Goal: Task Accomplishment & Management: Use online tool/utility

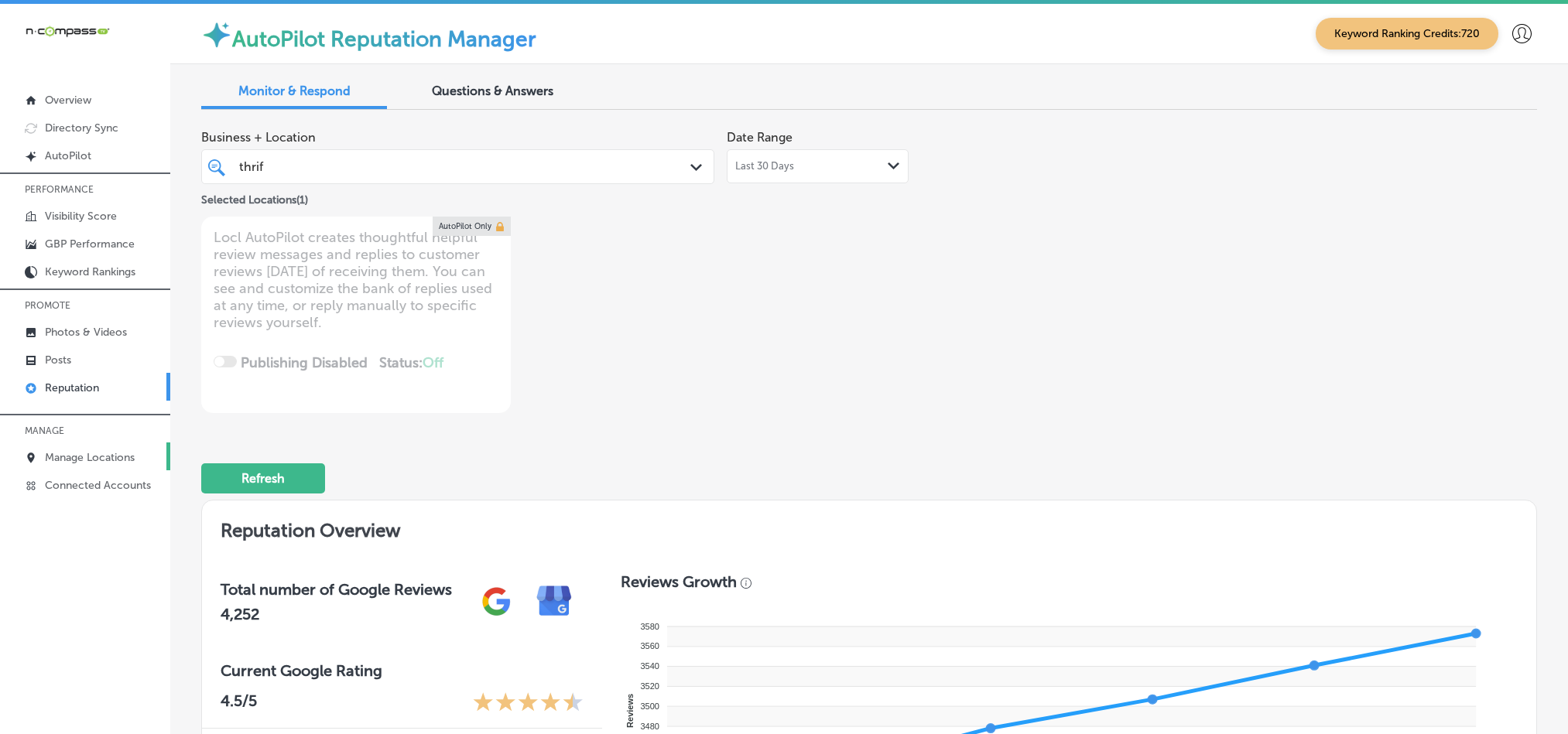
drag, startPoint x: 0, startPoint y: 0, endPoint x: 80, endPoint y: 449, distance: 456.1
click at [80, 449] on link "Manage Locations" at bounding box center [85, 456] width 170 height 28
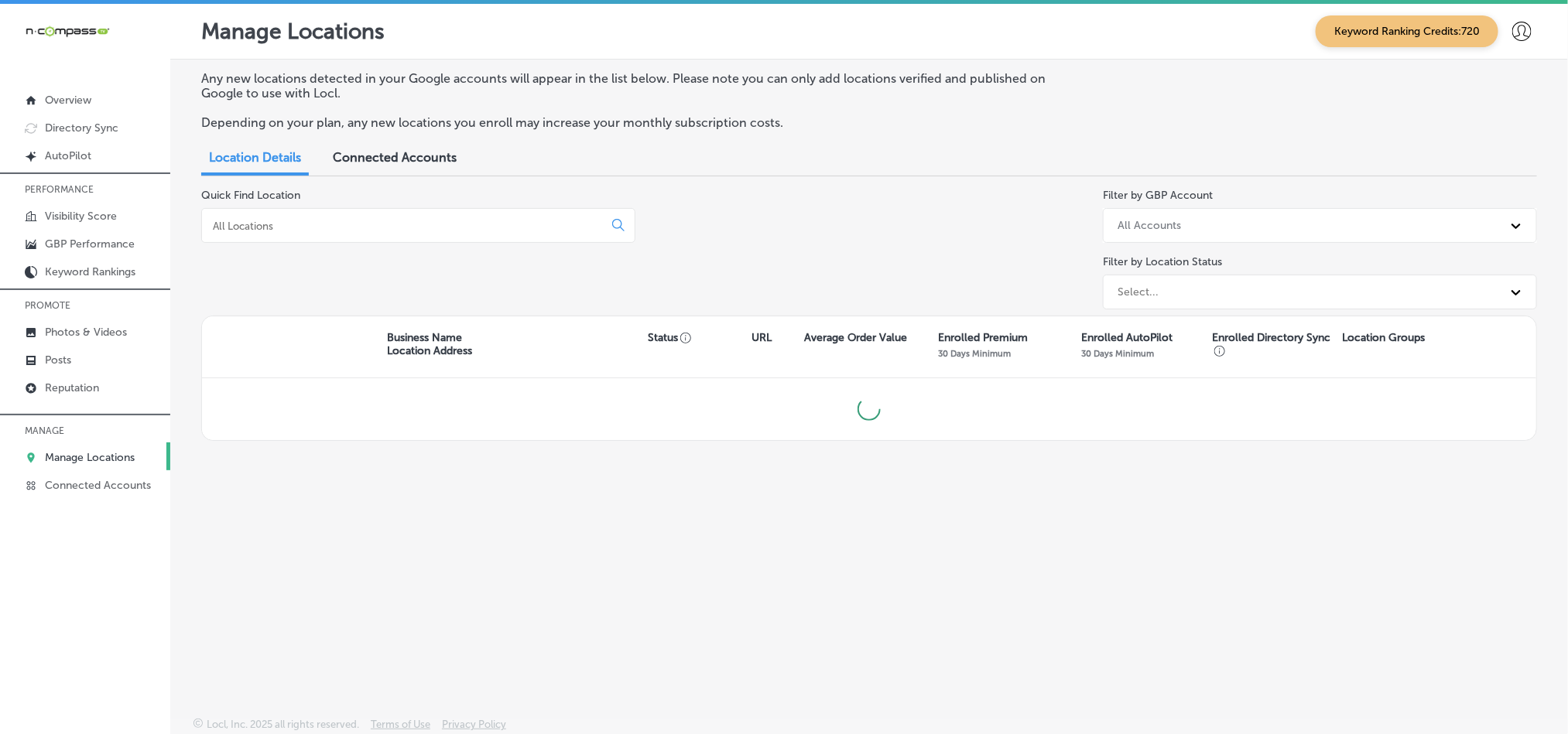
click at [398, 220] on input at bounding box center [405, 226] width 388 height 14
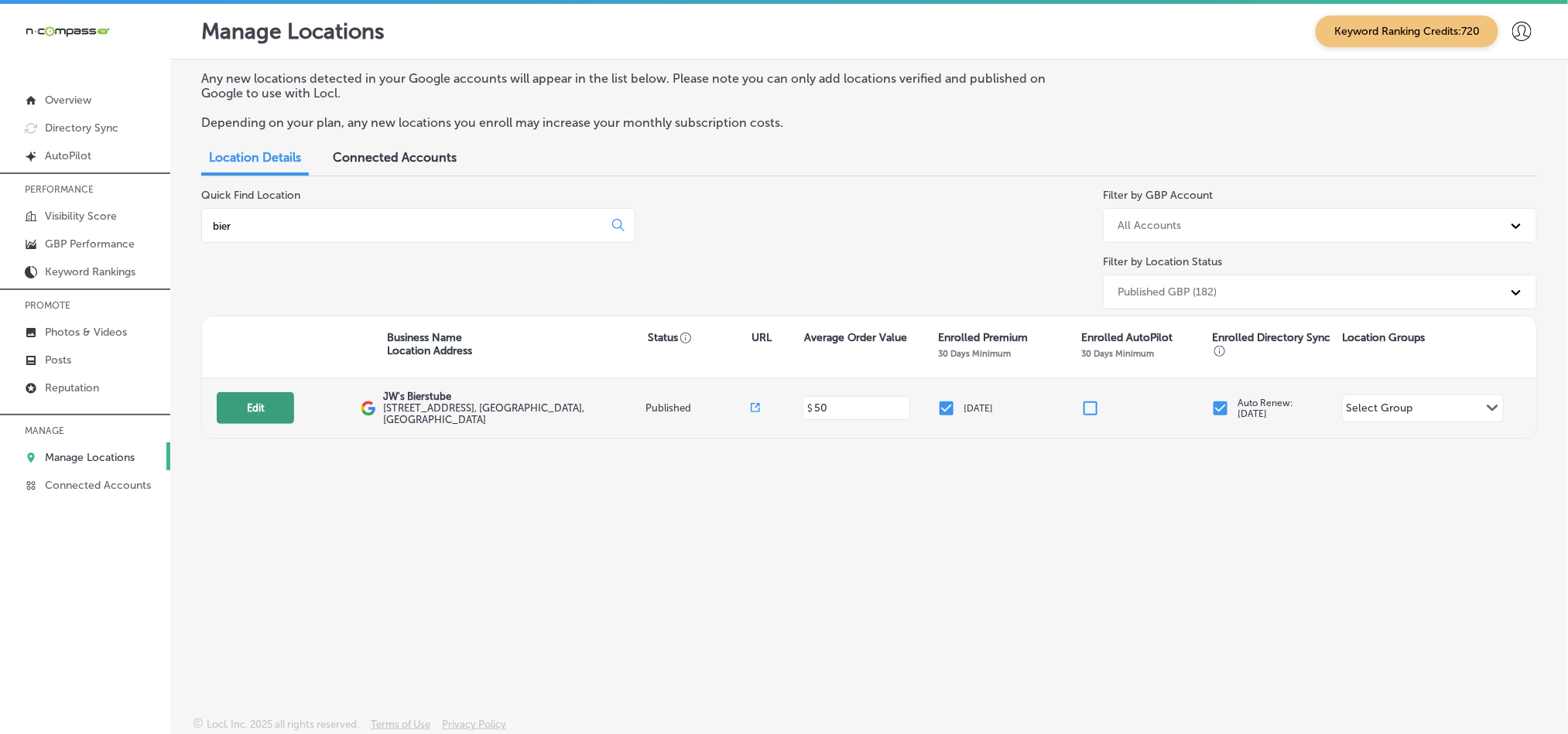
type input "bier"
click at [248, 409] on button "Edit" at bounding box center [256, 408] width 78 height 32
select select "US"
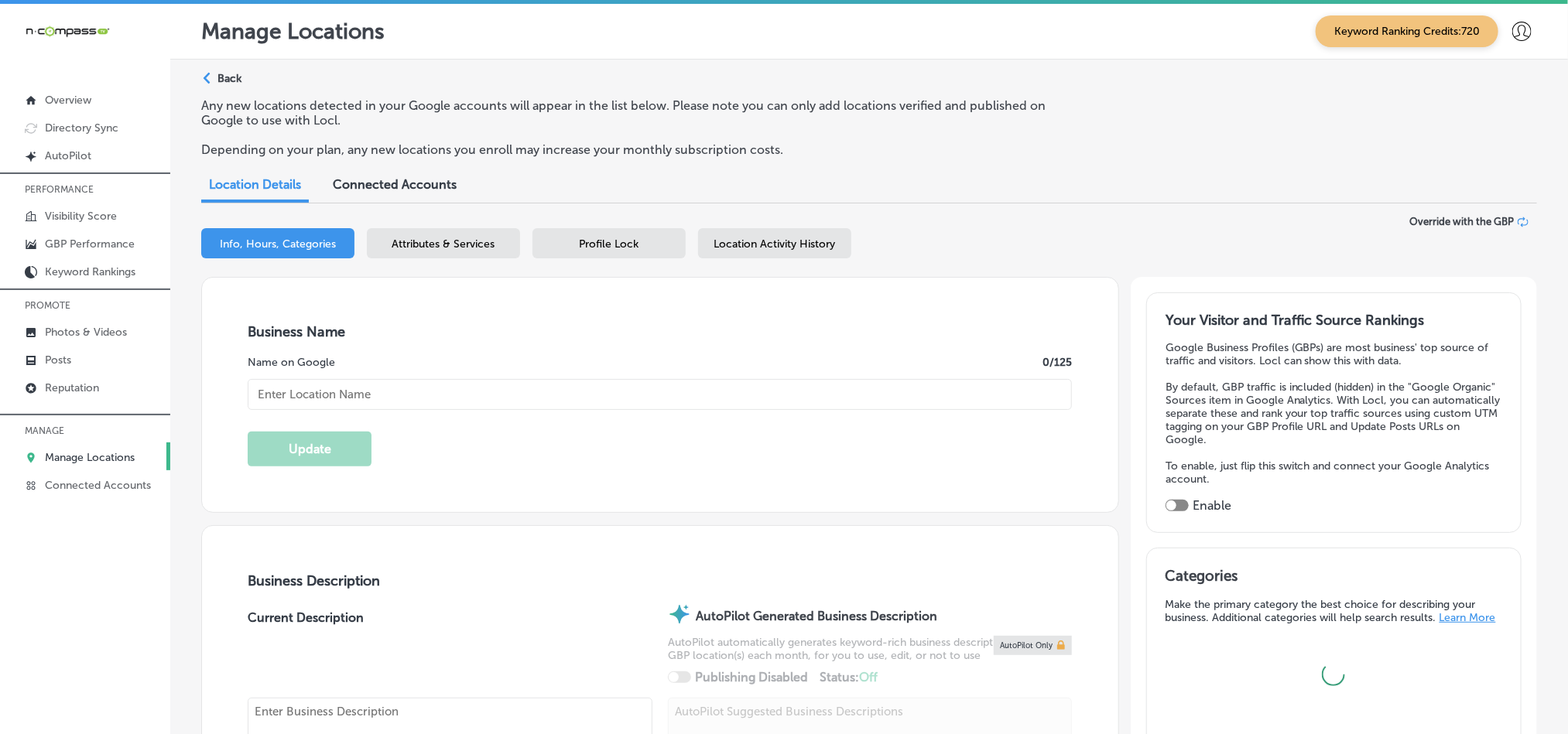
type input "JW's Bierstube"
type input "[STREET_ADDRESS]"
type input "Oakdale"
type input "55128"
type input "US"
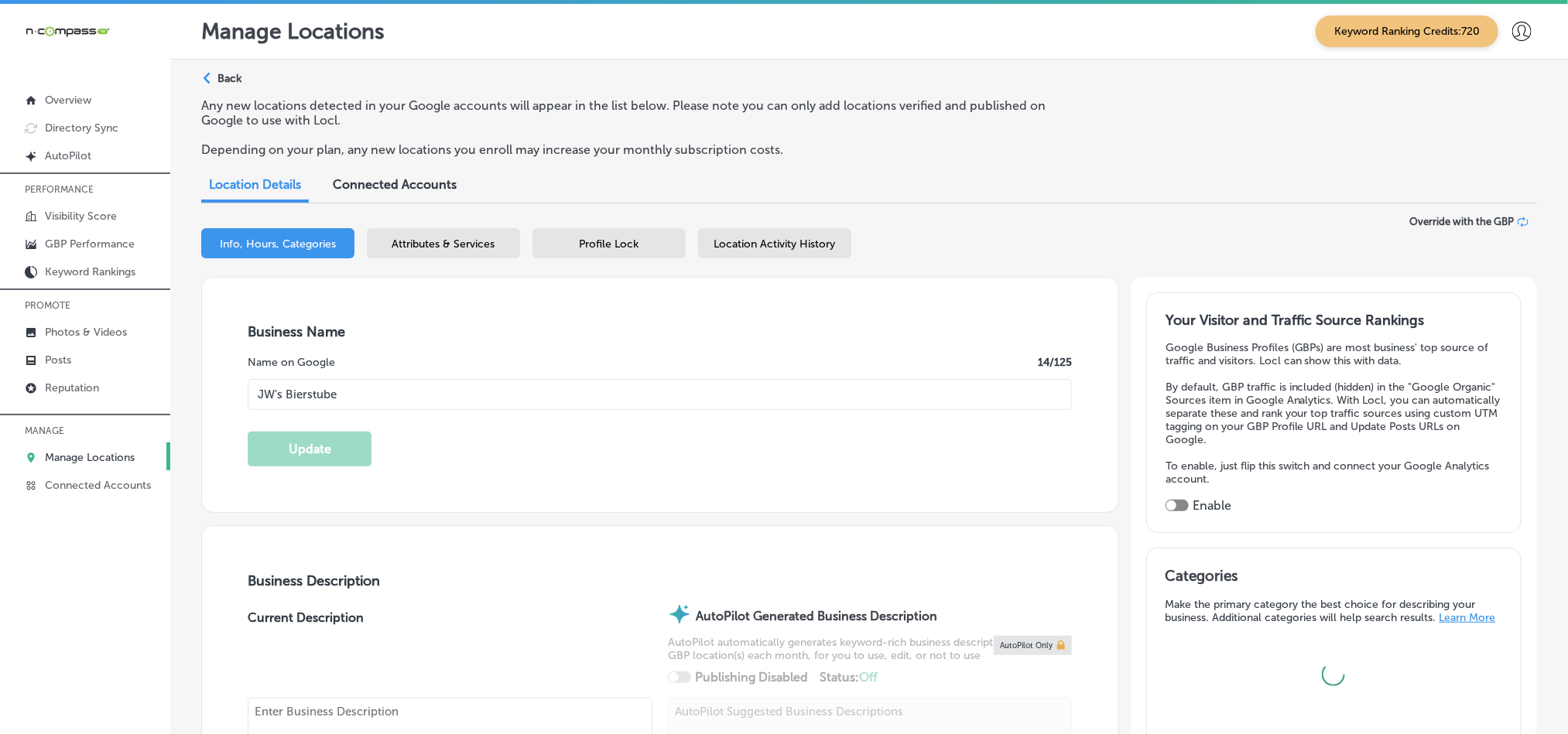
type input "[URL][DOMAIN_NAME]"
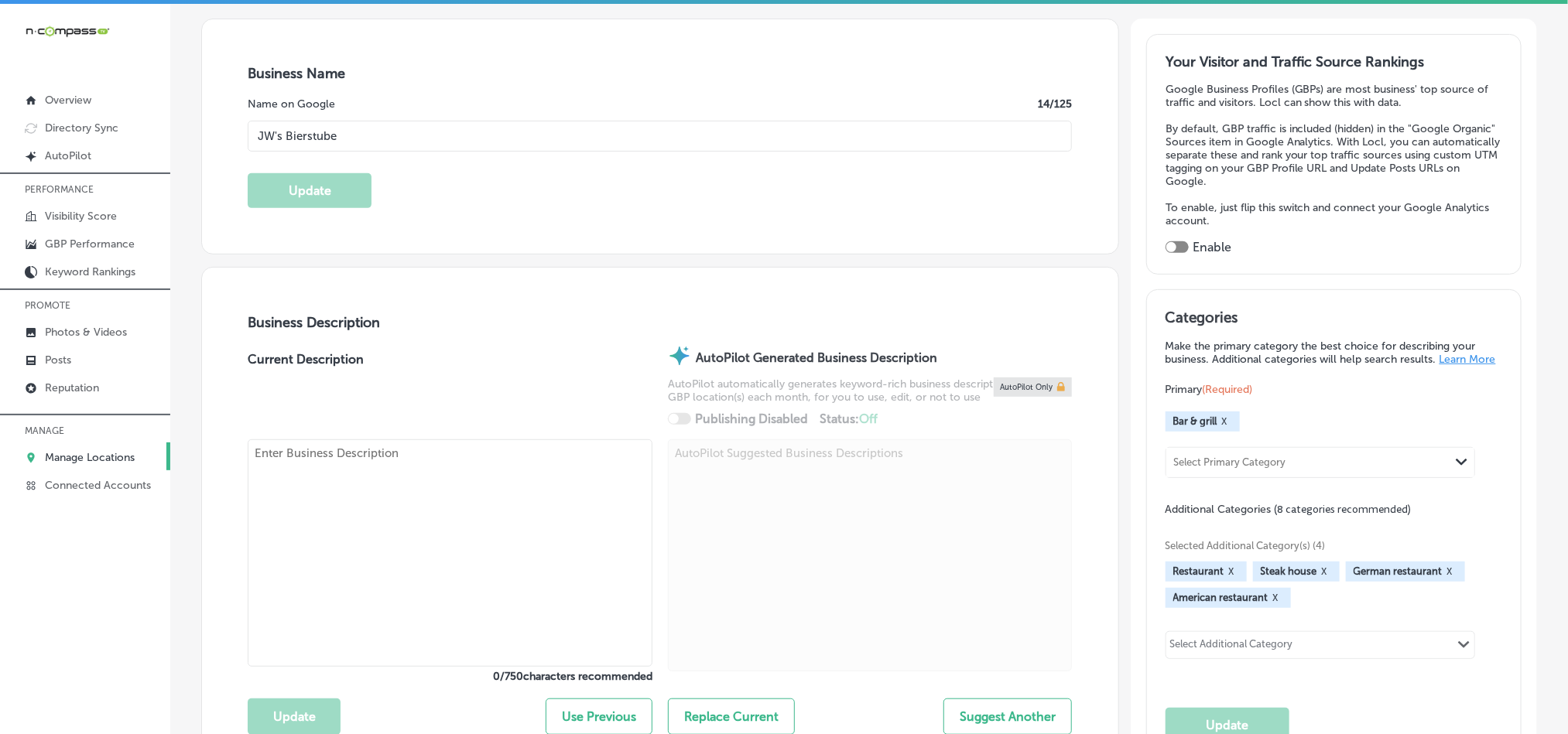
checkbox input "true"
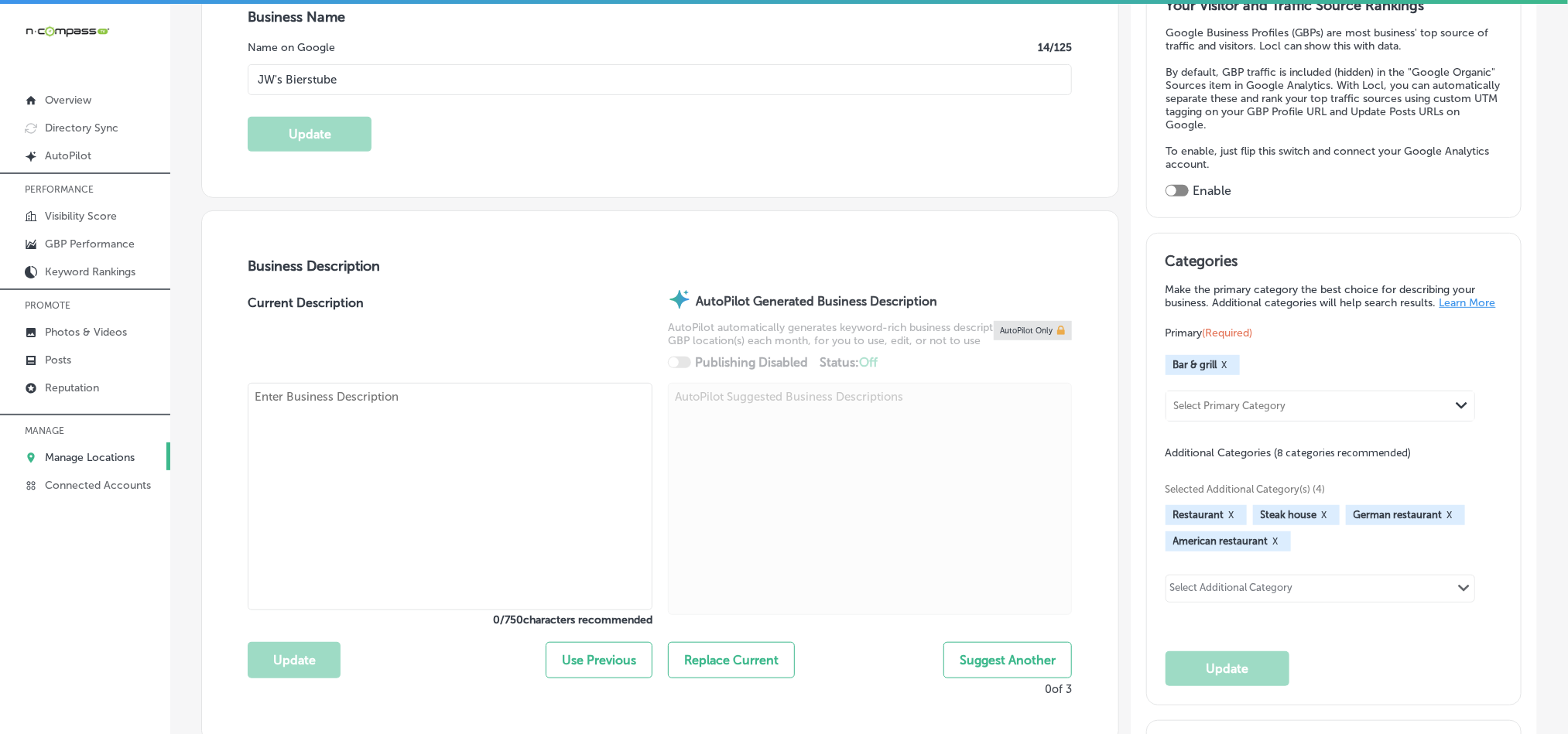
type textarea "At The Bierstubes, we bring the essence of a true German dining experience to t…"
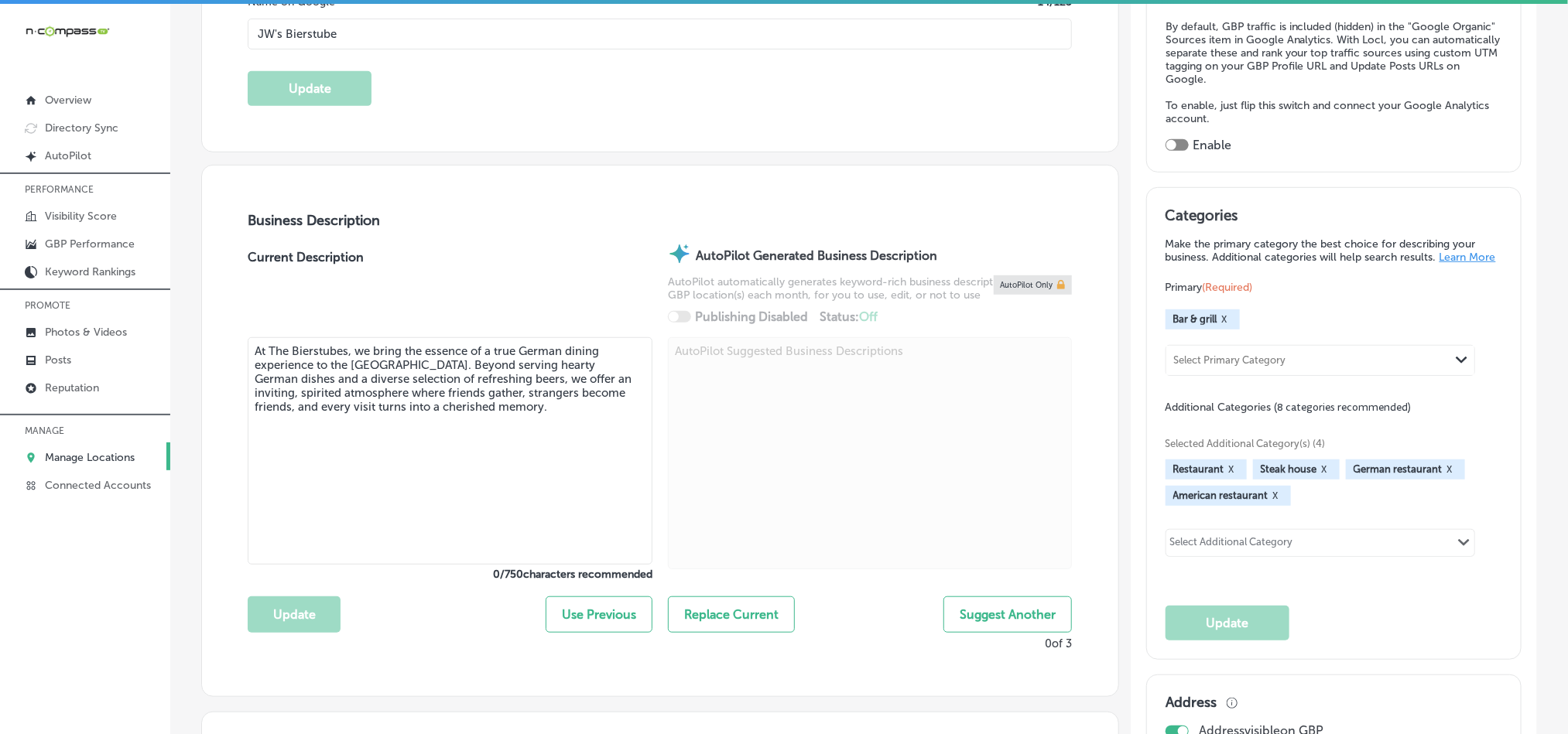
type input "[PHONE_NUMBER]"
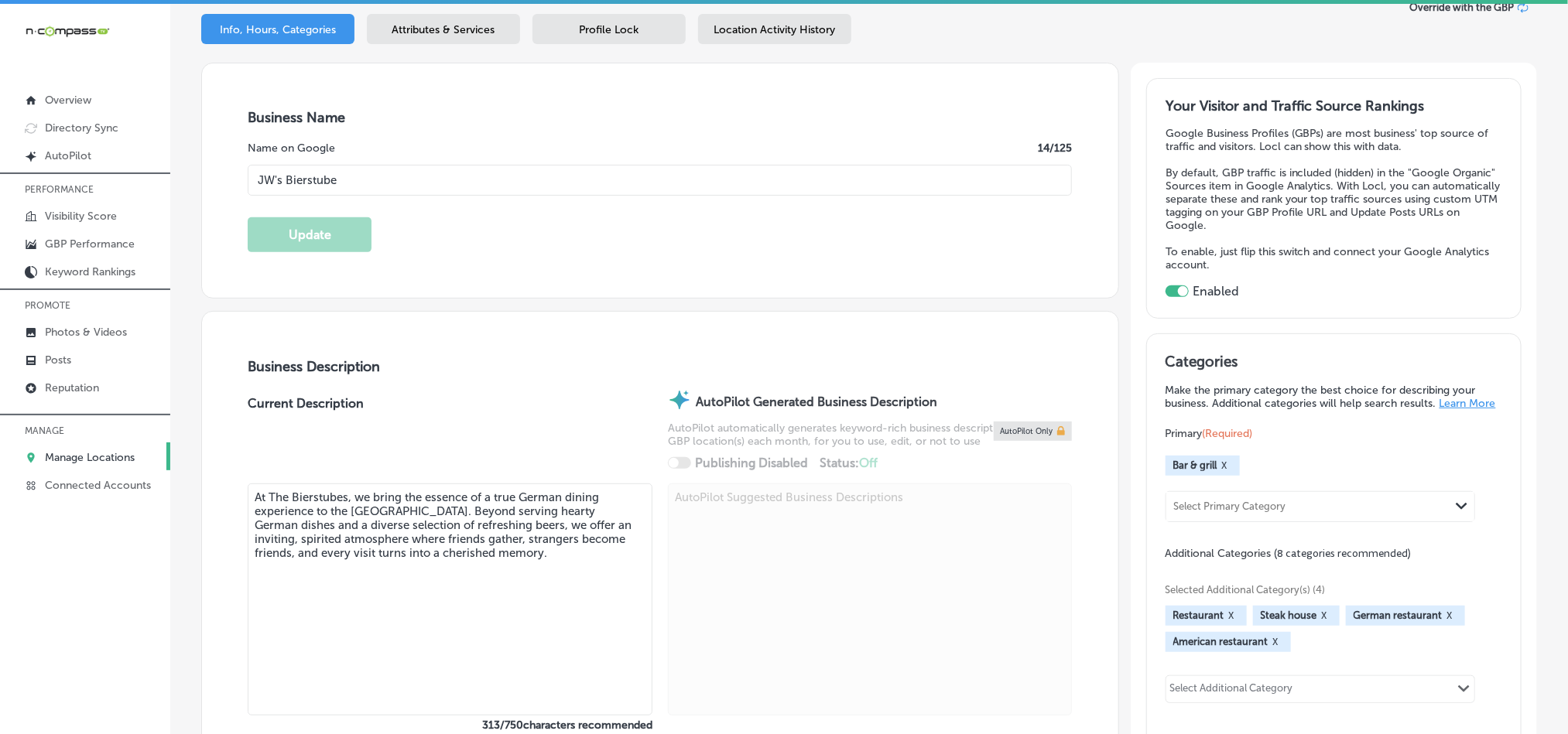
scroll to position [194, 0]
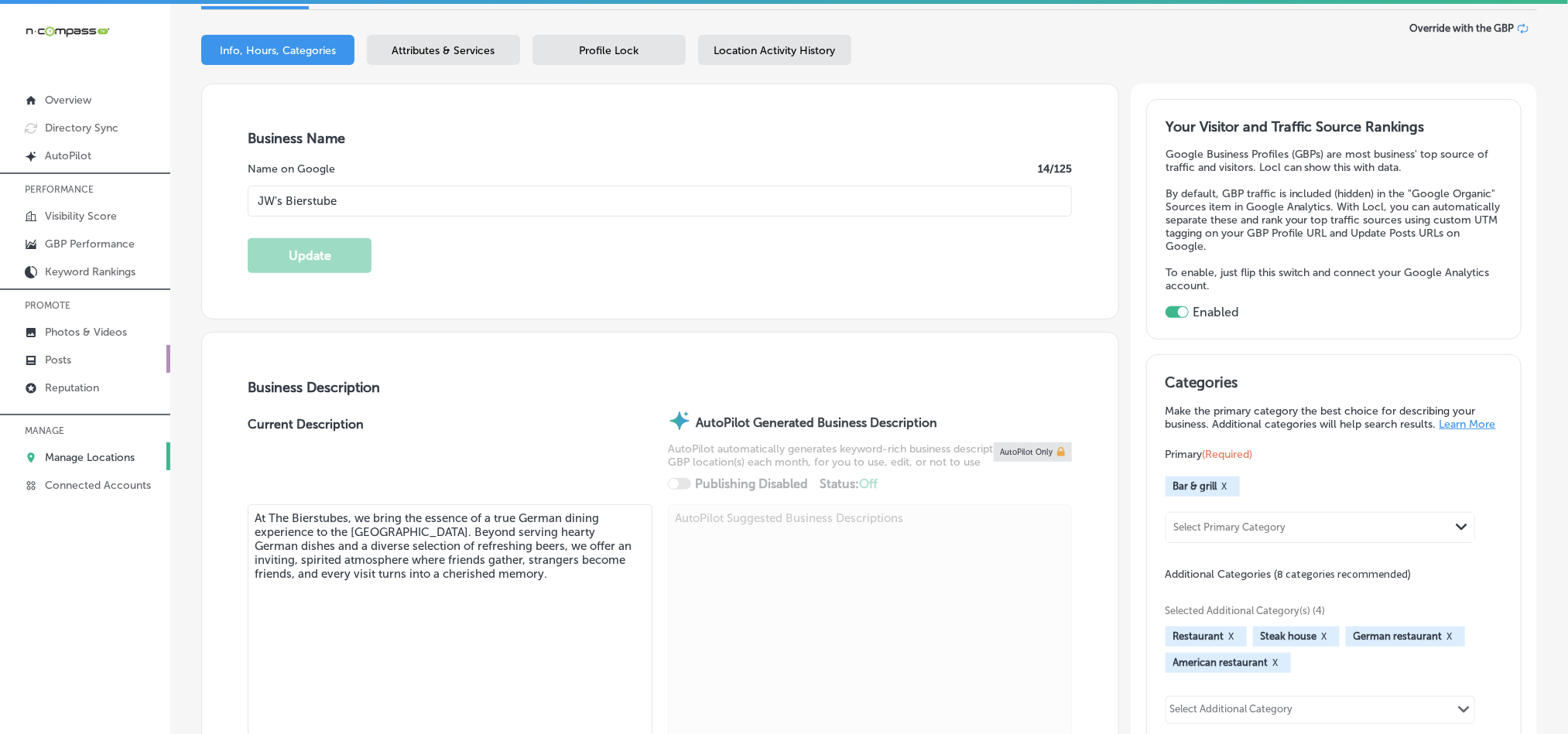
click at [56, 349] on link "Posts" at bounding box center [85, 359] width 170 height 28
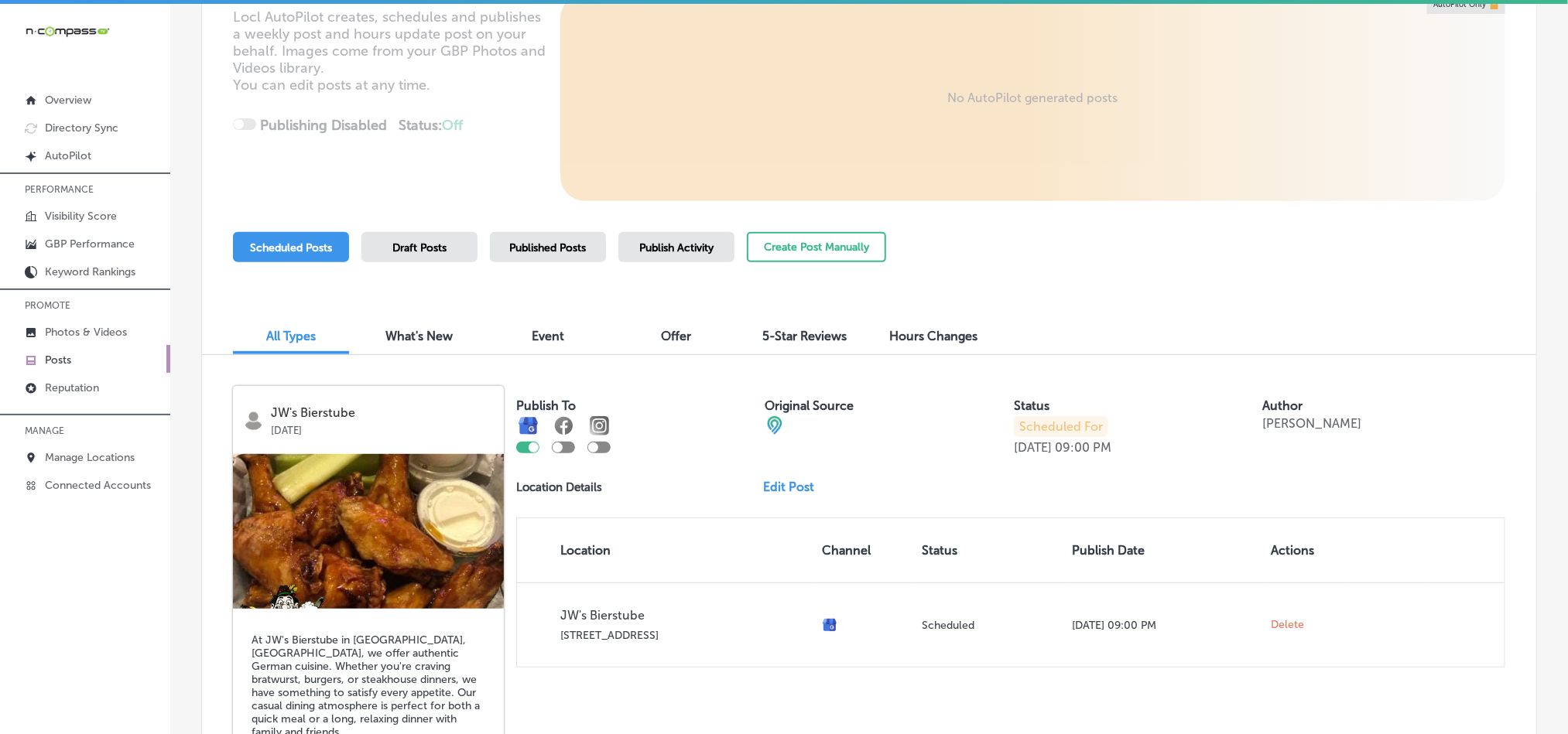
scroll to position [207, 0]
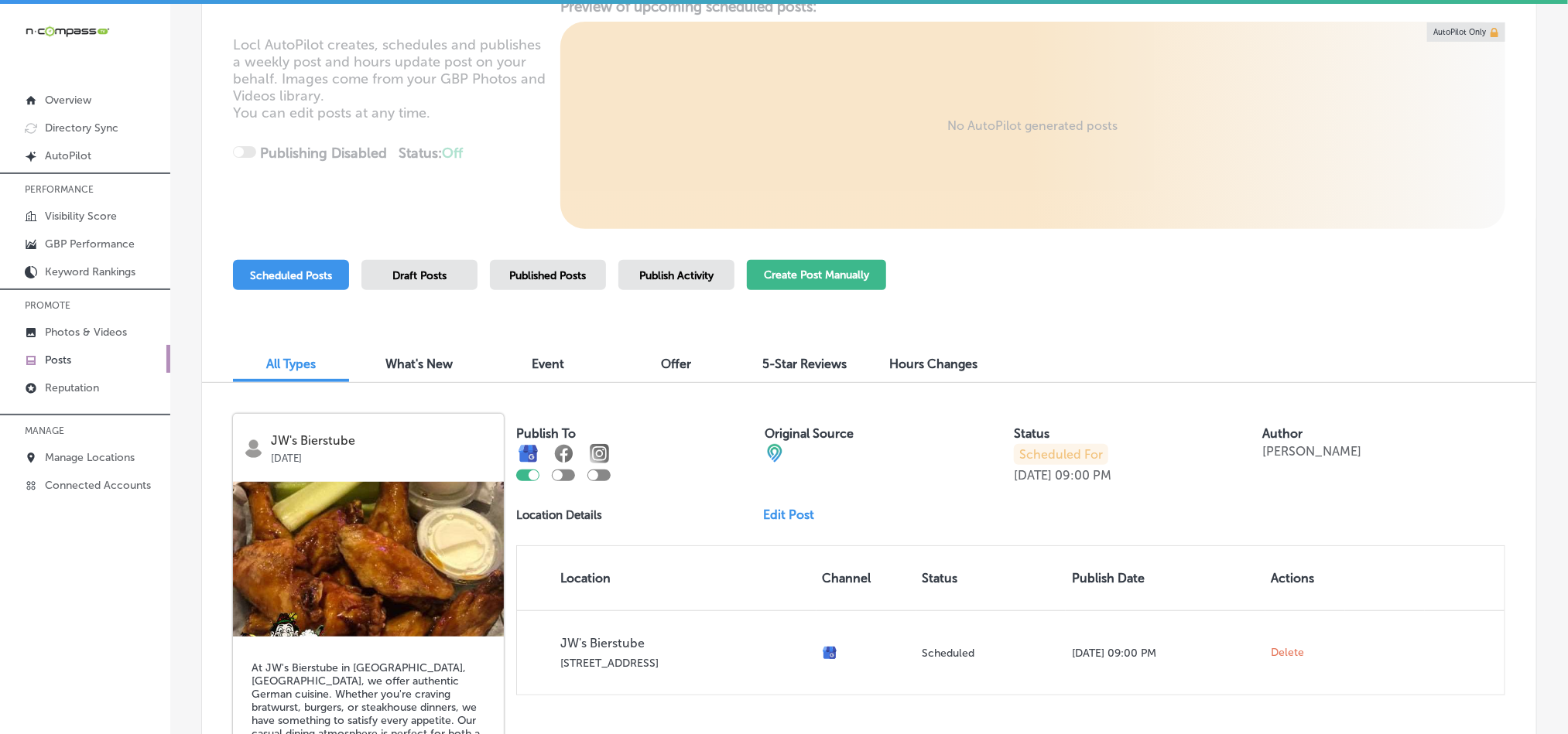
click at [841, 279] on button "Create Post Manually" at bounding box center [816, 275] width 139 height 30
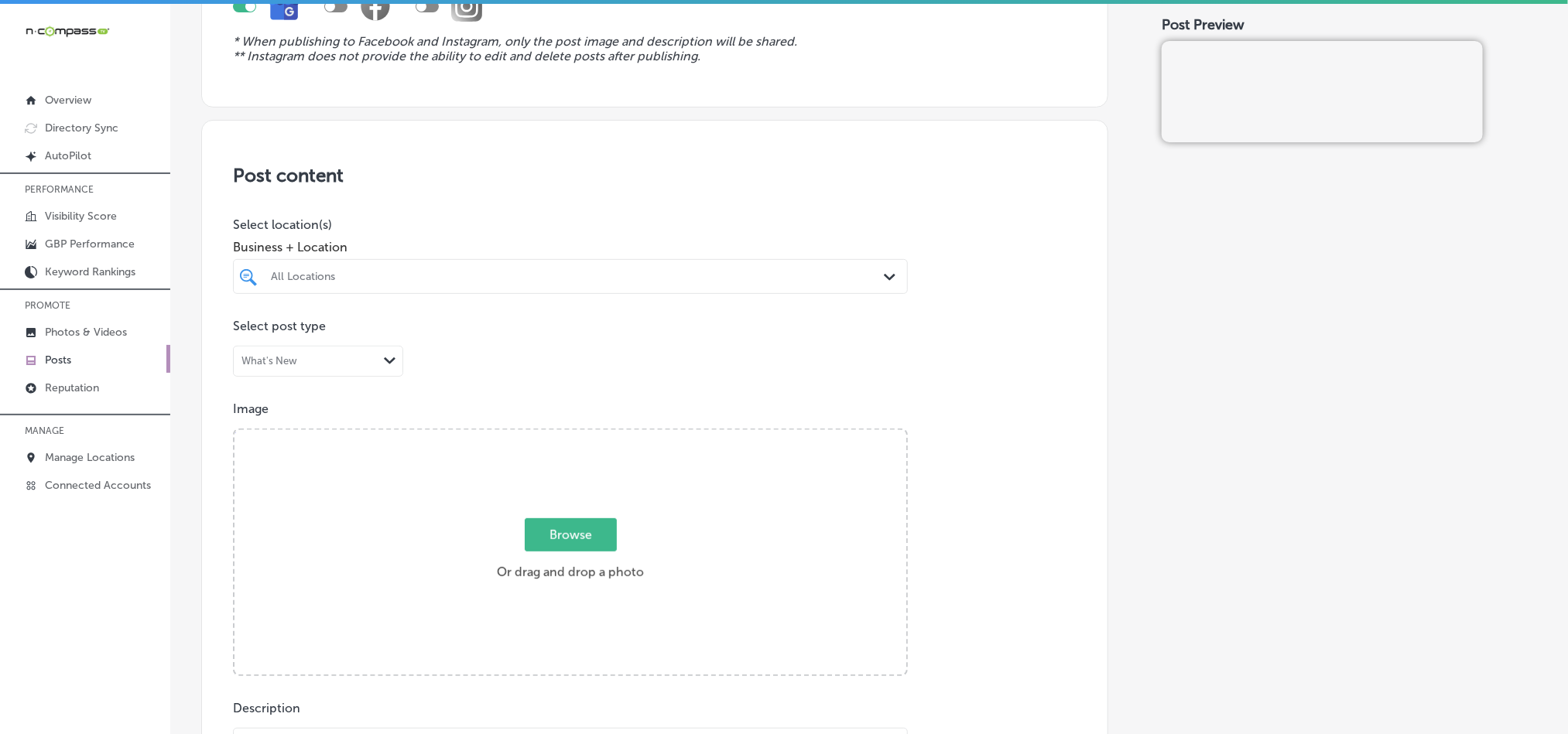
scroll to position [310, 0]
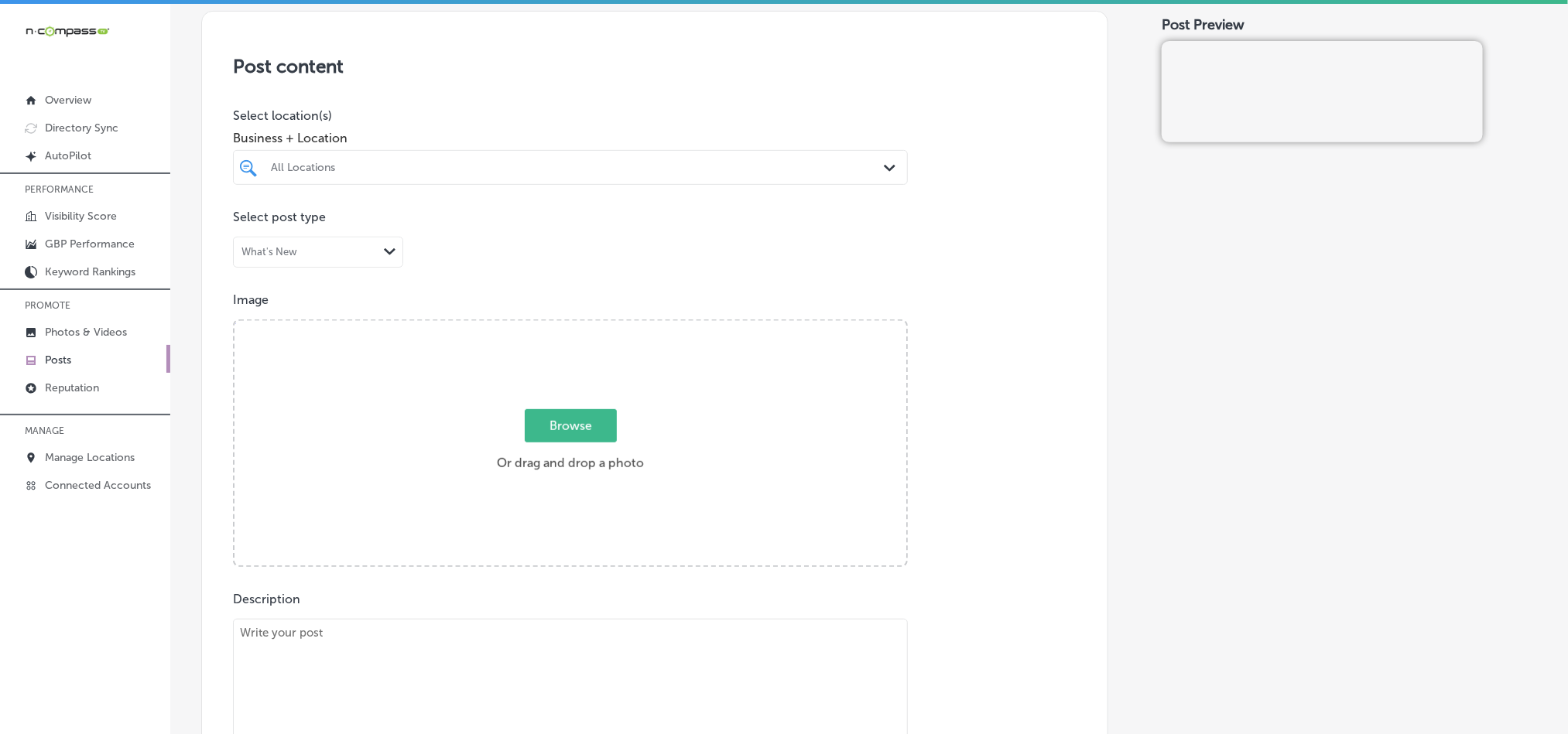
click at [884, 166] on div "Path Created with Sketch." at bounding box center [893, 169] width 17 height 17
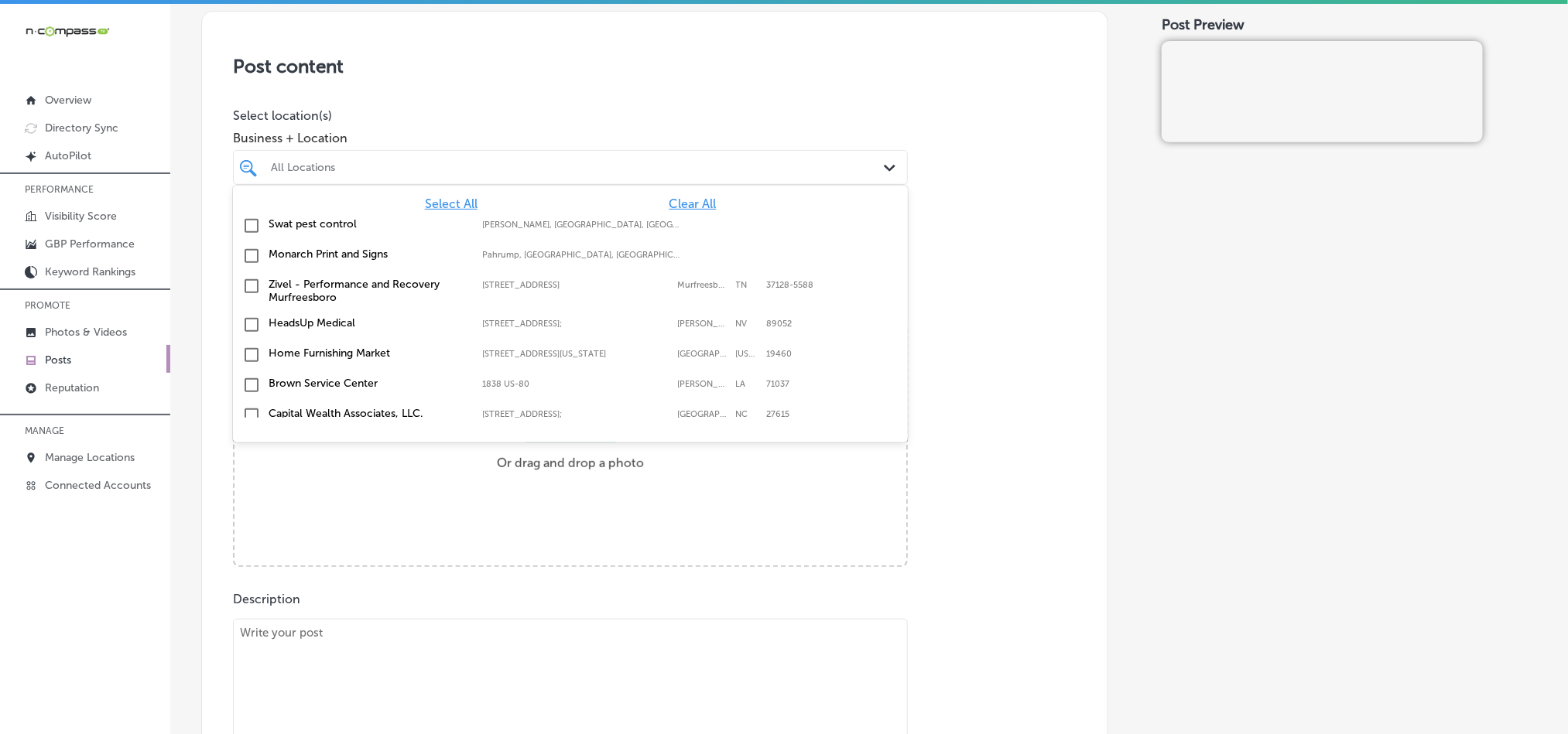
click at [678, 202] on span "Clear All" at bounding box center [693, 203] width 48 height 15
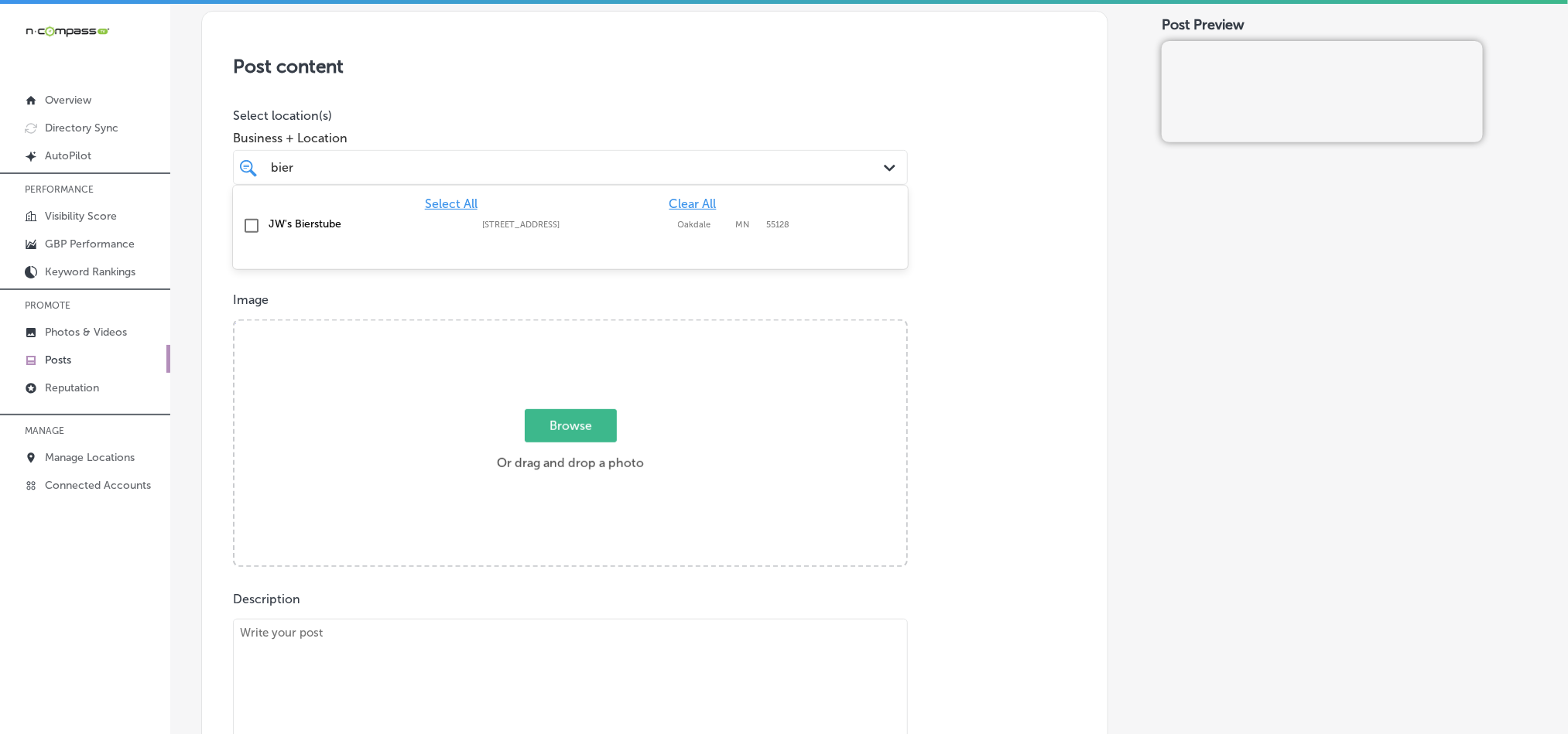
click at [252, 227] on input "checkbox" at bounding box center [251, 226] width 18 height 18
type input "bier"
click at [1031, 358] on div "Image Powered by PQINA Browse Or drag and drop a photo" at bounding box center [655, 430] width 844 height 275
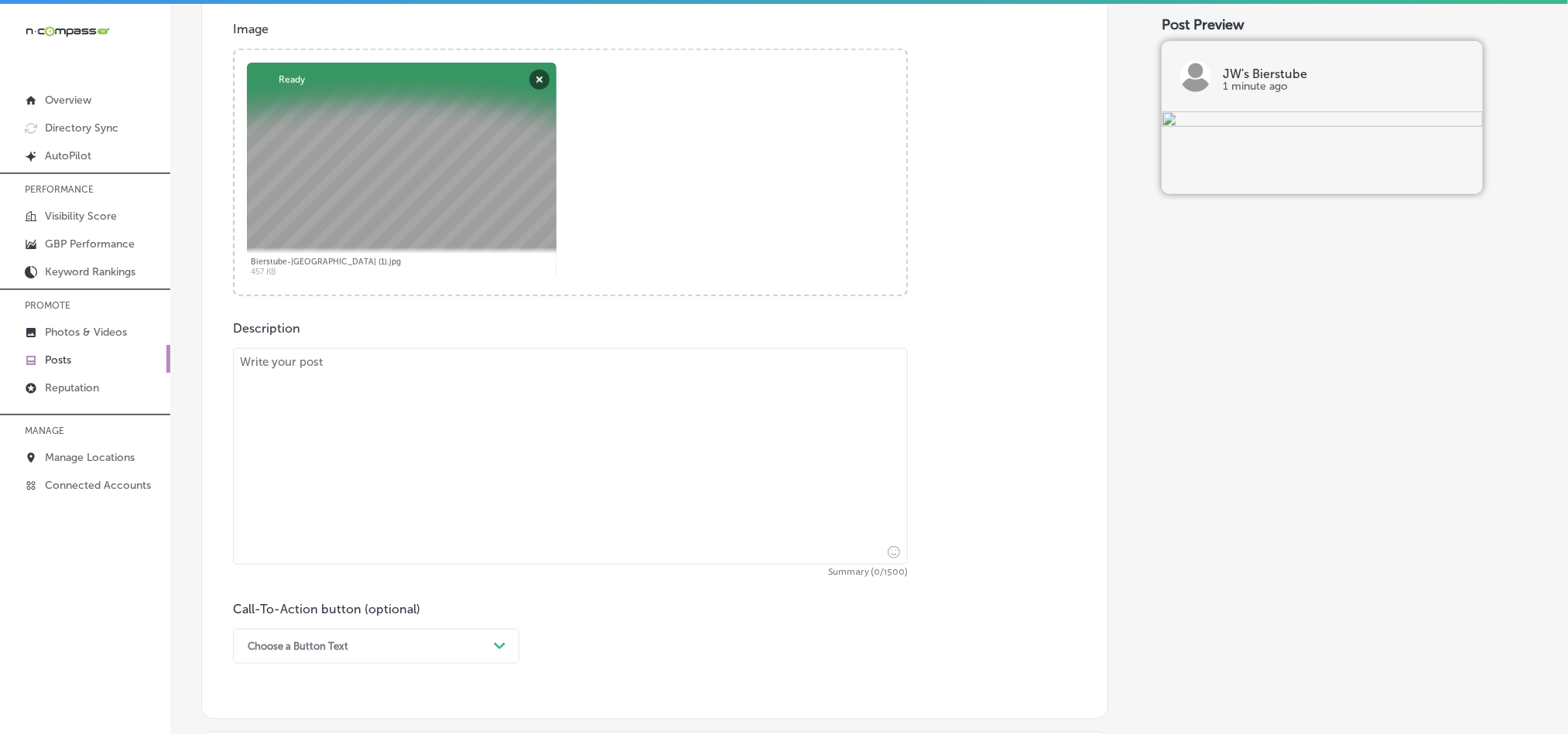
click at [439, 467] on textarea at bounding box center [570, 456] width 675 height 217
paste textarea "JW's Bierstube in [GEOGRAPHIC_DATA], [GEOGRAPHIC_DATA], offers an authentic Ger…"
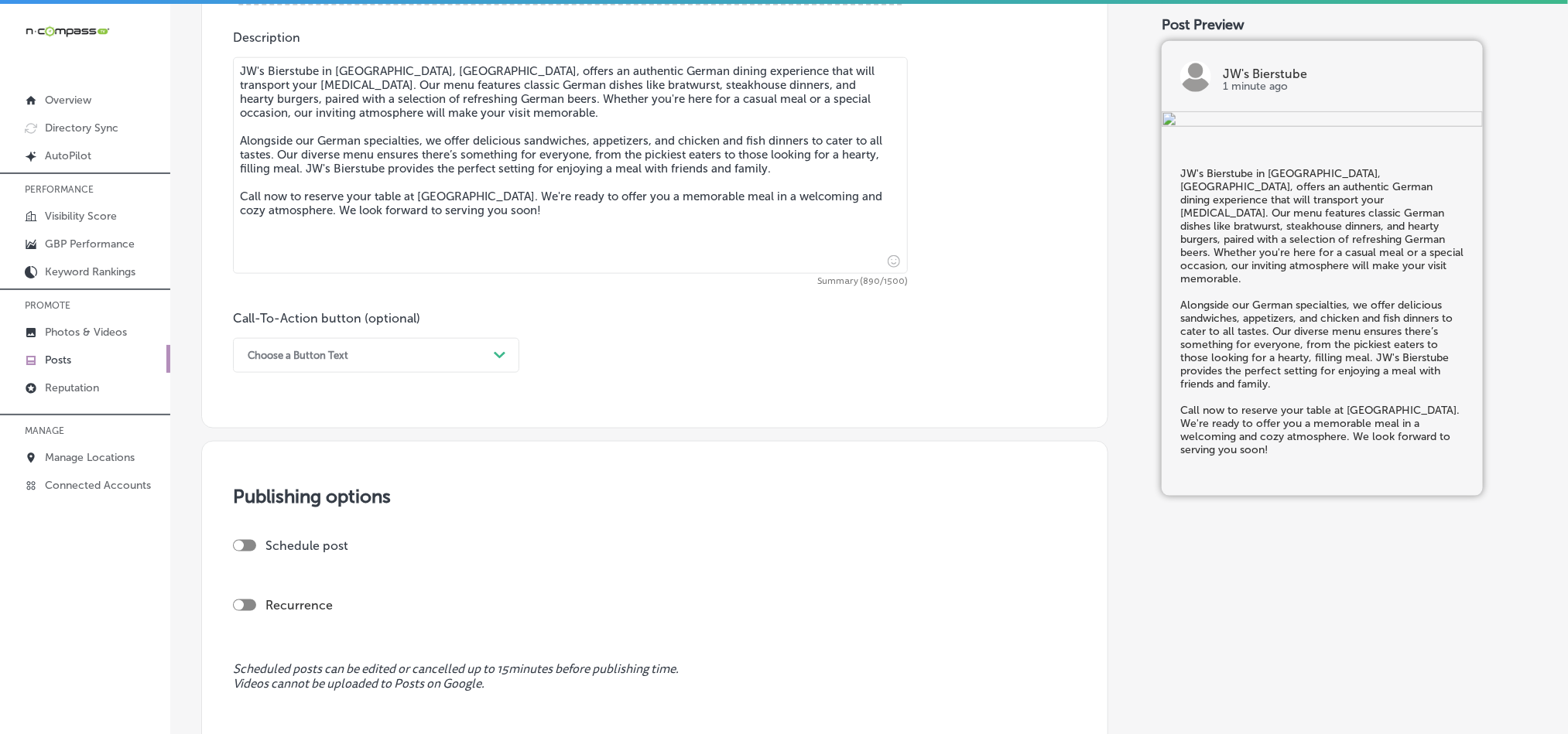
scroll to position [890, 0]
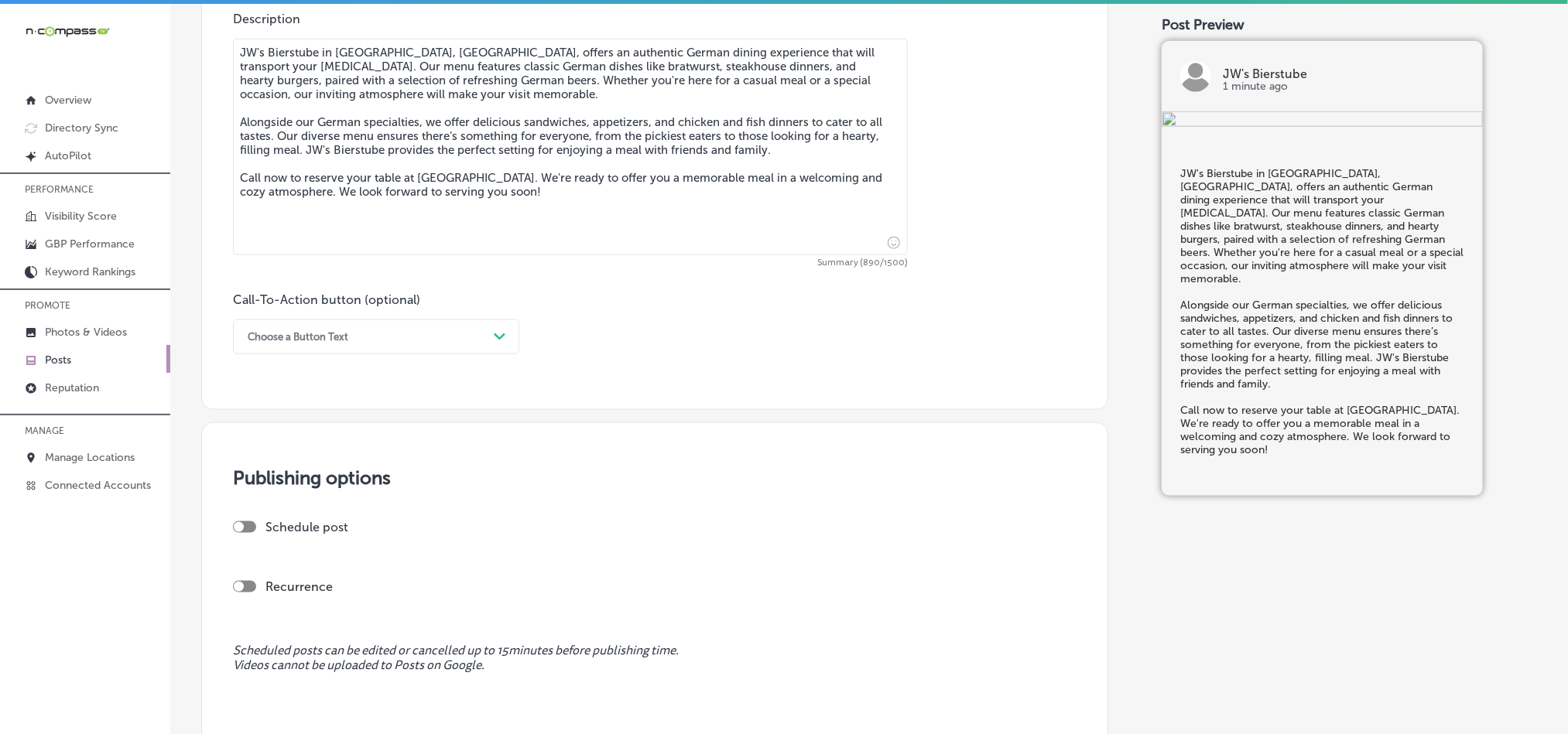
type textarea "JW's Bierstube in [GEOGRAPHIC_DATA], [GEOGRAPHIC_DATA], offers an authentic Ger…"
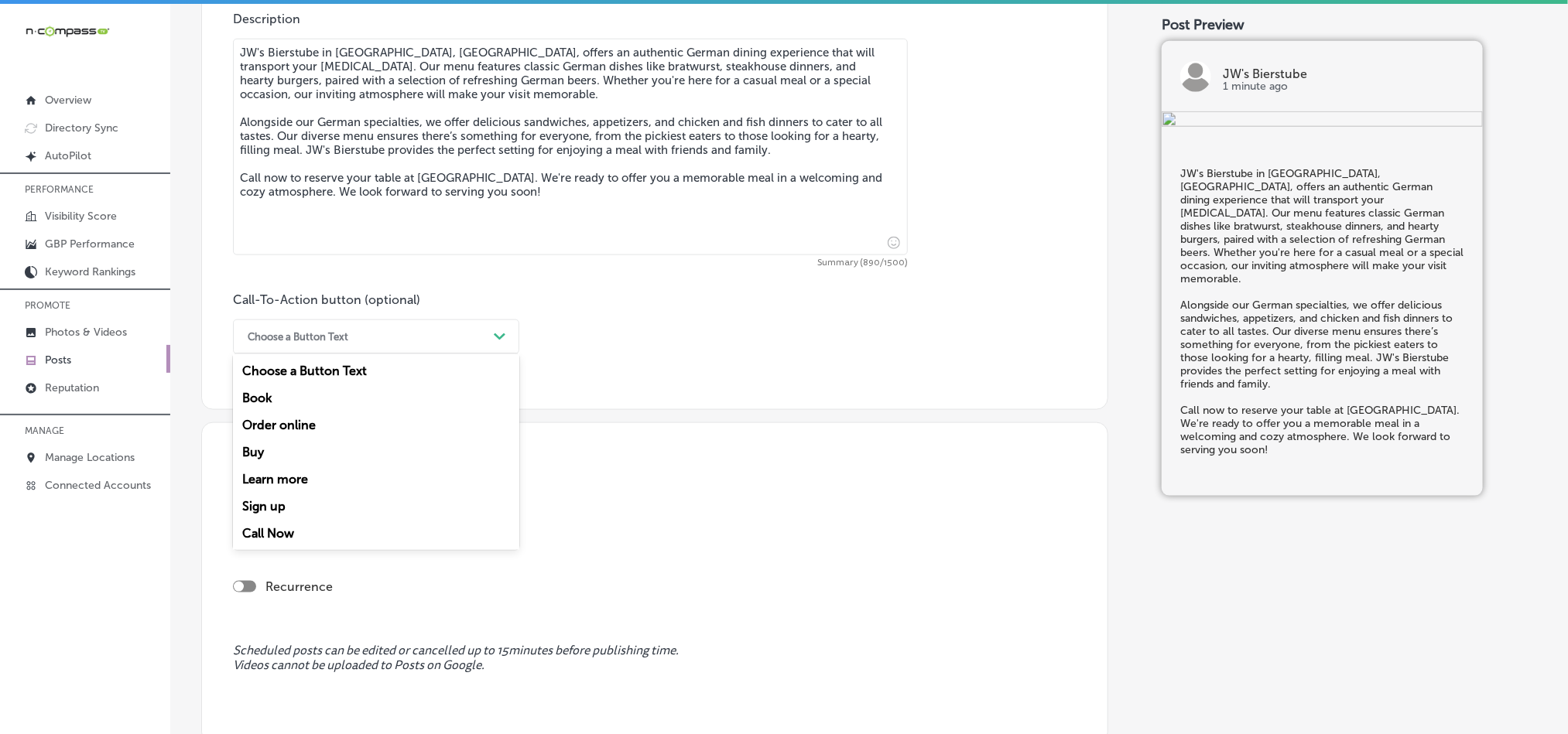
click at [405, 337] on div "Choose a Button Text" at bounding box center [363, 337] width 247 height 24
click at [277, 533] on div "Call Now" at bounding box center [375, 533] width 286 height 27
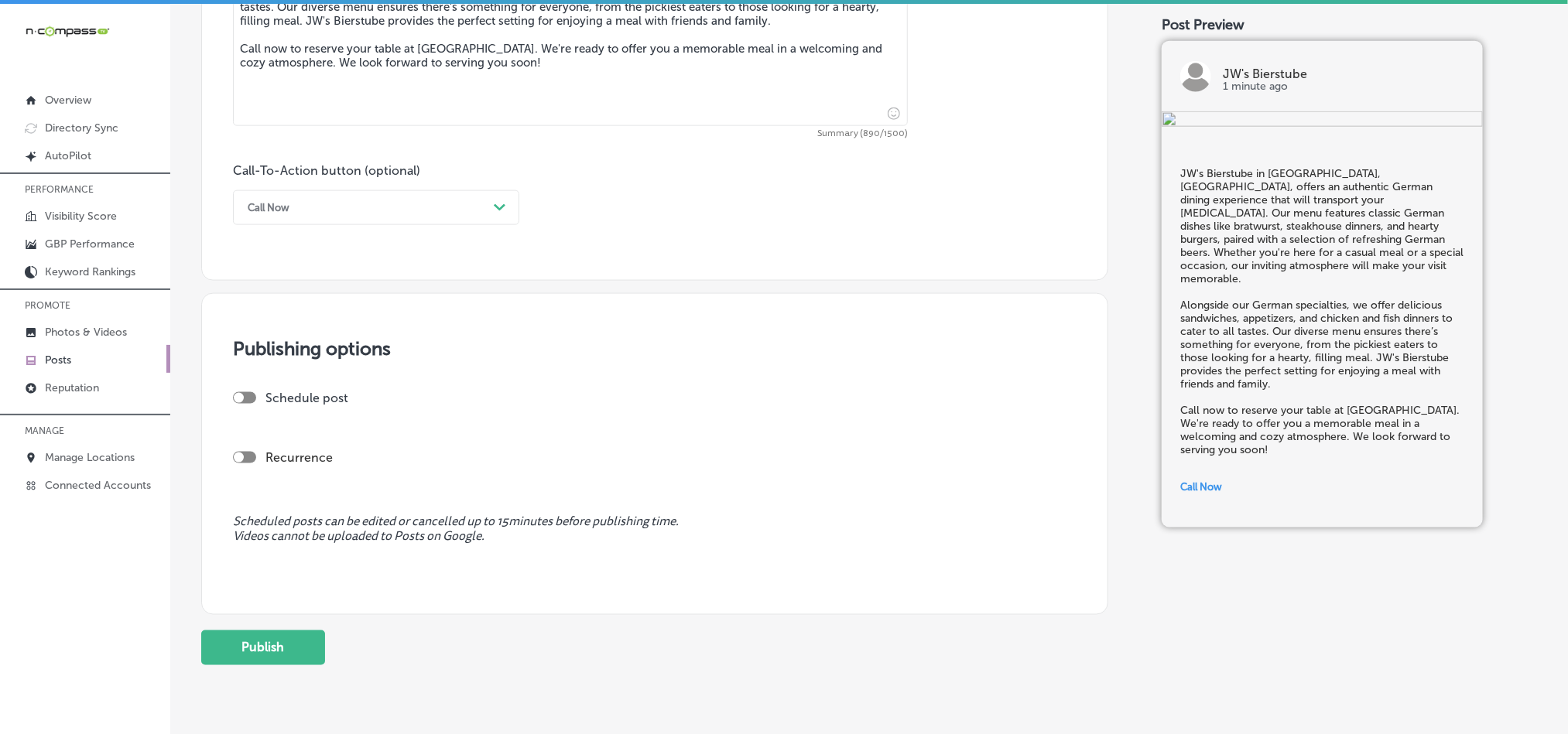
scroll to position [1044, 0]
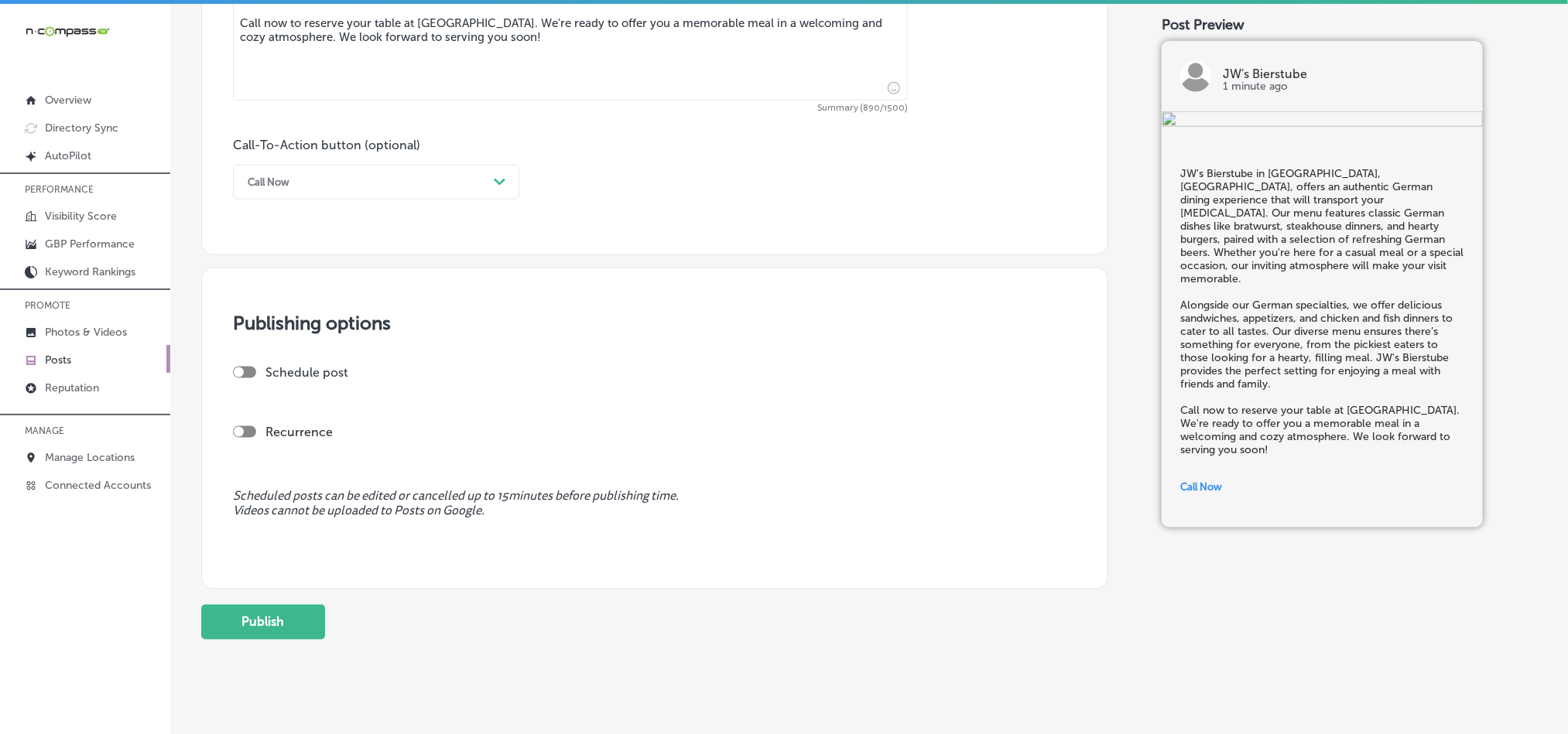
click at [248, 374] on div at bounding box center [244, 372] width 23 height 11
checkbox input "true"
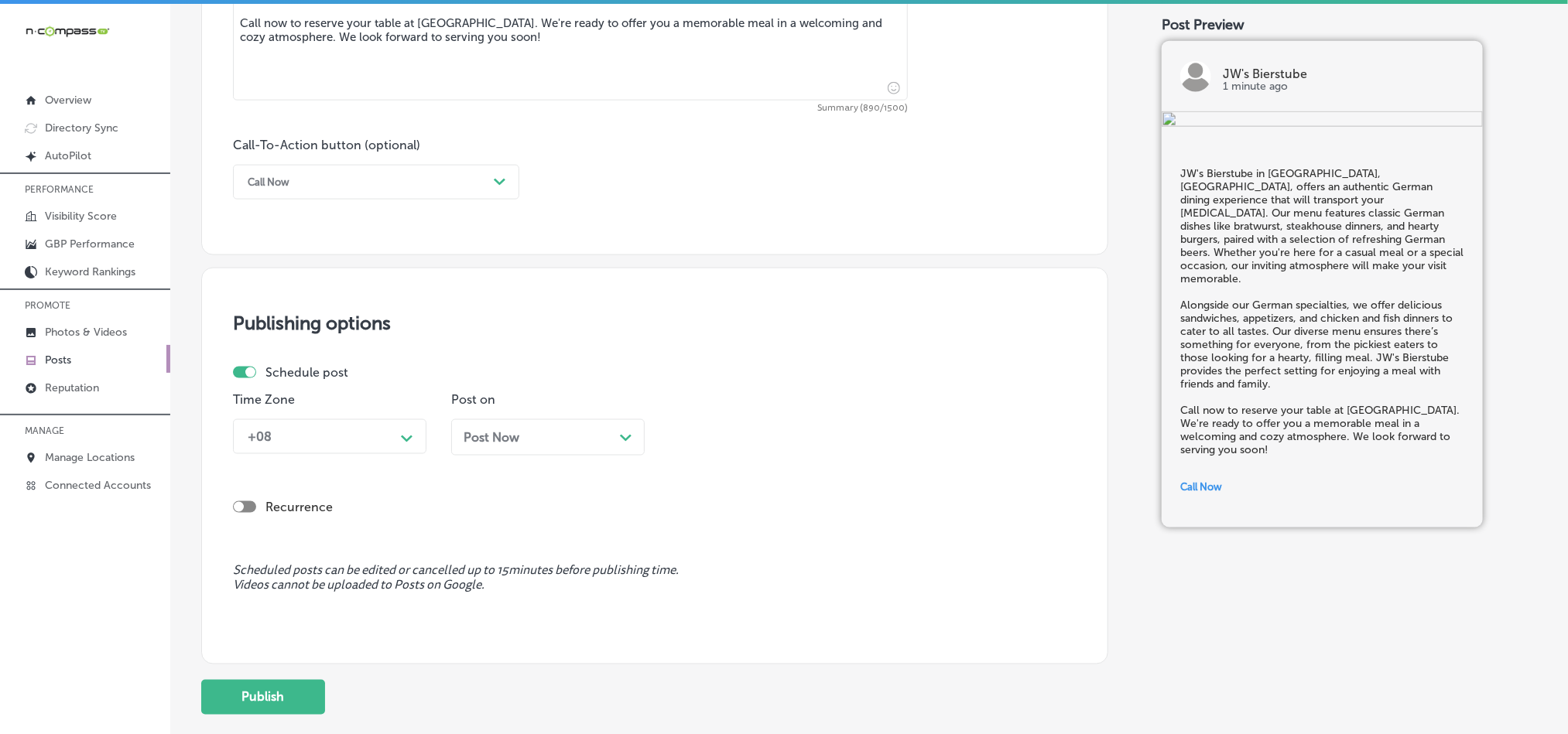
click at [409, 437] on div "Path Created with Sketch." at bounding box center [407, 437] width 12 height 12
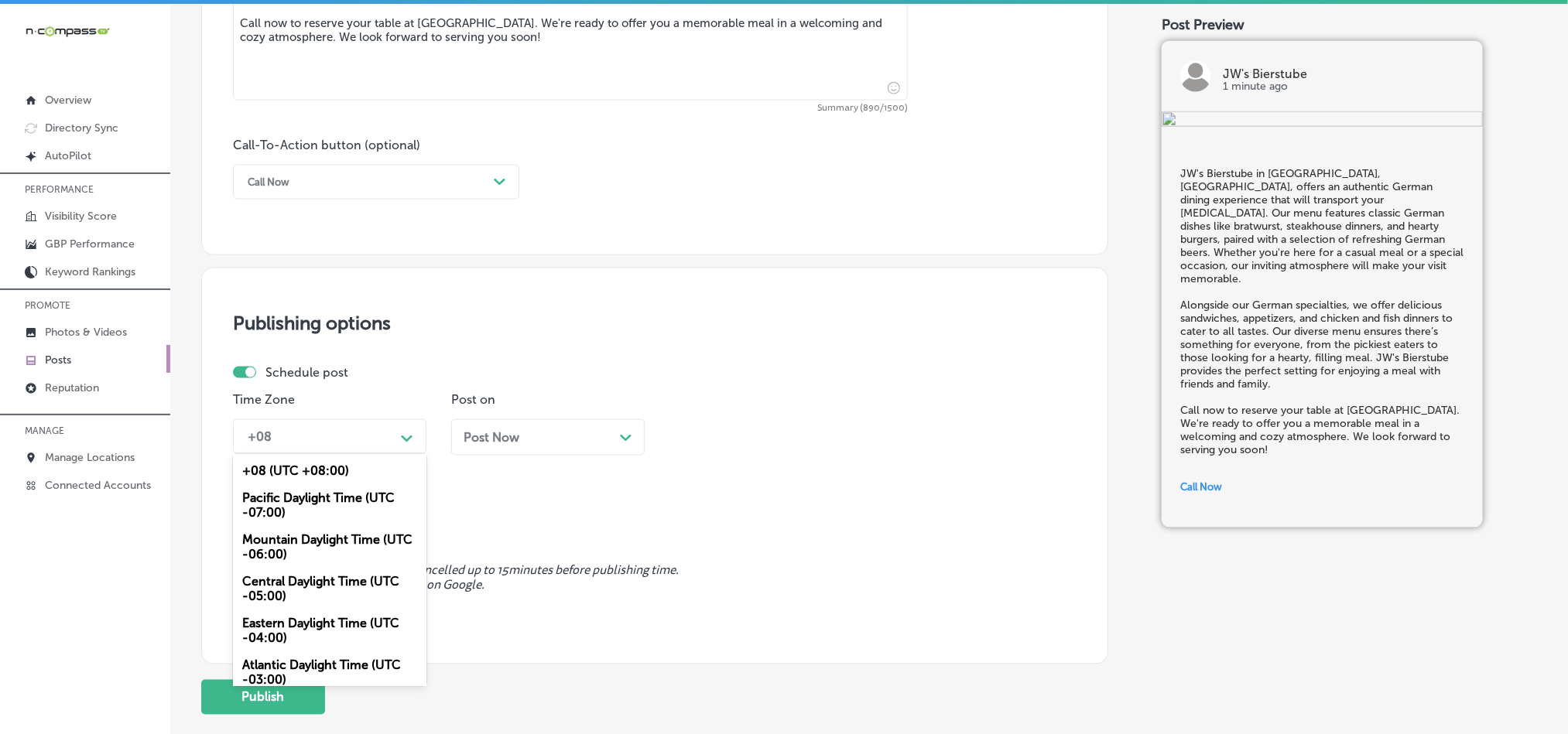
click at [303, 542] on div "Mountain Daylight Time (UTC -06:00)" at bounding box center [330, 547] width 194 height 41
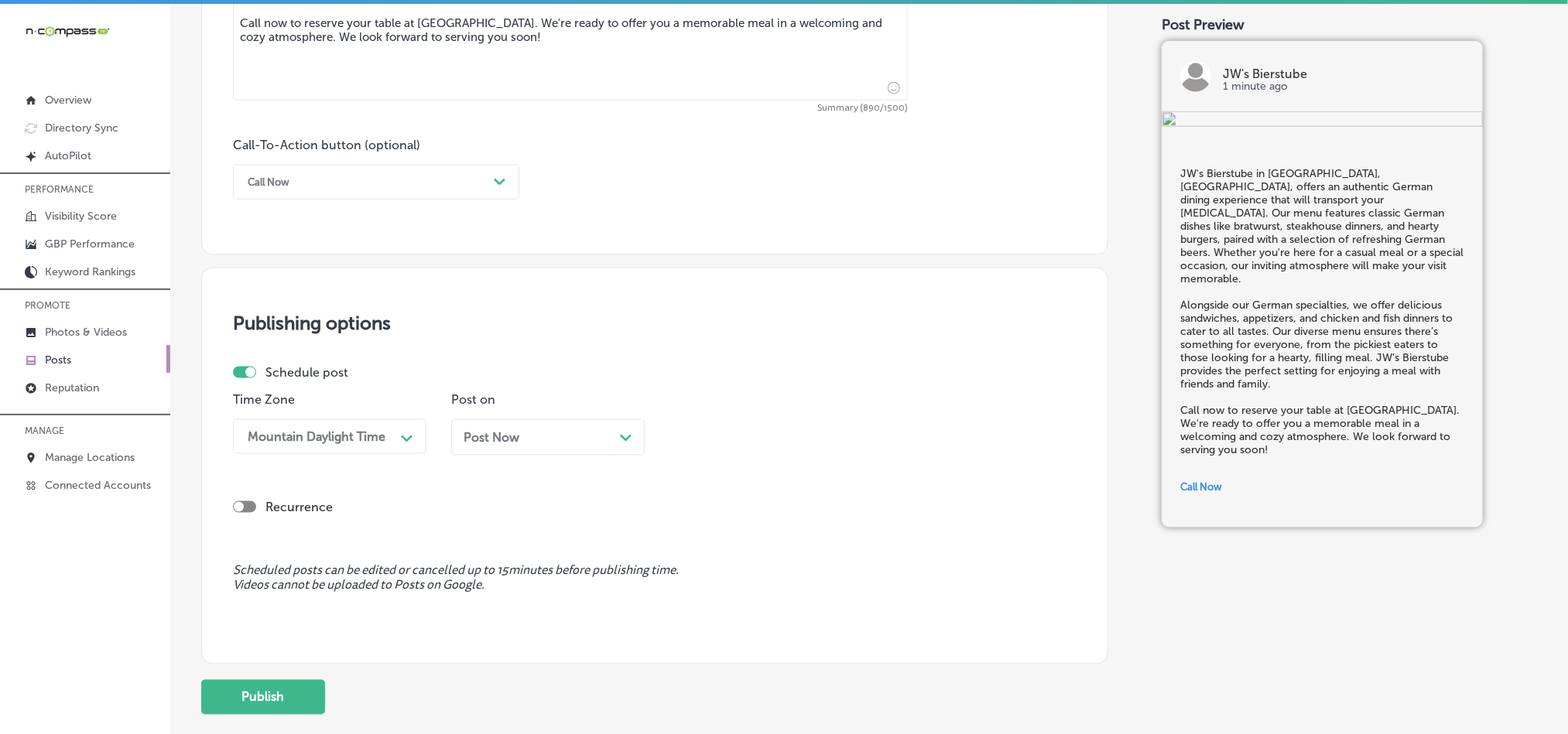
click at [616, 437] on div "Post Now Path Created with Sketch." at bounding box center [547, 437] width 169 height 15
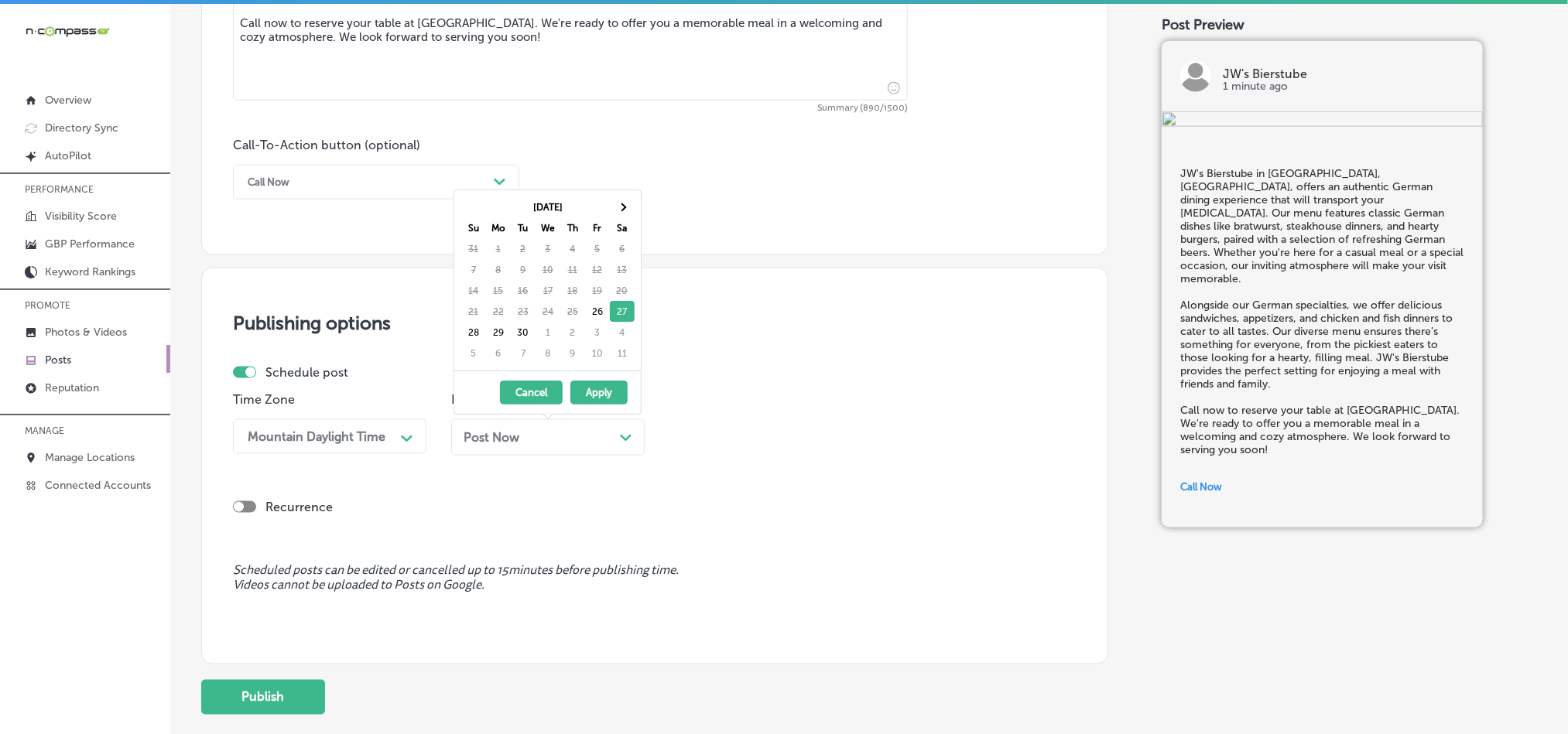
click at [631, 196] on table "[DATE] Su Mo Tu We Th Fr Sa 31 1 2 3 4 5 6 7 8 9 10 11 12 13 14 15 16 17 18 19 …" at bounding box center [547, 280] width 174 height 168
click at [630, 202] on th at bounding box center [622, 207] width 25 height 21
click at [481, 212] on th at bounding box center [473, 207] width 25 height 21
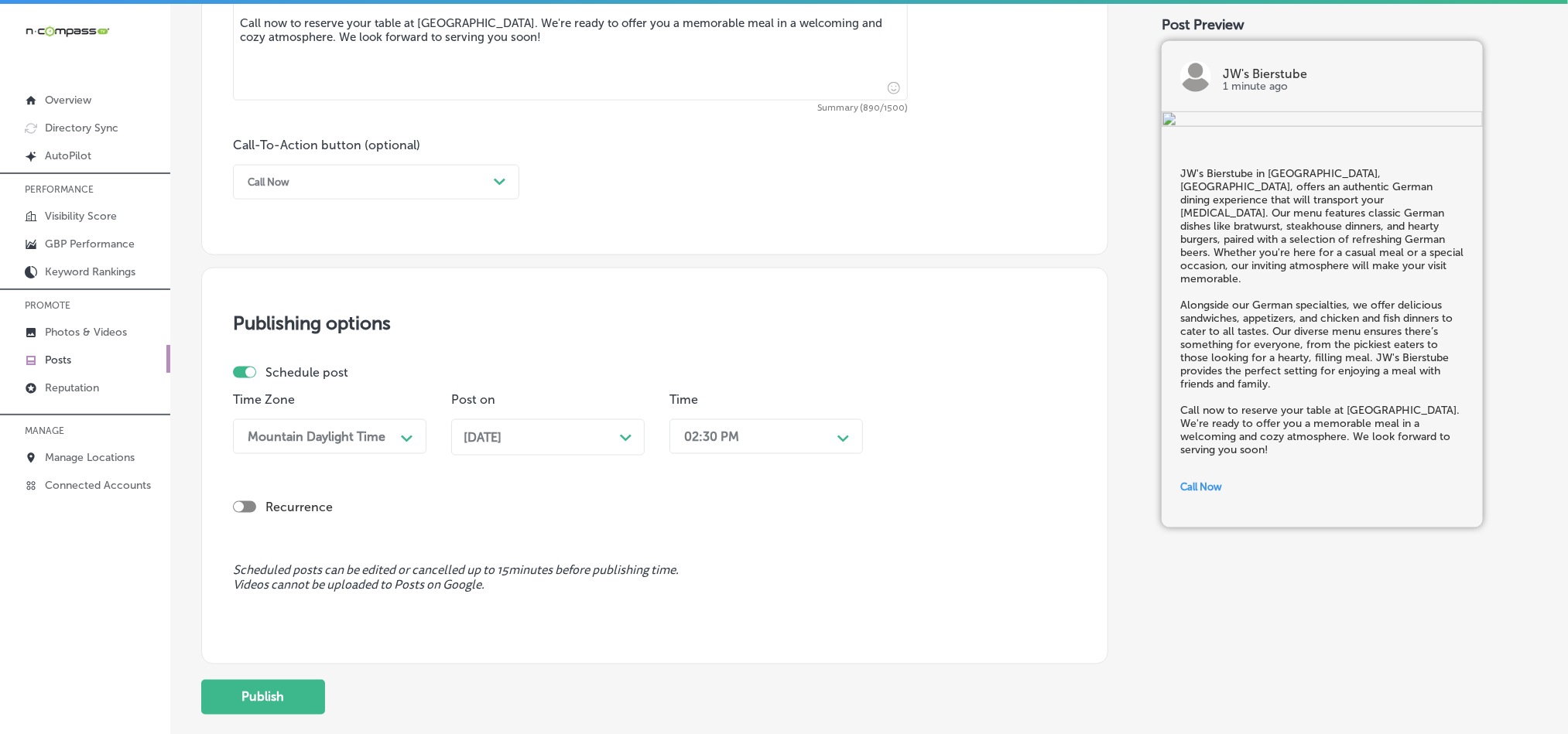
click at [737, 444] on div "02:30 PM" at bounding box center [712, 437] width 55 height 15
click at [704, 577] on div "7:00 AM" at bounding box center [766, 571] width 194 height 27
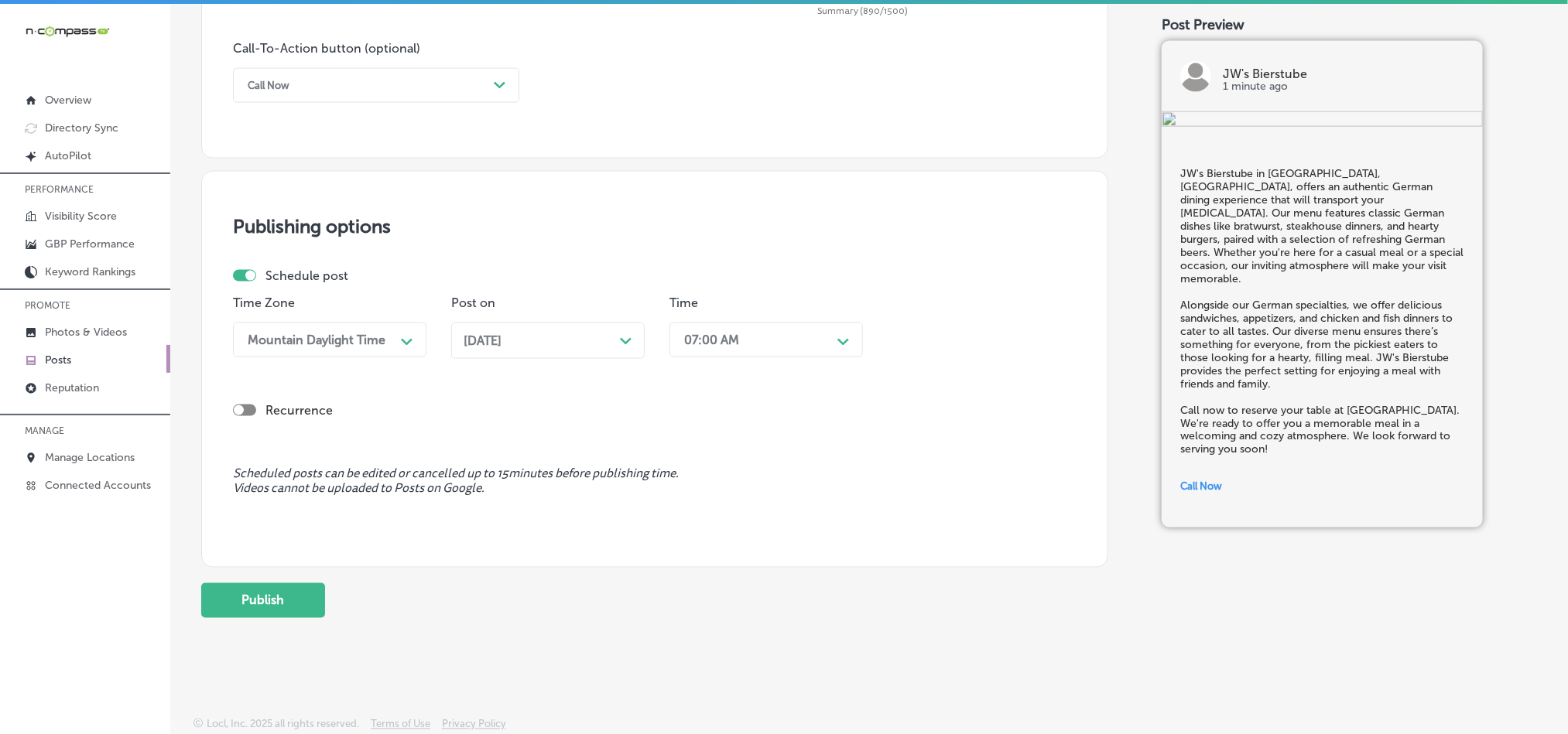
scroll to position [1147, 0]
click at [260, 606] on button "Publish" at bounding box center [263, 601] width 124 height 35
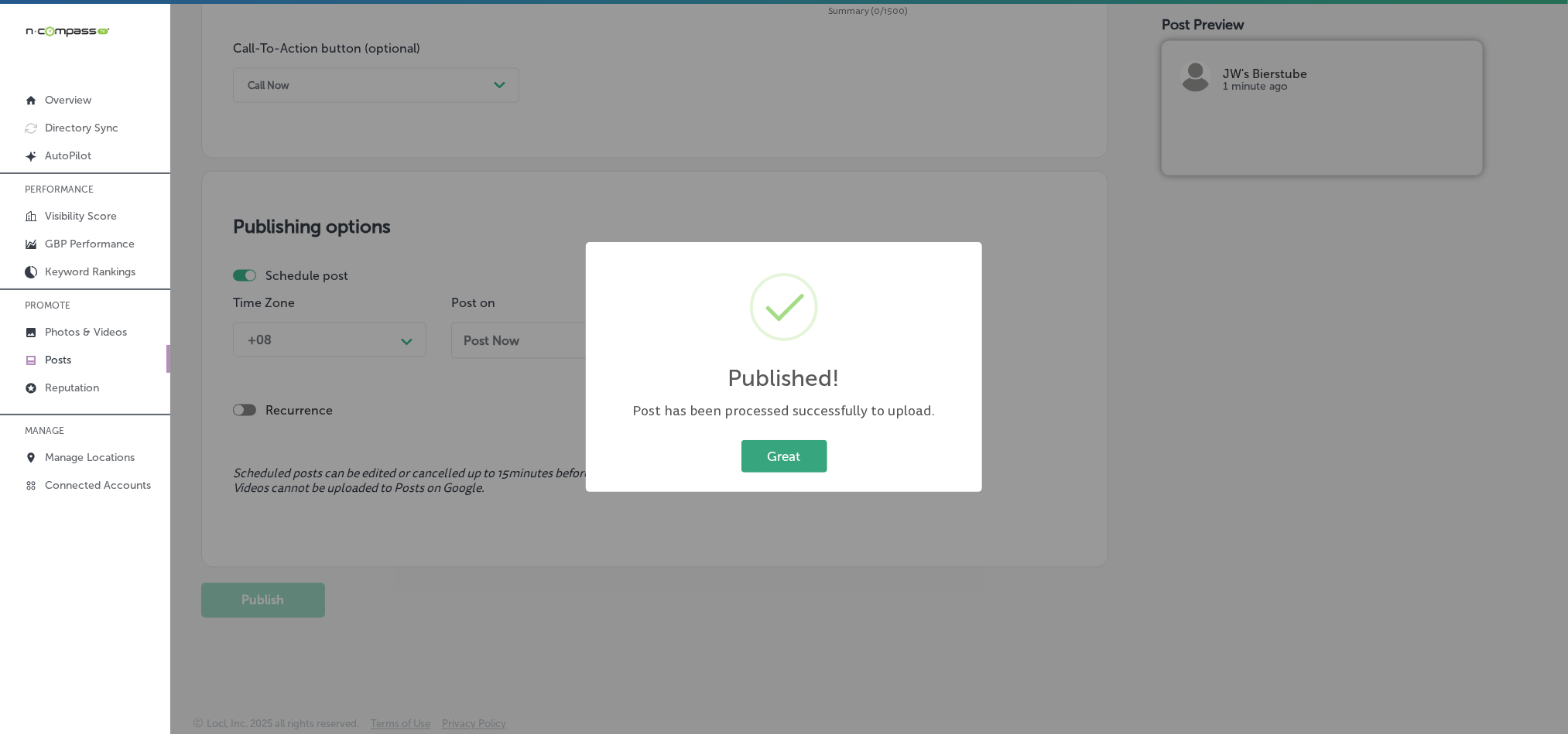
click at [793, 451] on button "Great" at bounding box center [784, 456] width 86 height 32
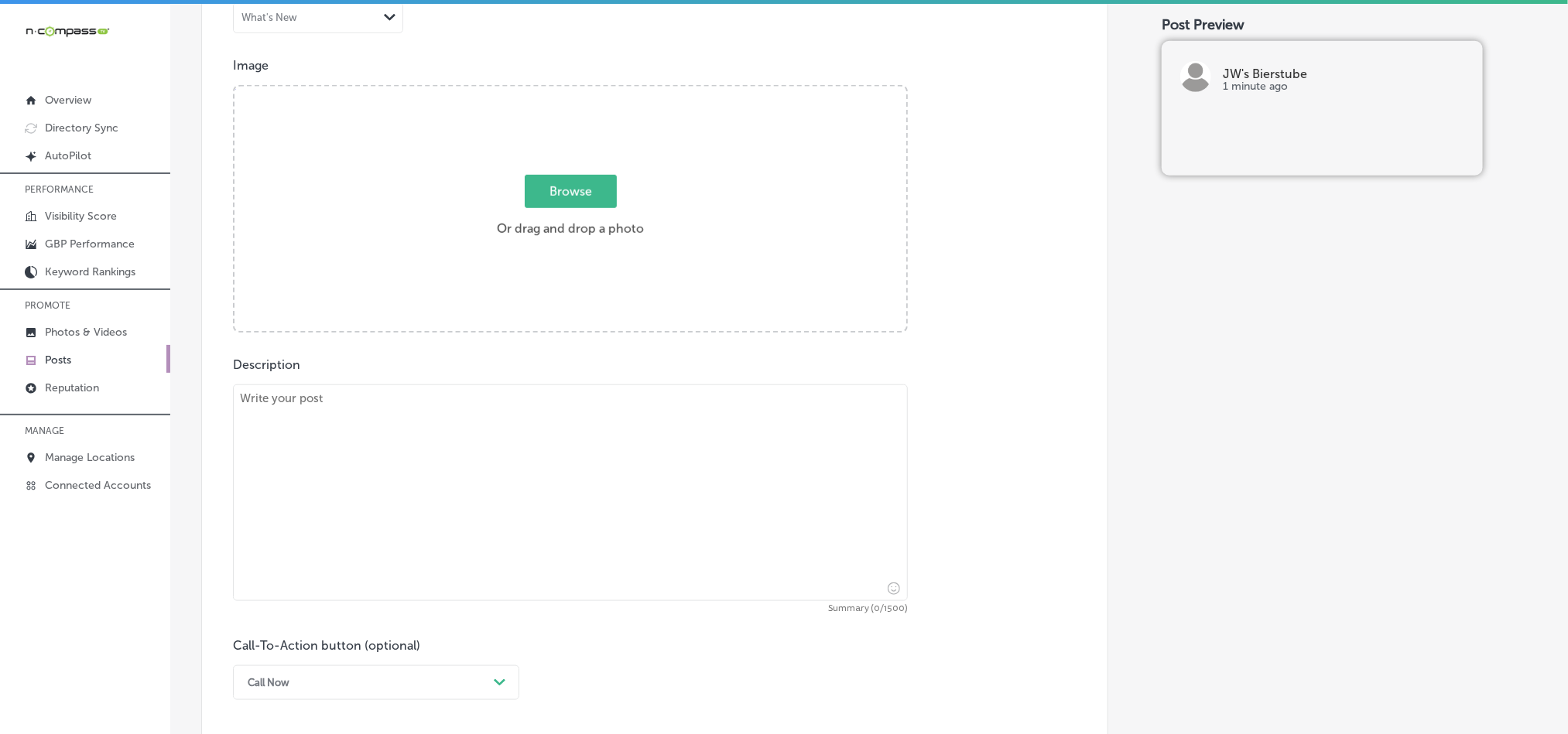
scroll to position [529, 0]
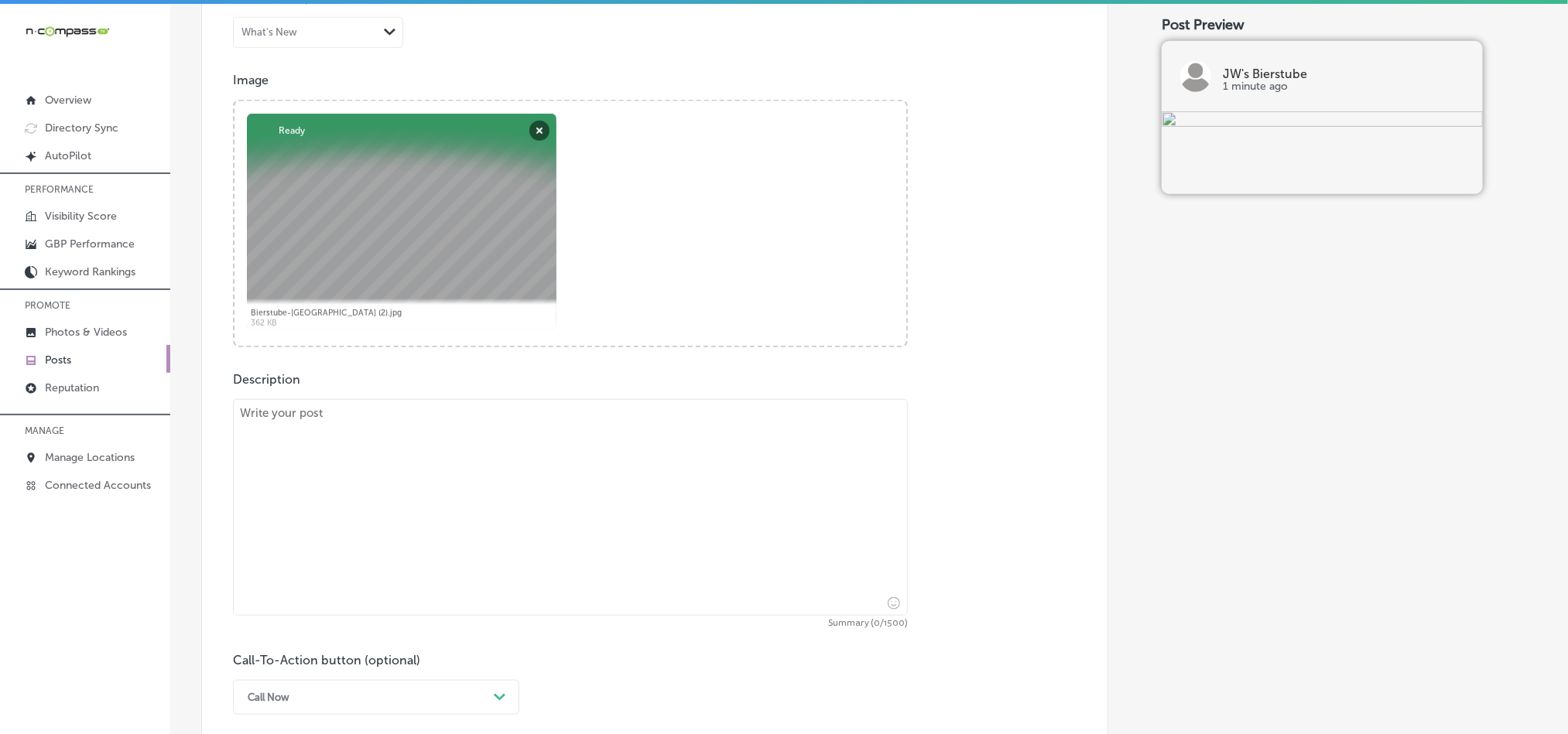
click at [574, 492] on textarea at bounding box center [570, 507] width 675 height 217
paste textarea "JW's Bierstube in [GEOGRAPHIC_DATA], [GEOGRAPHIC_DATA], is your go-to spot for …"
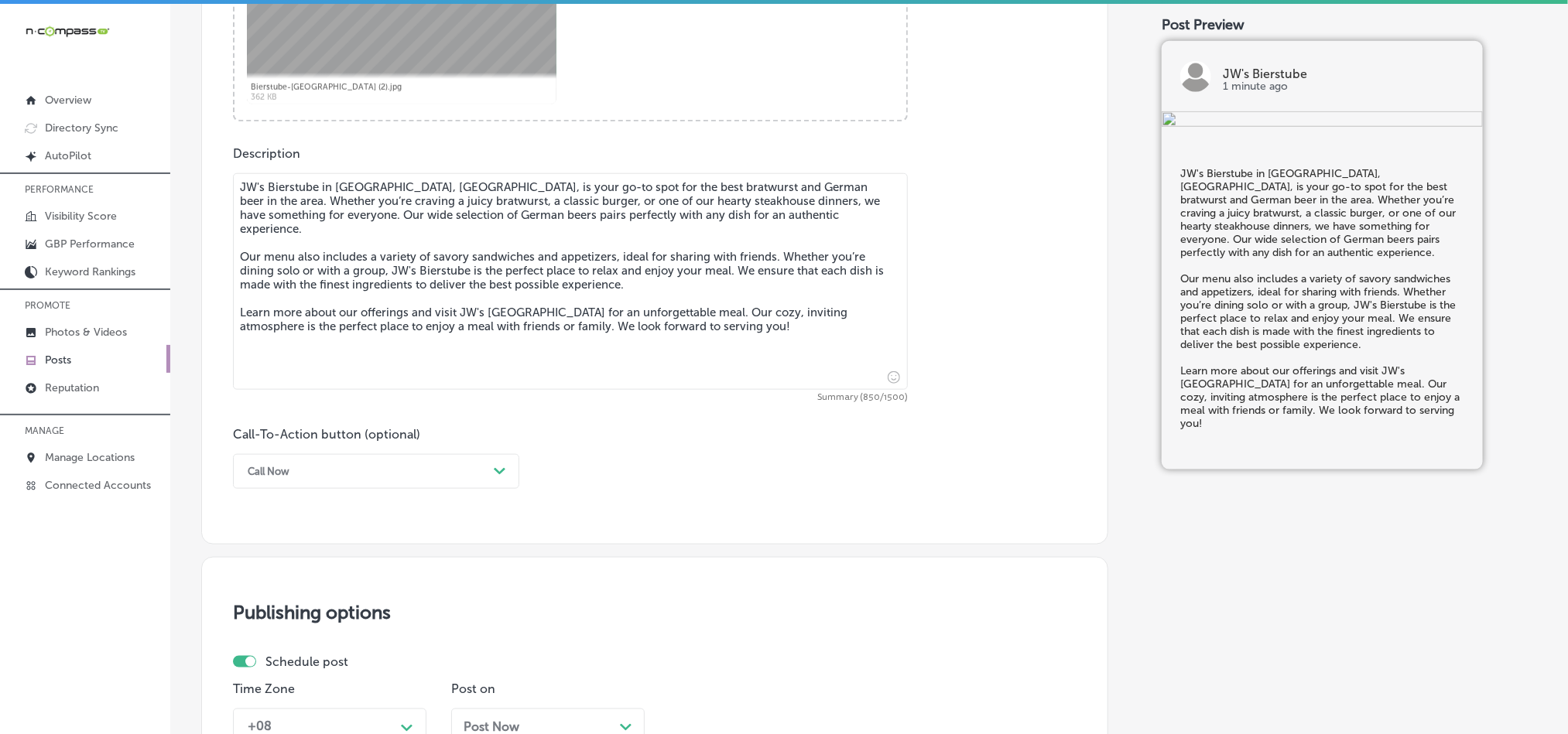
scroll to position [762, 0]
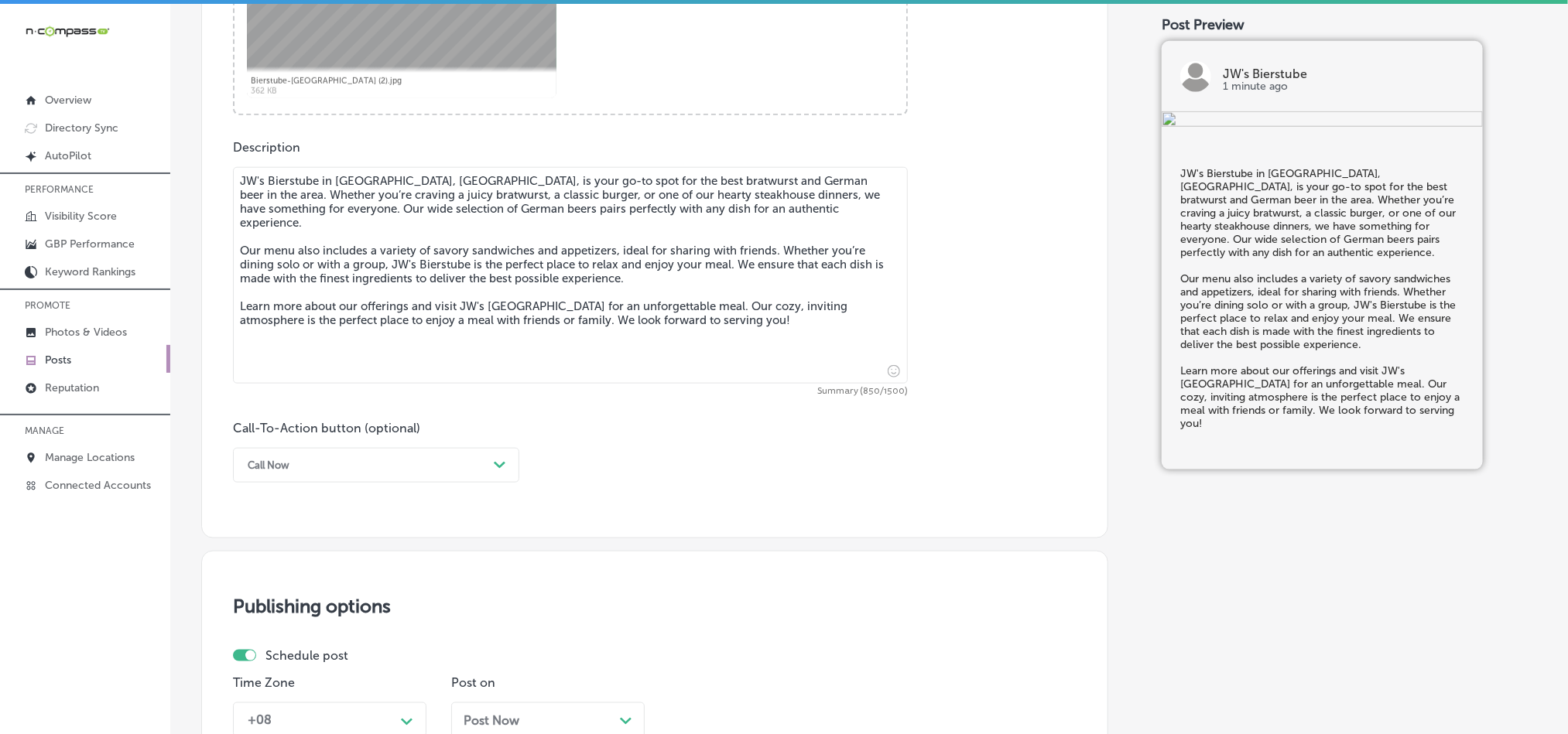
type textarea "JW's Bierstube in [GEOGRAPHIC_DATA], [GEOGRAPHIC_DATA], is your go-to spot for …"
click at [381, 482] on div "Call Now Path Created with Sketch." at bounding box center [375, 465] width 286 height 35
click at [292, 610] on div "Learn more" at bounding box center [375, 607] width 286 height 27
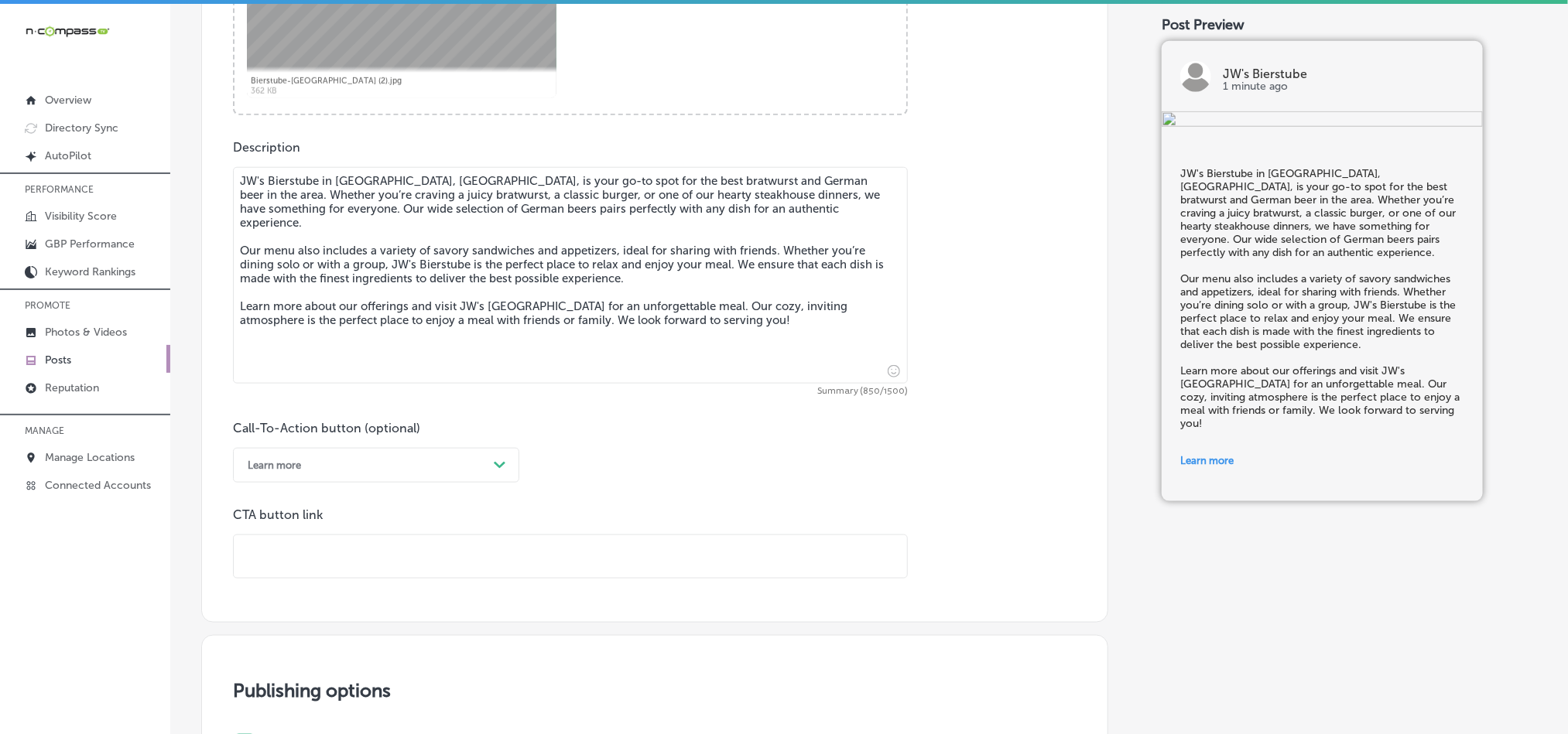
click at [400, 573] on input "text" at bounding box center [570, 556] width 674 height 42
paste input "[URL][DOMAIN_NAME]"
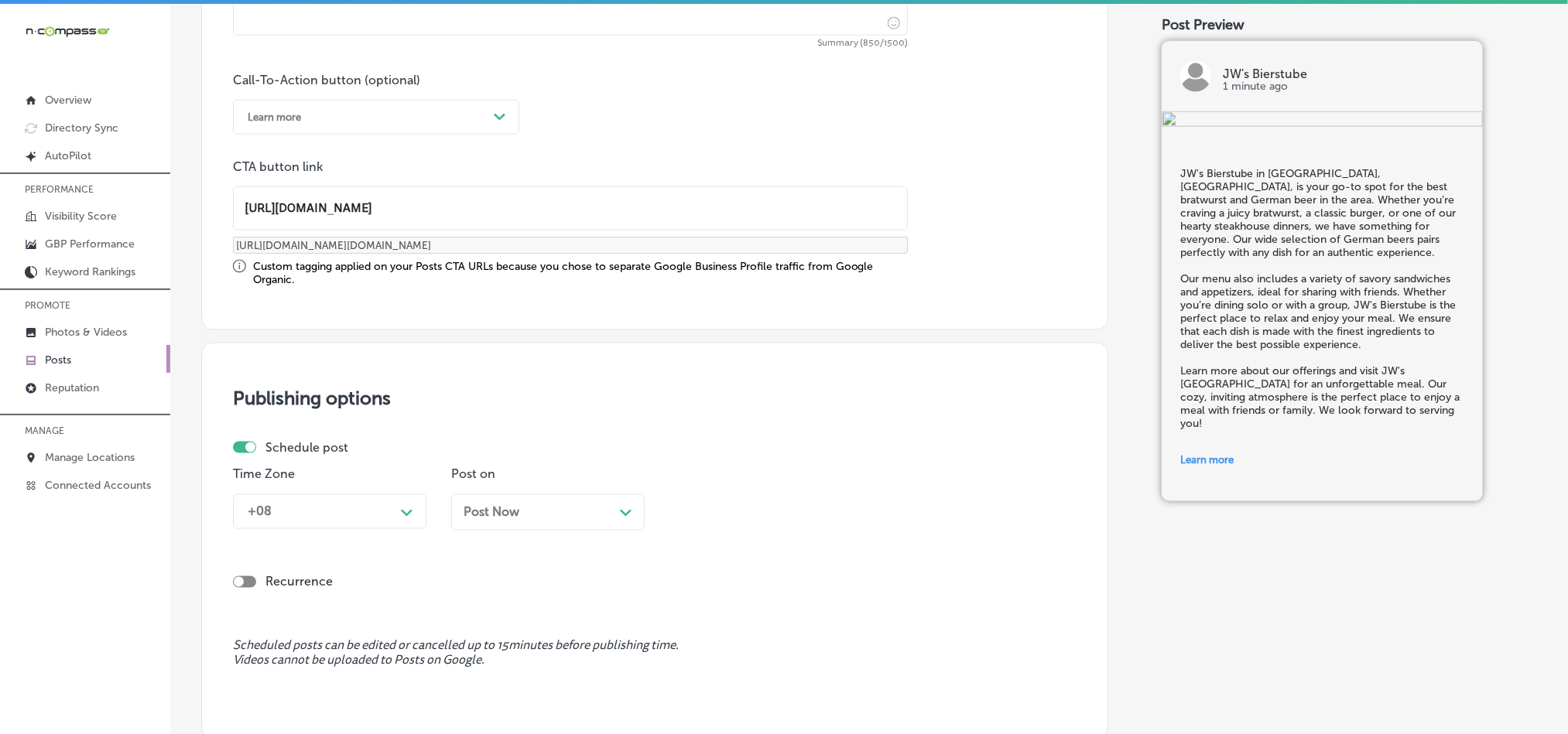
type input "[URL][DOMAIN_NAME]"
click at [383, 515] on div "+08 Path Created with Sketch." at bounding box center [330, 512] width 194 height 35
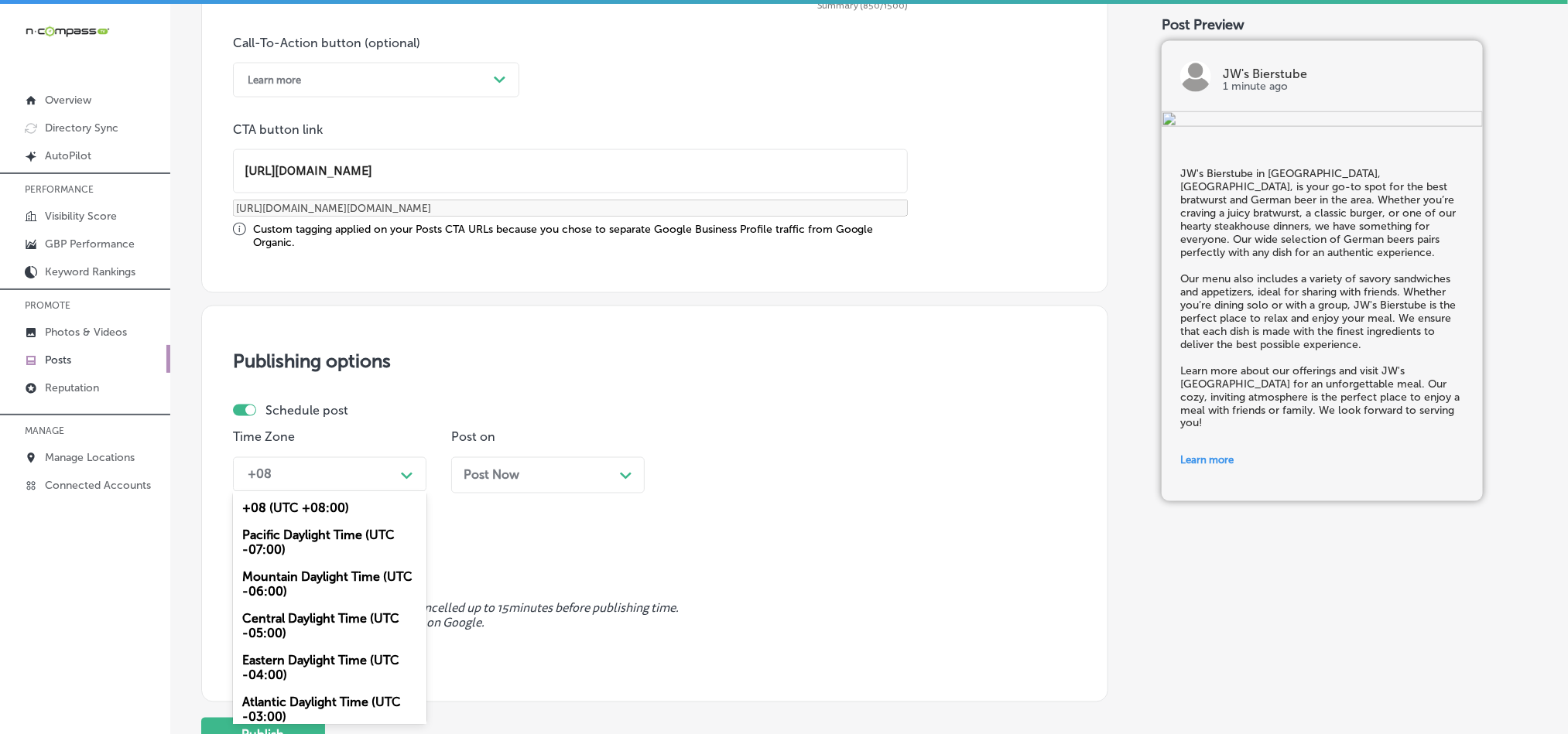
click at [311, 593] on div "Mountain Daylight Time (UTC -06:00)" at bounding box center [330, 585] width 194 height 41
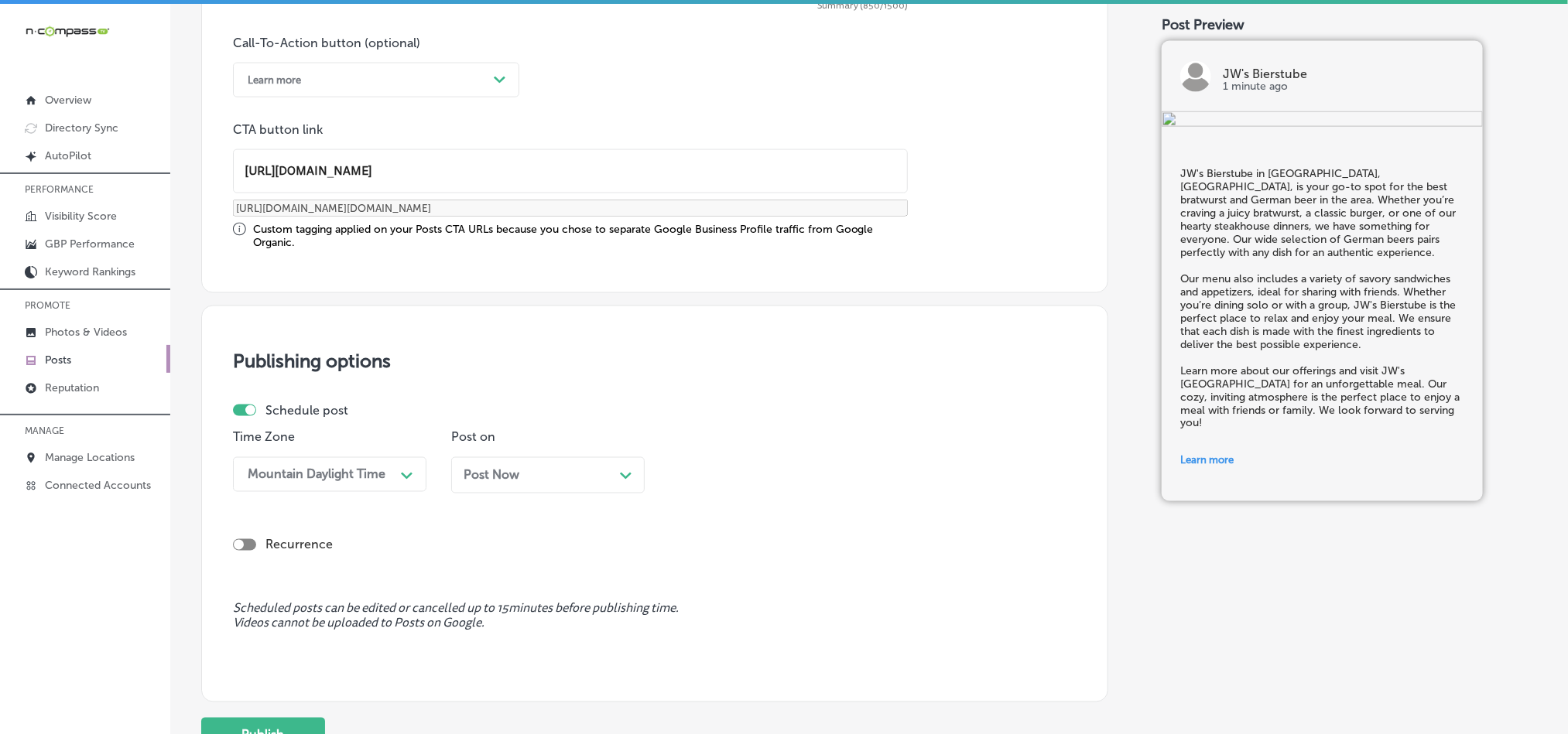
click at [627, 478] on icon "Path Created with Sketch." at bounding box center [625, 476] width 11 height 7
click at [821, 471] on div "02:30 PM" at bounding box center [753, 474] width 155 height 27
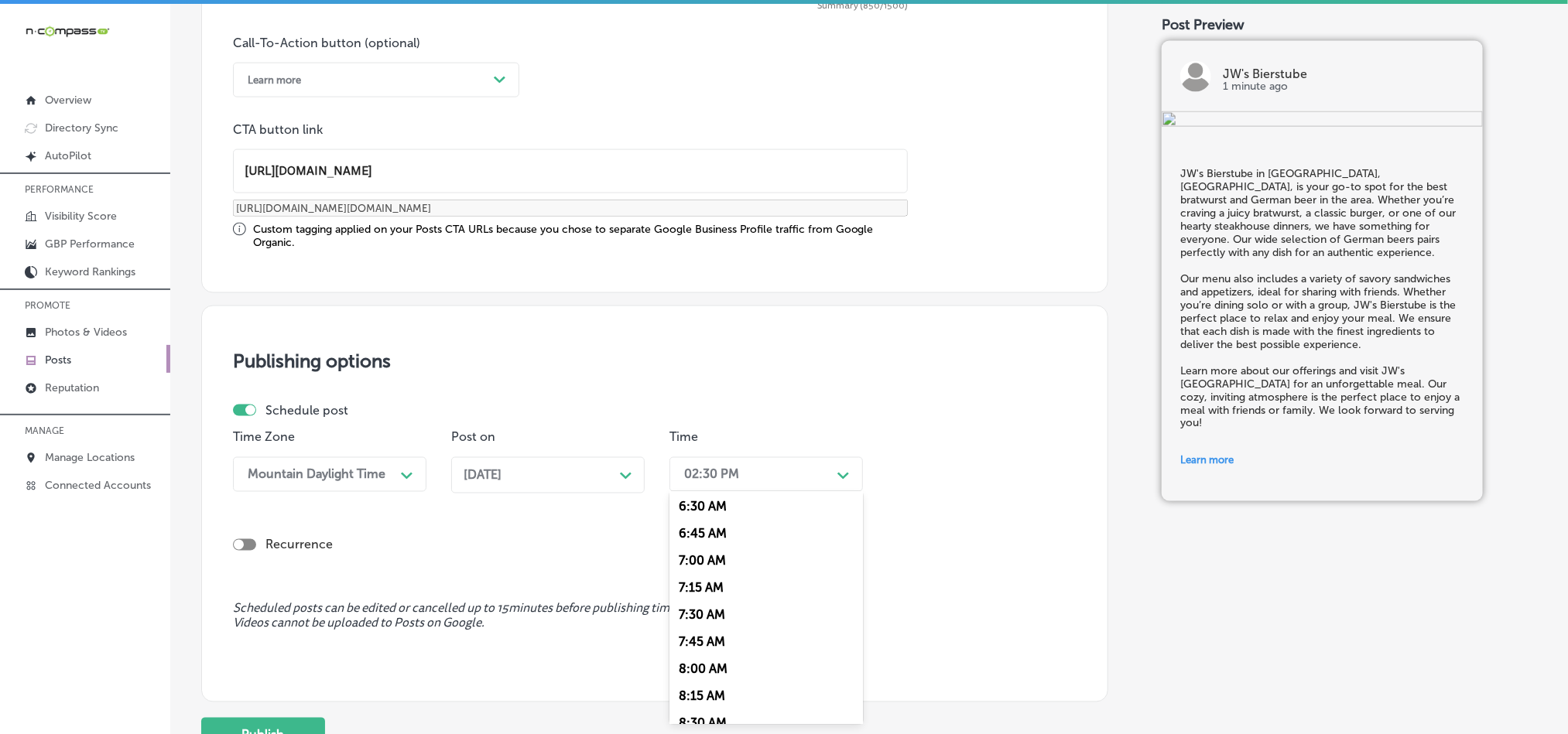
scroll to position [734, 0]
click at [727, 543] on div "7:00 AM" at bounding box center [766, 533] width 194 height 27
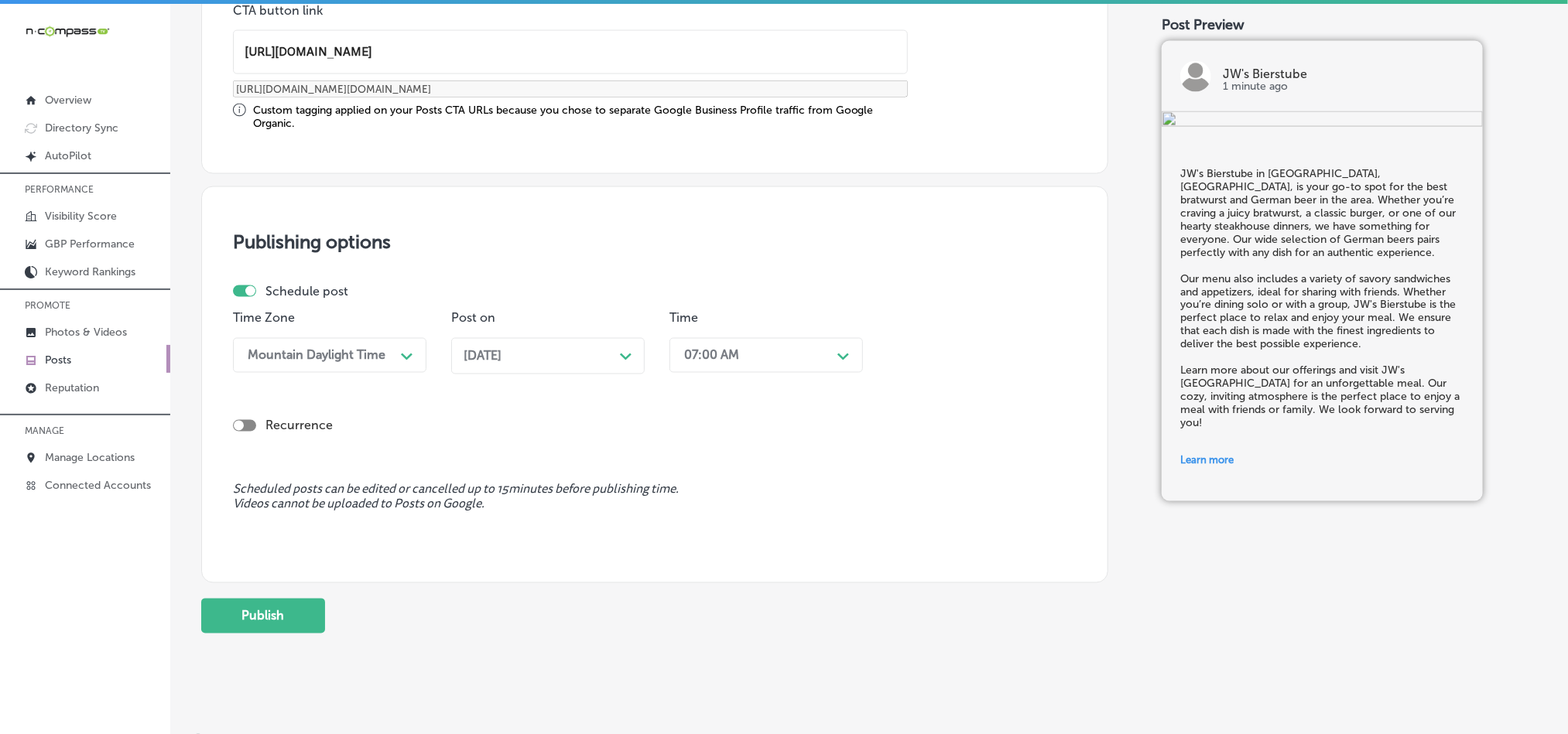
scroll to position [1287, 0]
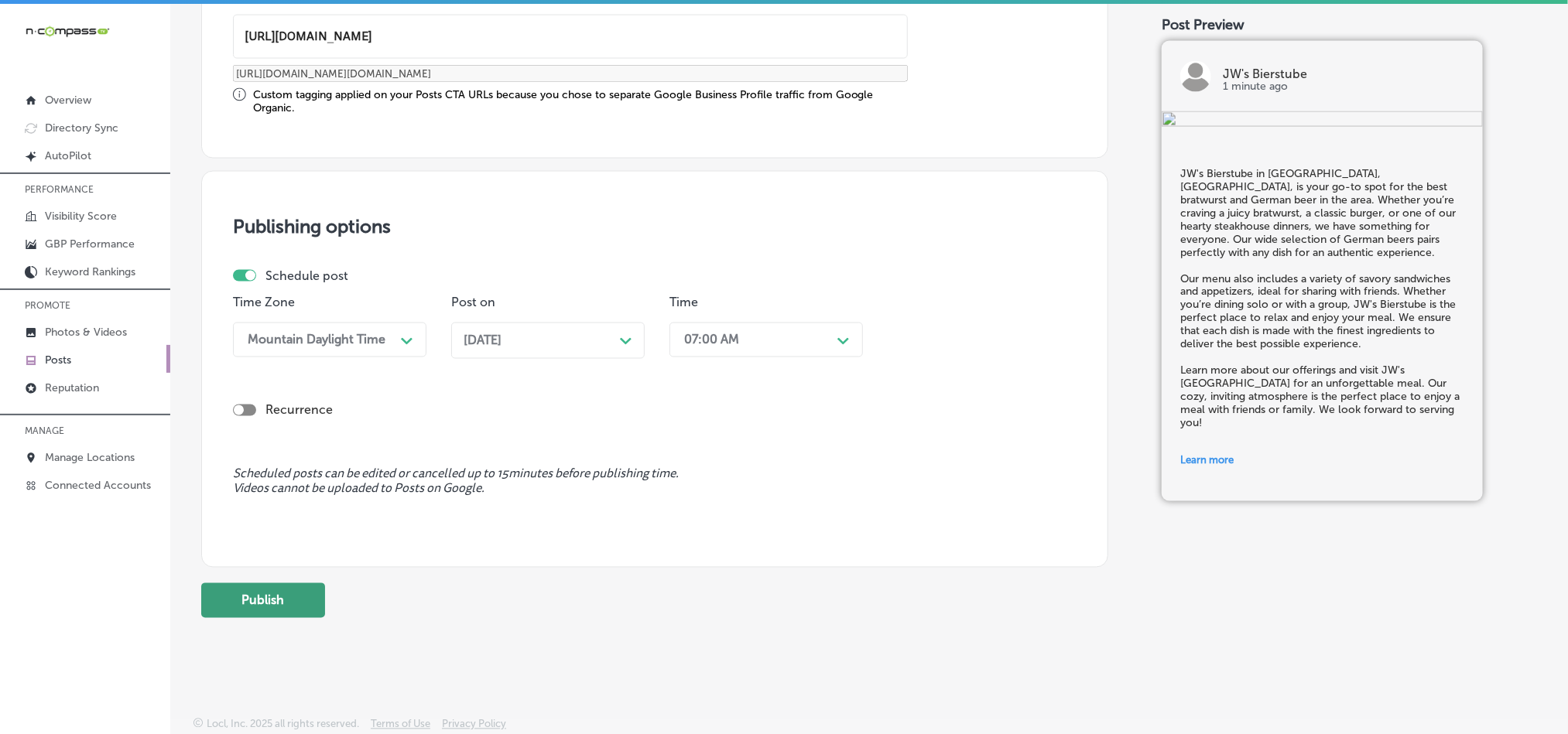
click at [242, 595] on button "Publish" at bounding box center [263, 601] width 124 height 35
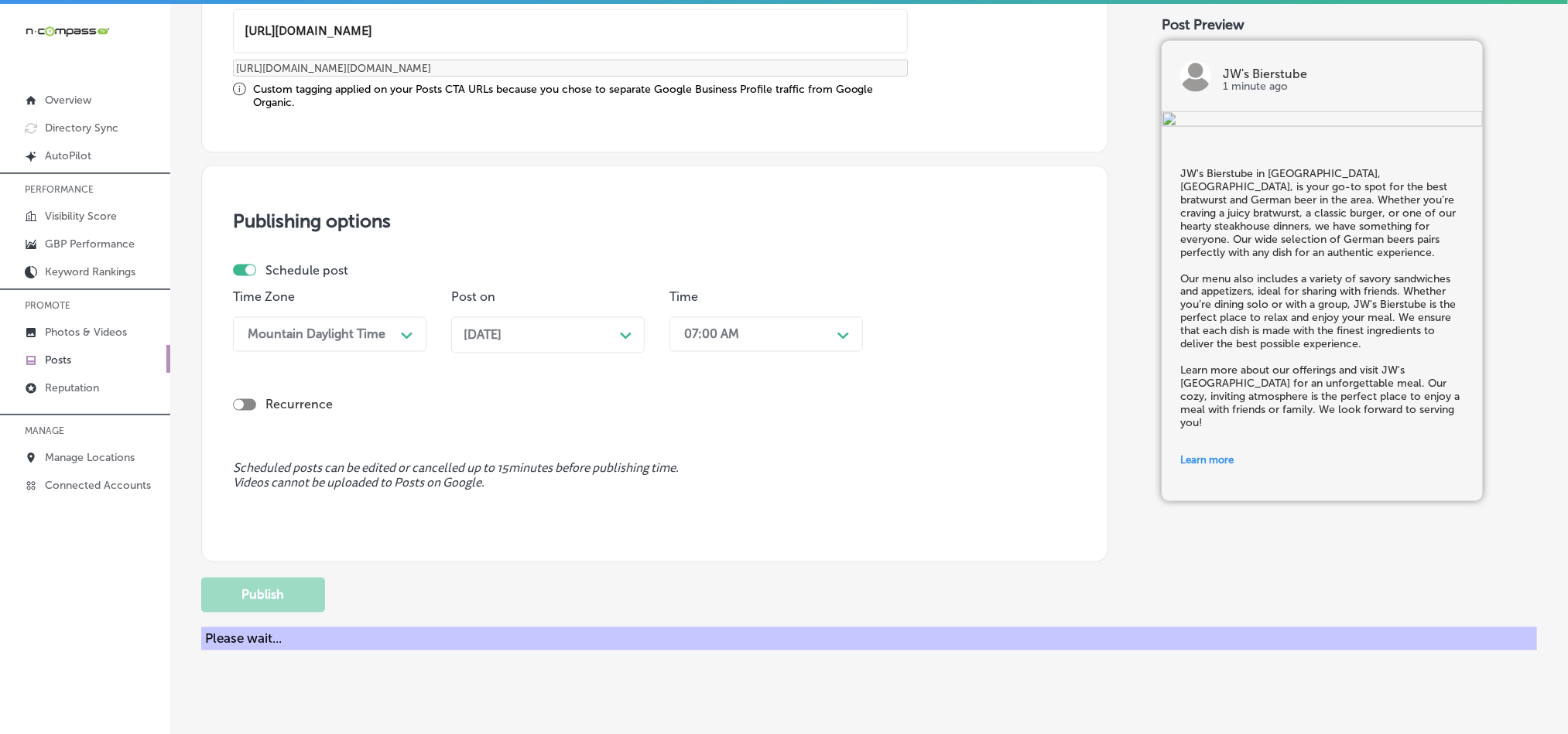
scroll to position [1147, 0]
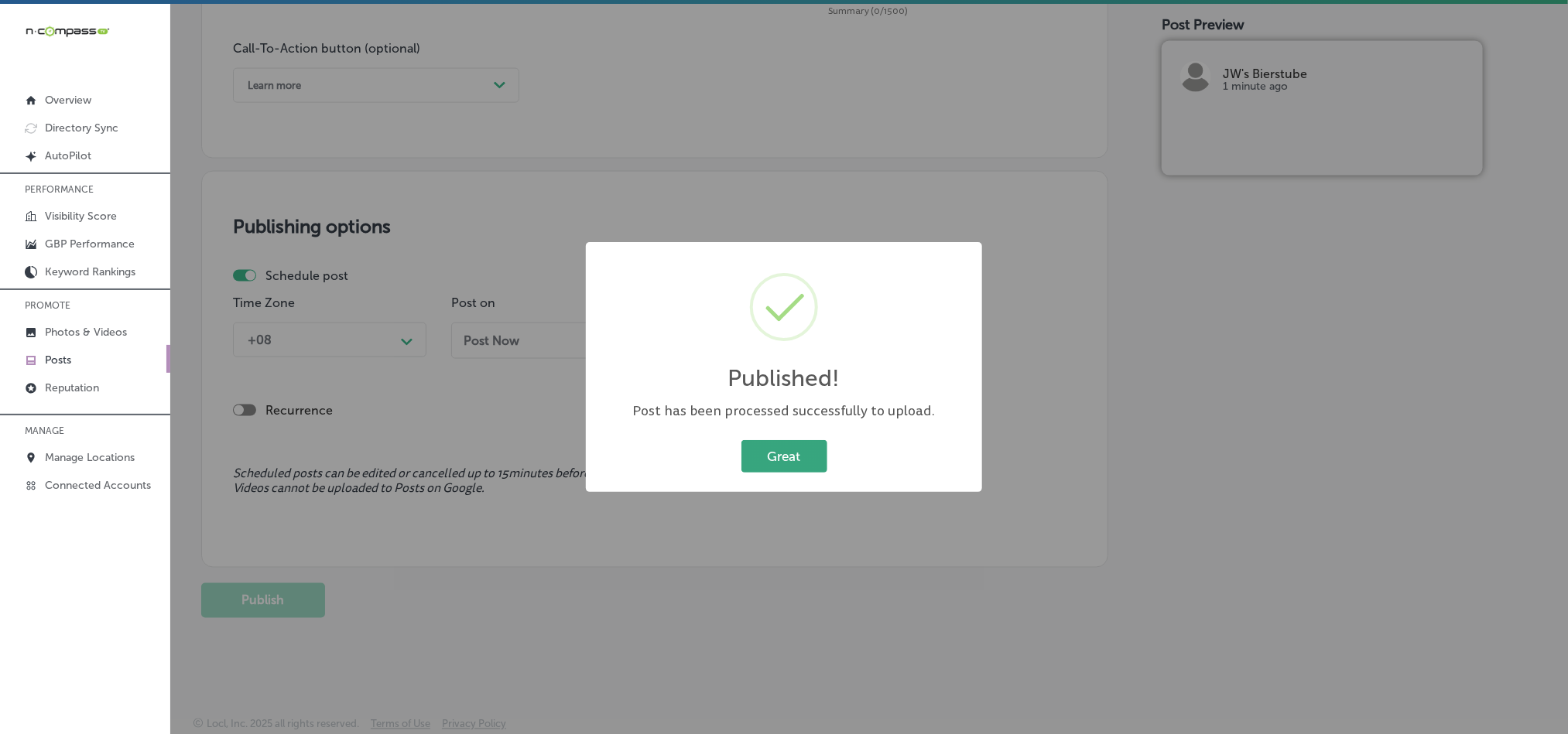
click at [790, 453] on button "Great" at bounding box center [784, 456] width 86 height 32
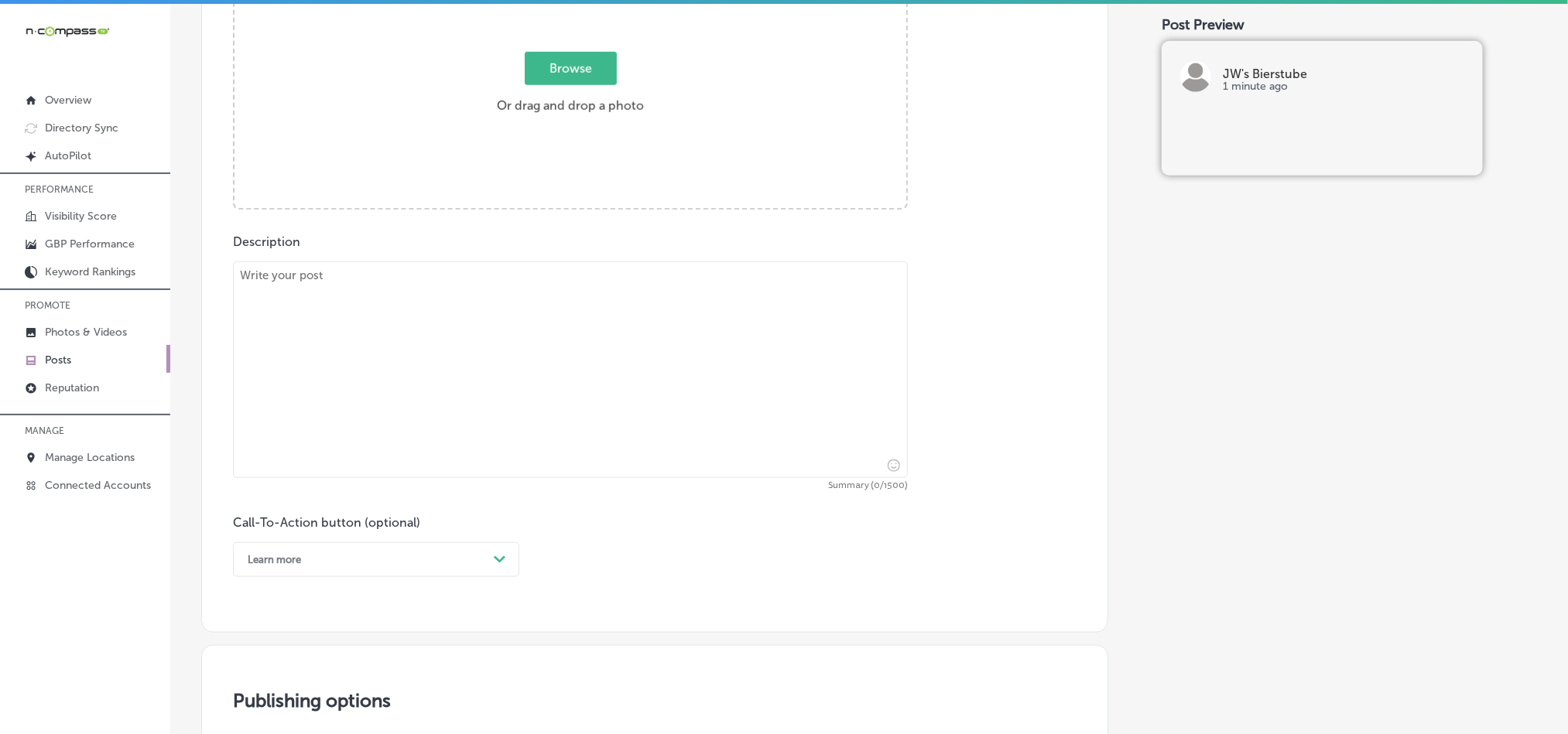
scroll to position [606, 0]
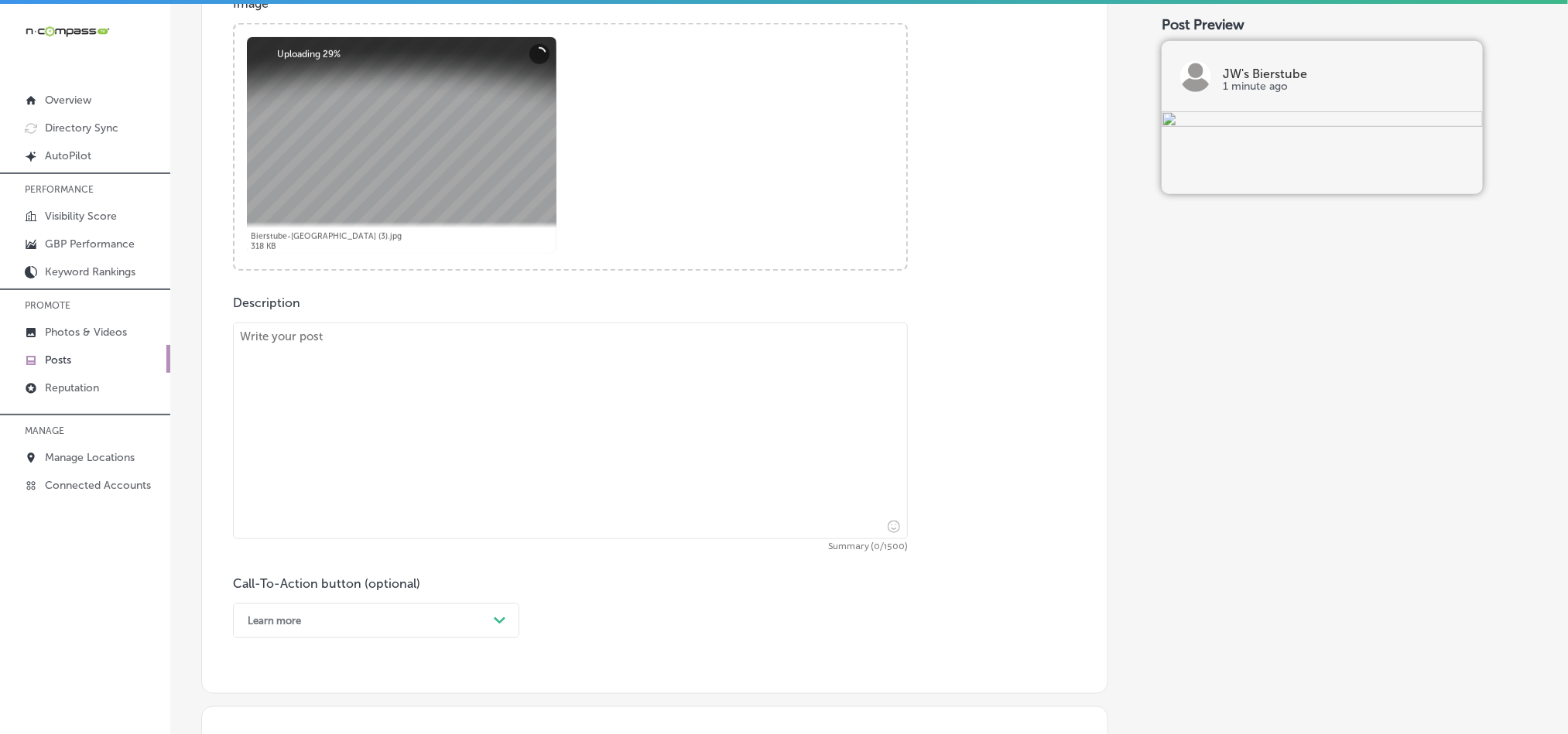
click at [509, 450] on textarea at bounding box center [570, 431] width 675 height 217
paste textarea "At JW's Bierstube in [GEOGRAPHIC_DATA], [GEOGRAPHIC_DATA], we offer a family-fr…"
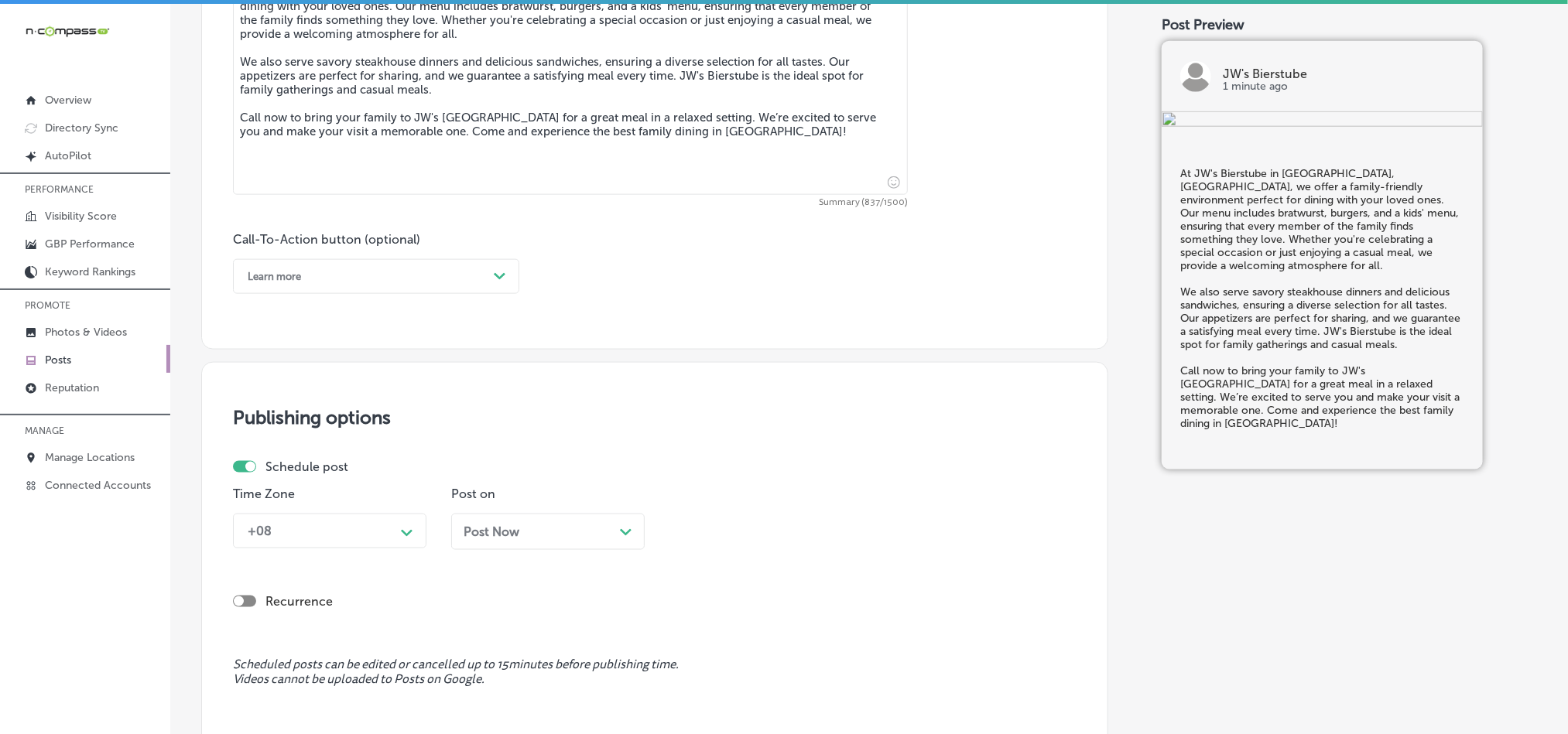
scroll to position [954, 0]
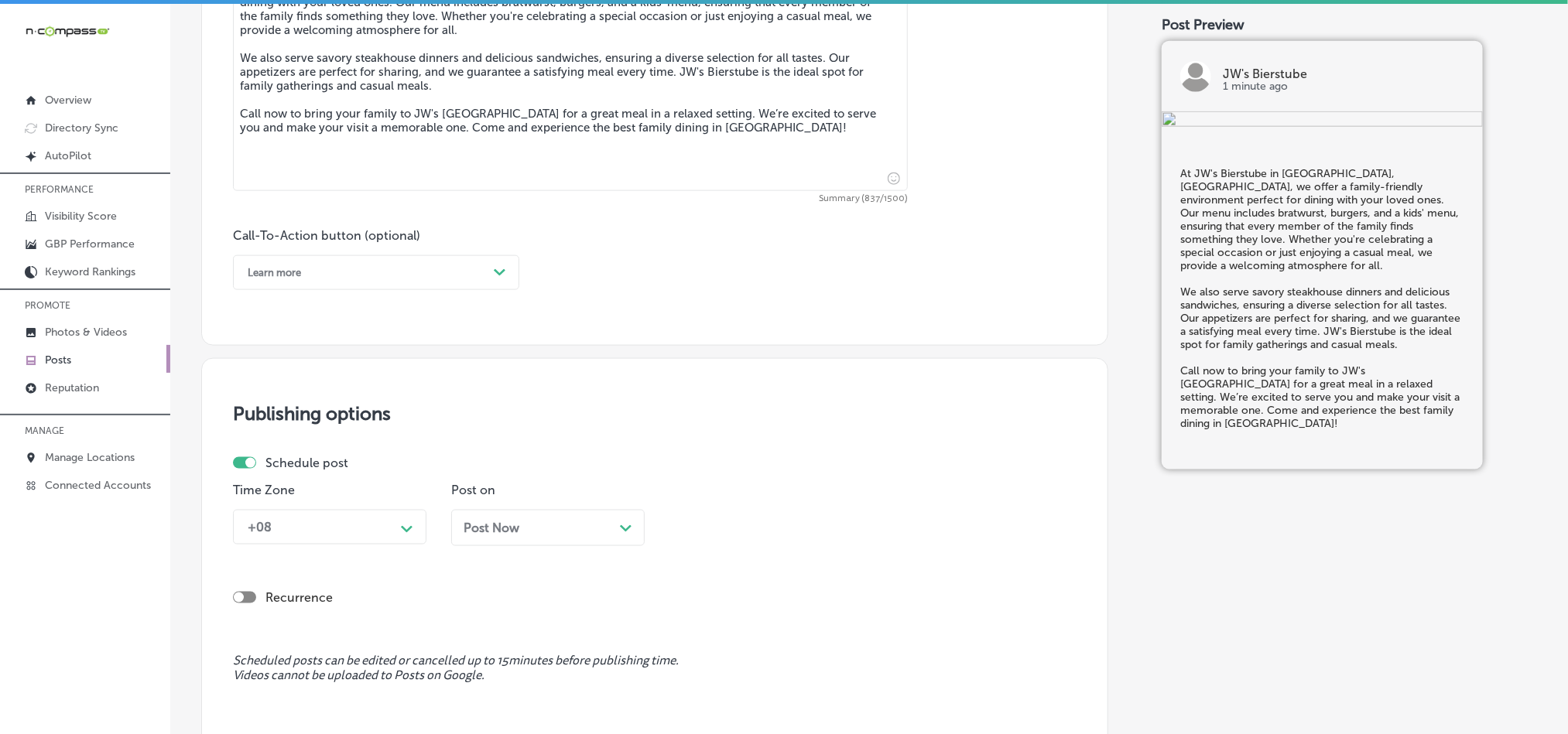
type textarea "At JW's Bierstube in [GEOGRAPHIC_DATA], [GEOGRAPHIC_DATA], we offer a family-fr…"
click at [376, 290] on div "Learn more Path Created with Sketch." at bounding box center [375, 272] width 286 height 35
click at [266, 478] on div "Call Now" at bounding box center [375, 469] width 286 height 27
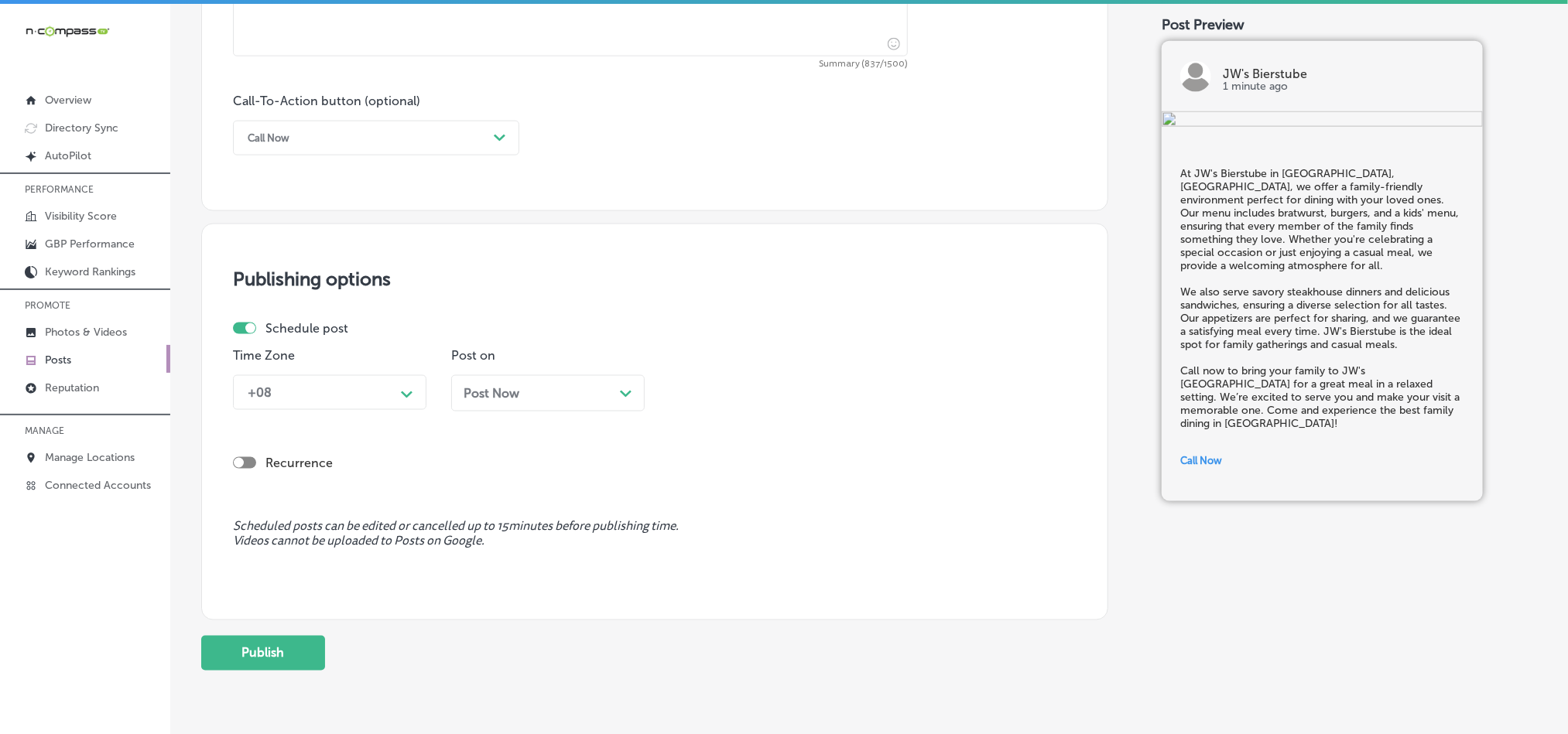
scroll to position [1110, 0]
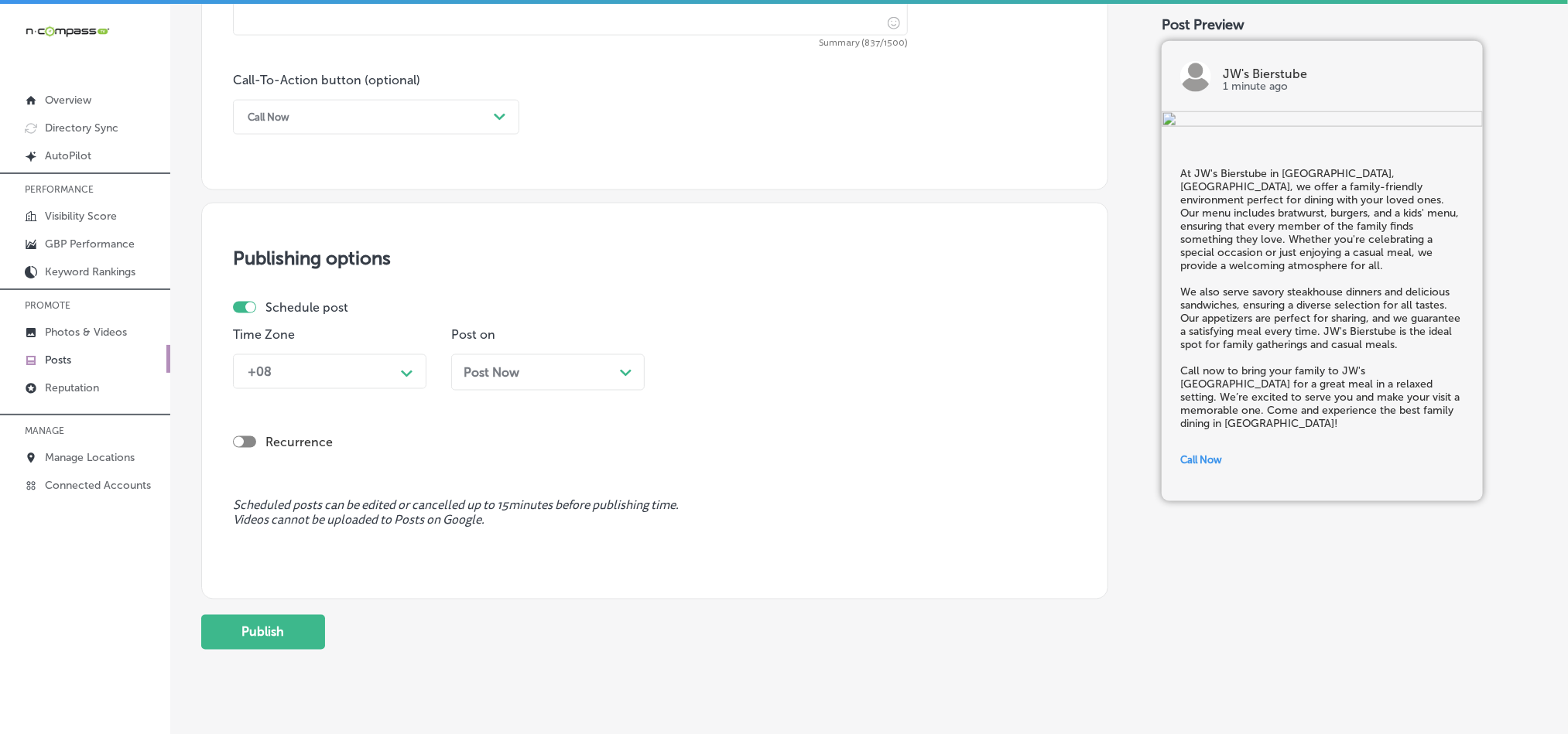
click at [358, 383] on div "+08" at bounding box center [317, 371] width 155 height 27
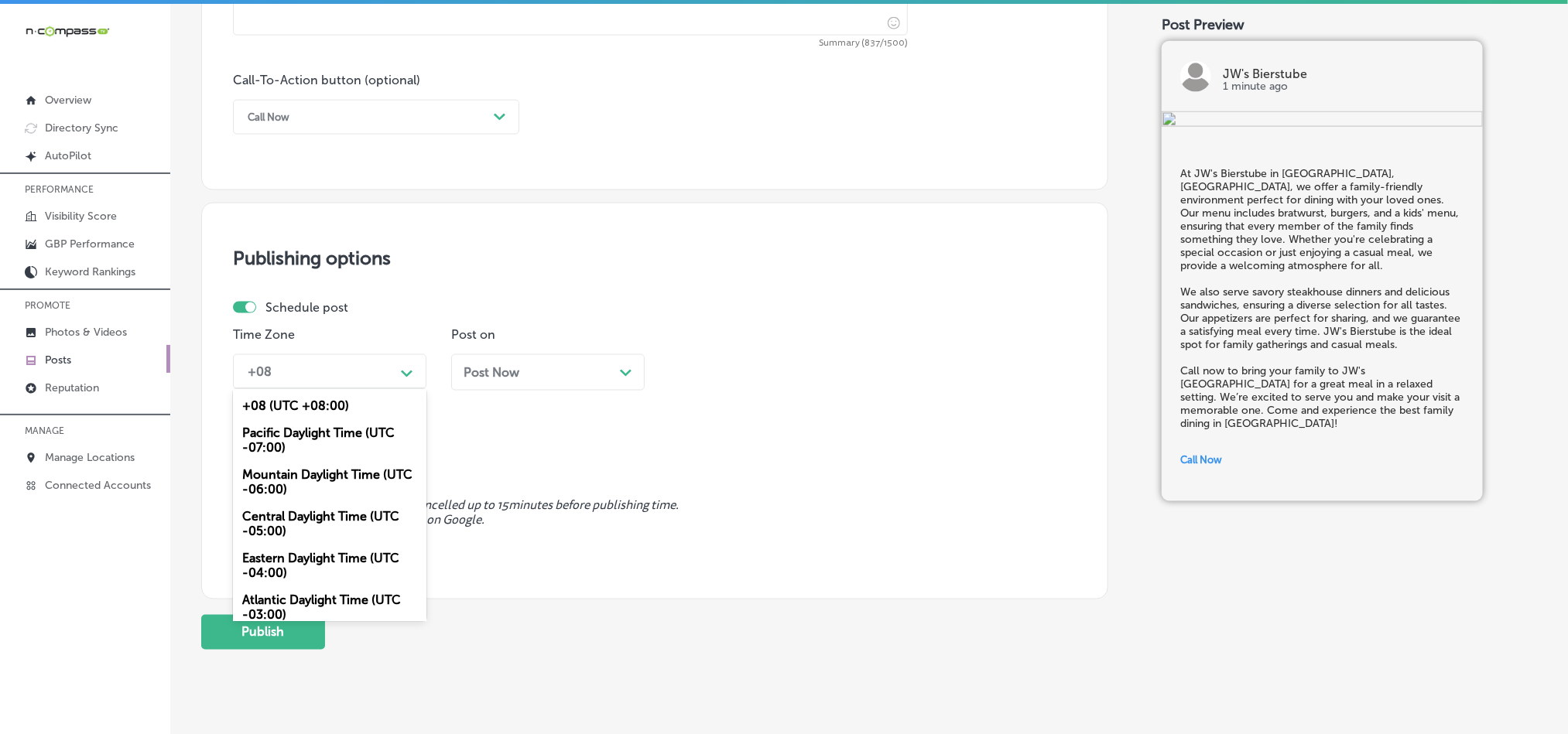
click at [292, 488] on div "Mountain Daylight Time (UTC -06:00)" at bounding box center [330, 482] width 194 height 41
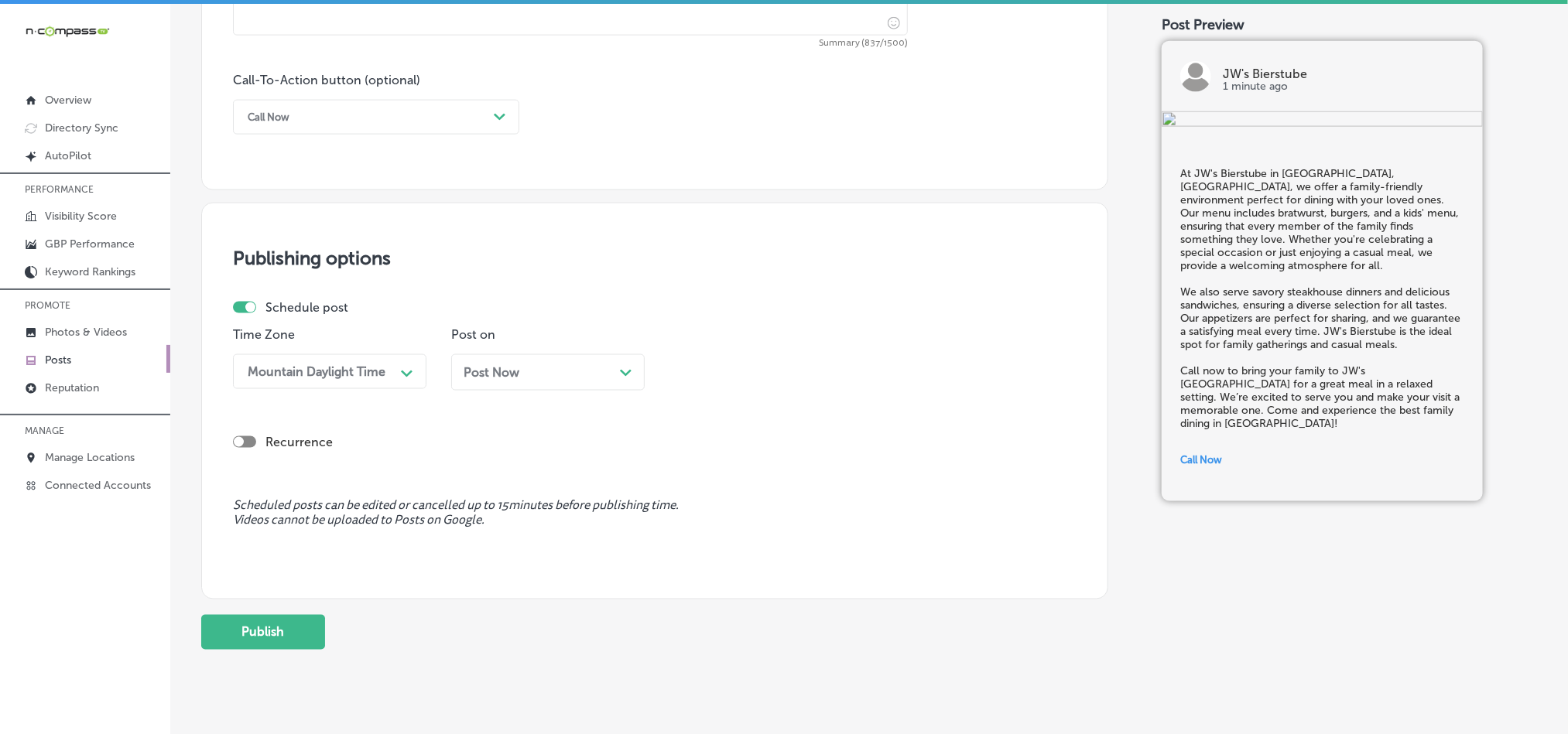
click at [624, 377] on icon "Path Created with Sketch." at bounding box center [625, 373] width 11 height 7
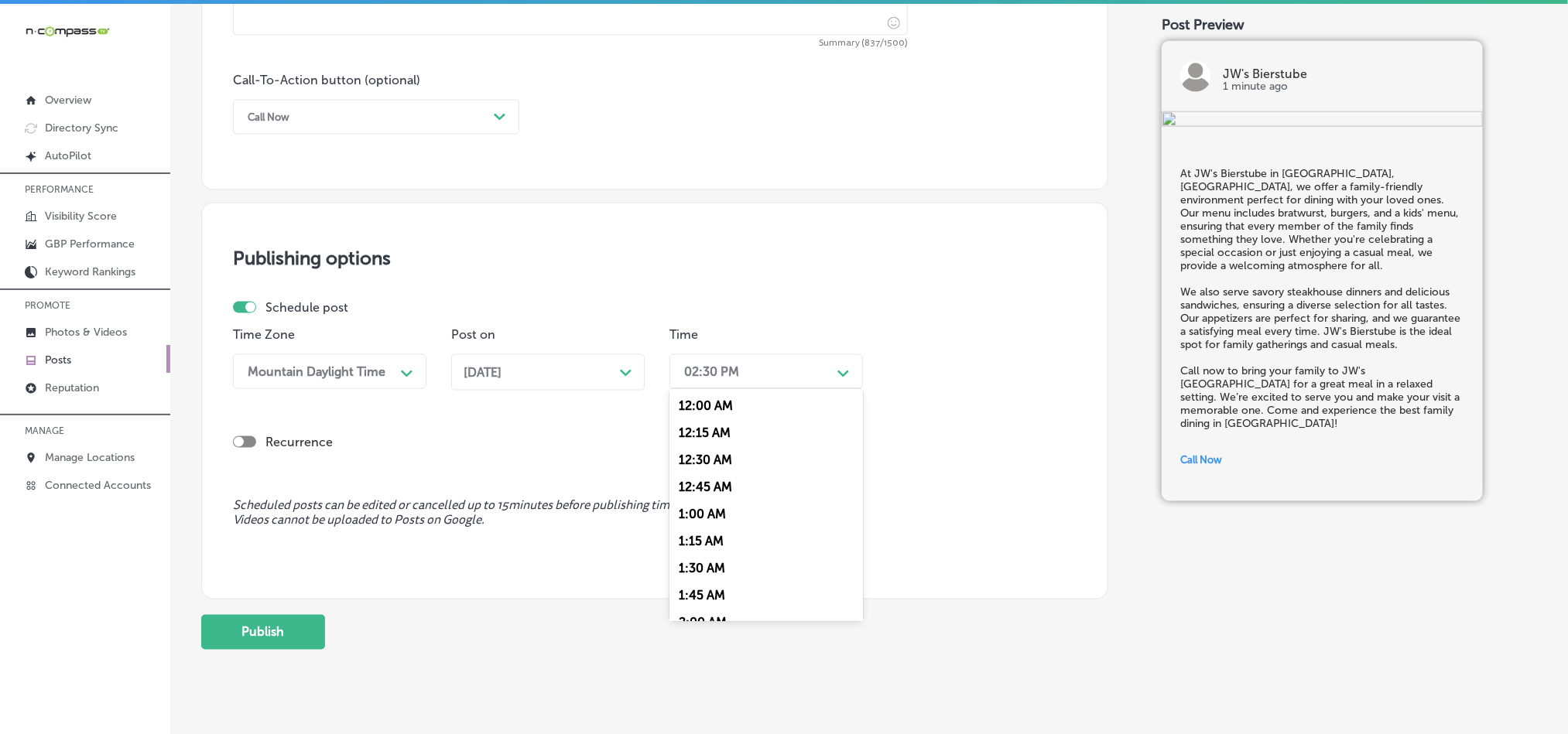
click at [770, 379] on div "02:30 PM" at bounding box center [753, 371] width 155 height 27
click at [729, 478] on div "7:00 AM" at bounding box center [766, 467] width 194 height 27
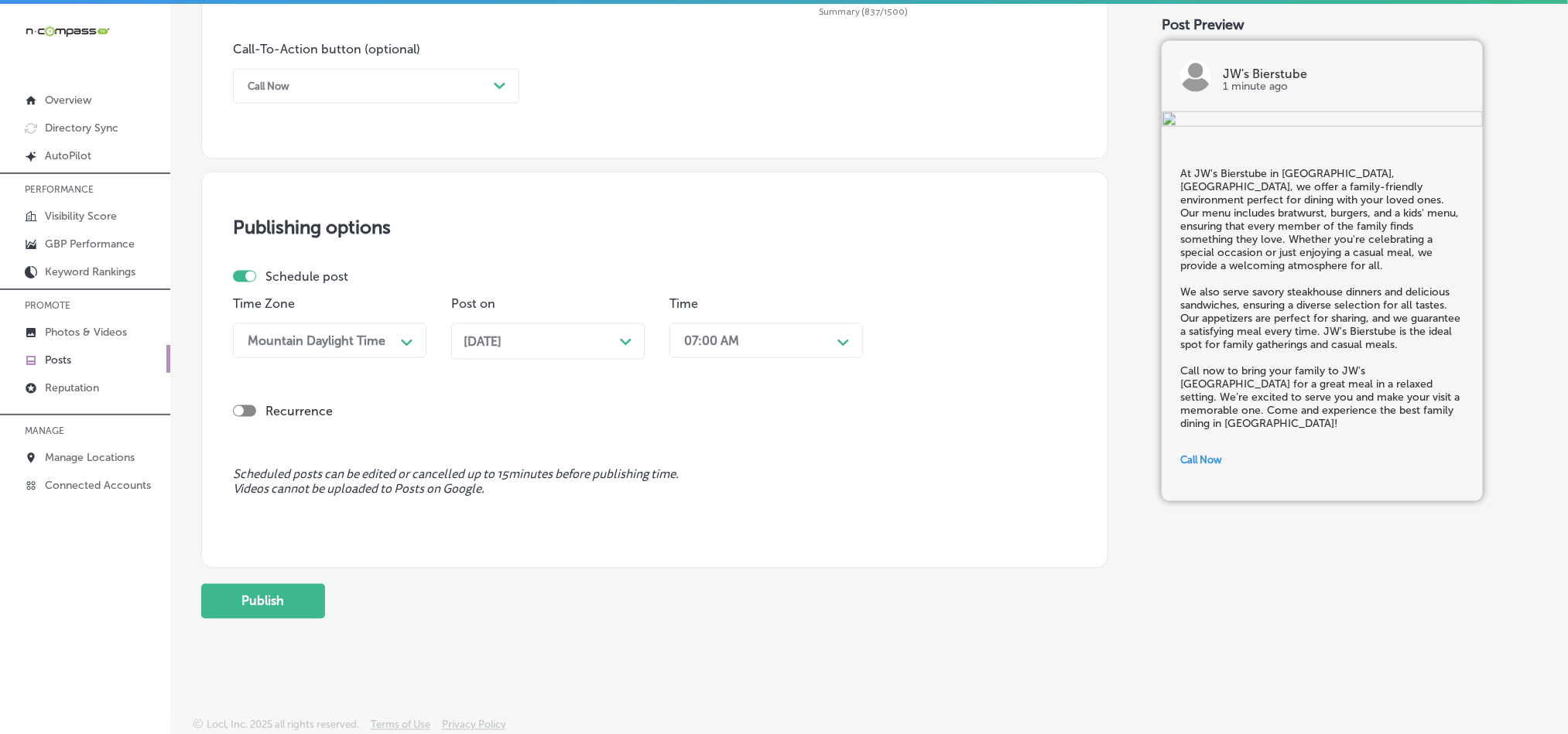
scroll to position [1147, 0]
click at [298, 616] on button "Publish" at bounding box center [263, 601] width 124 height 35
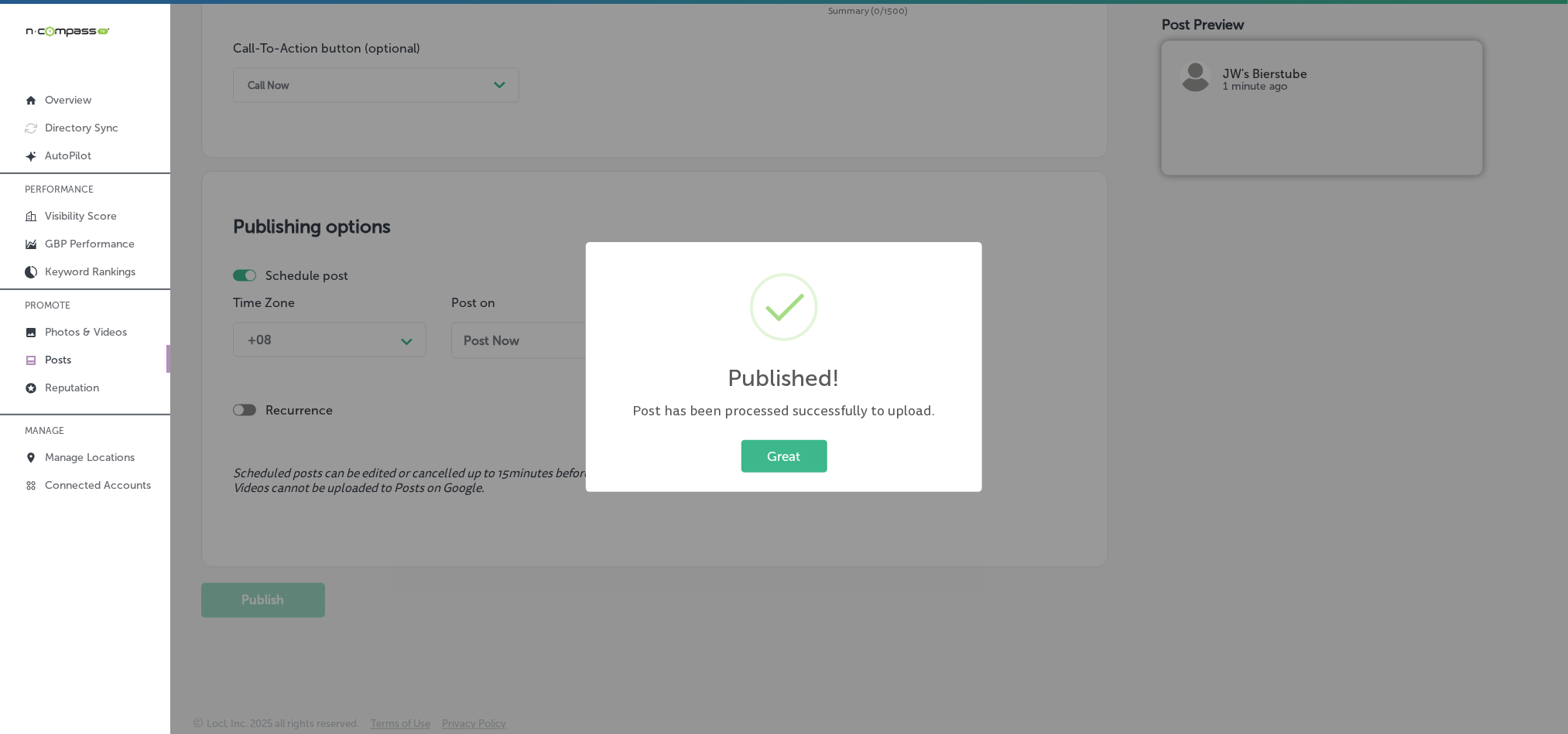
click at [785, 431] on div "Published! × Post has been processed successfully to upload. Great Cancel" at bounding box center [784, 367] width 396 height 250
click at [781, 444] on button "Great" at bounding box center [784, 456] width 86 height 32
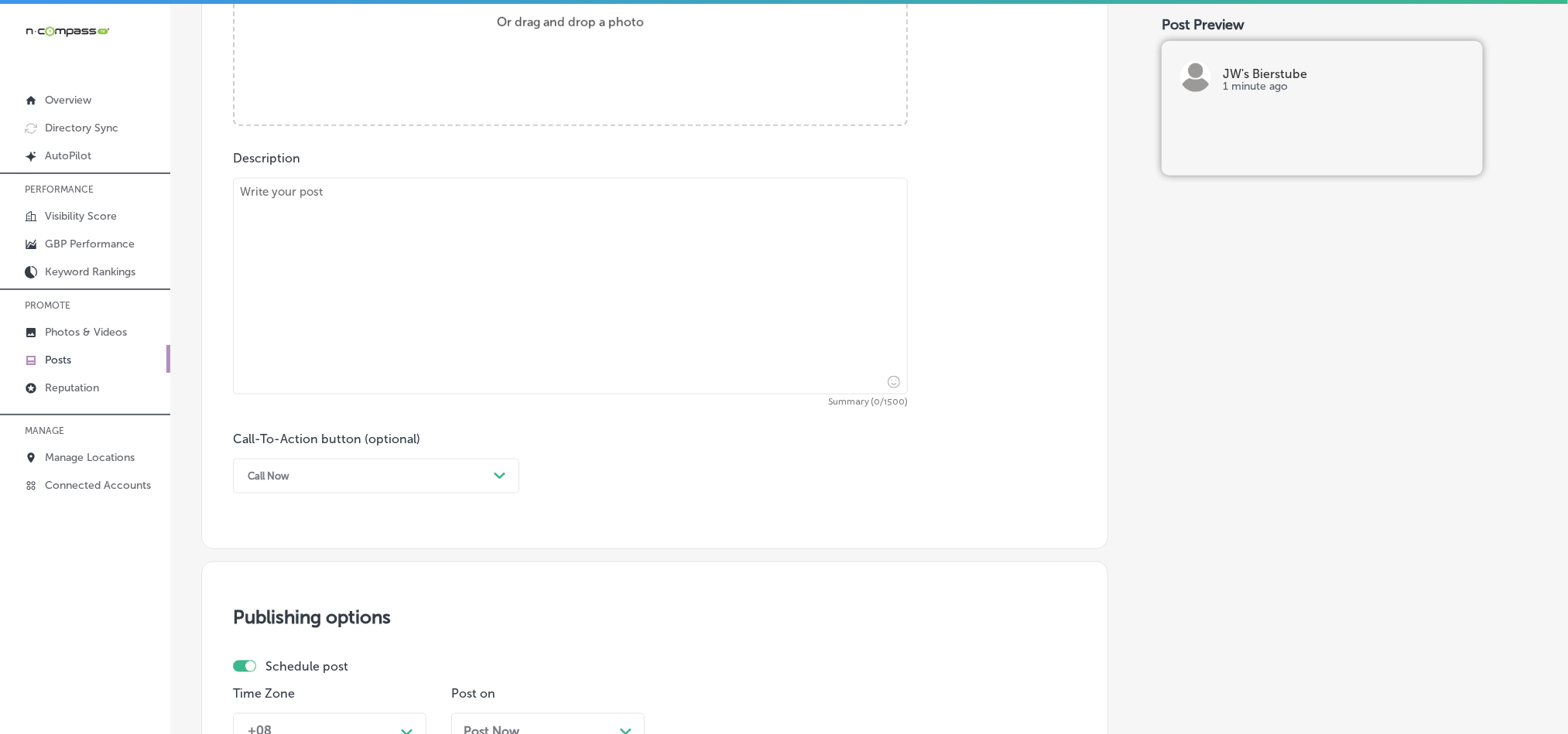
scroll to position [722, 0]
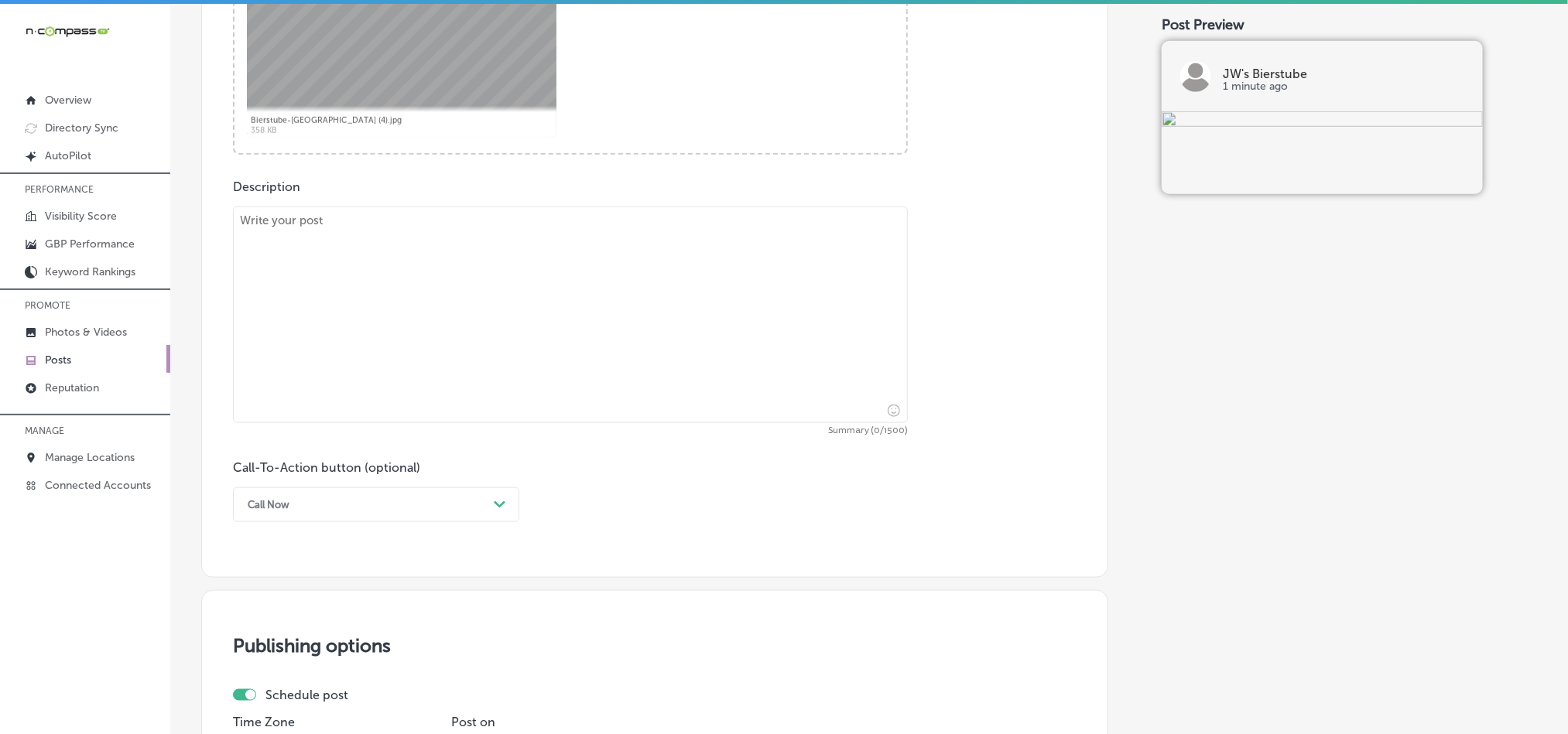
click at [472, 299] on textarea at bounding box center [570, 315] width 675 height 217
paste textarea "JW's Bierstube in [GEOGRAPHIC_DATA], [GEOGRAPHIC_DATA], is the place to be if y…"
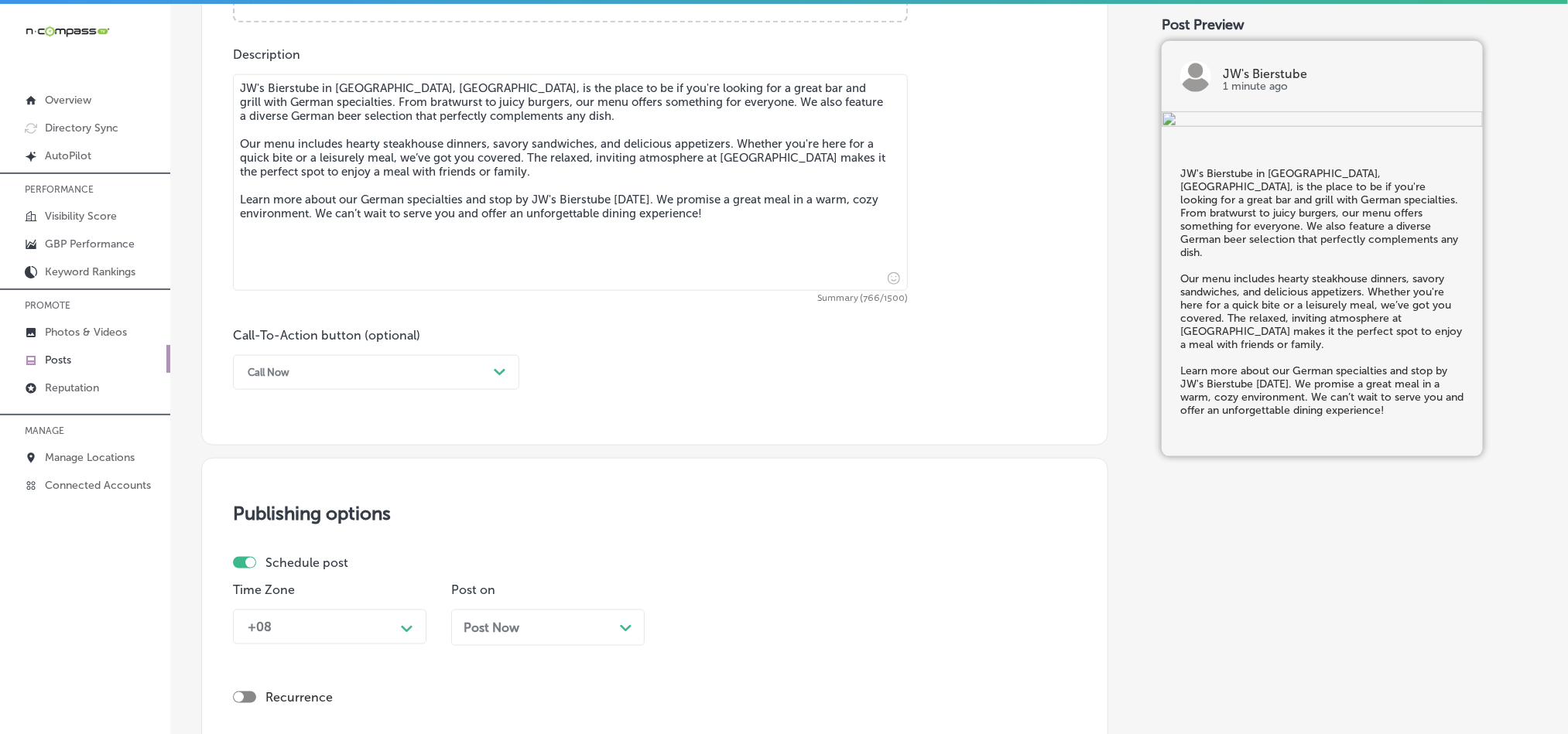
scroll to position [878, 0]
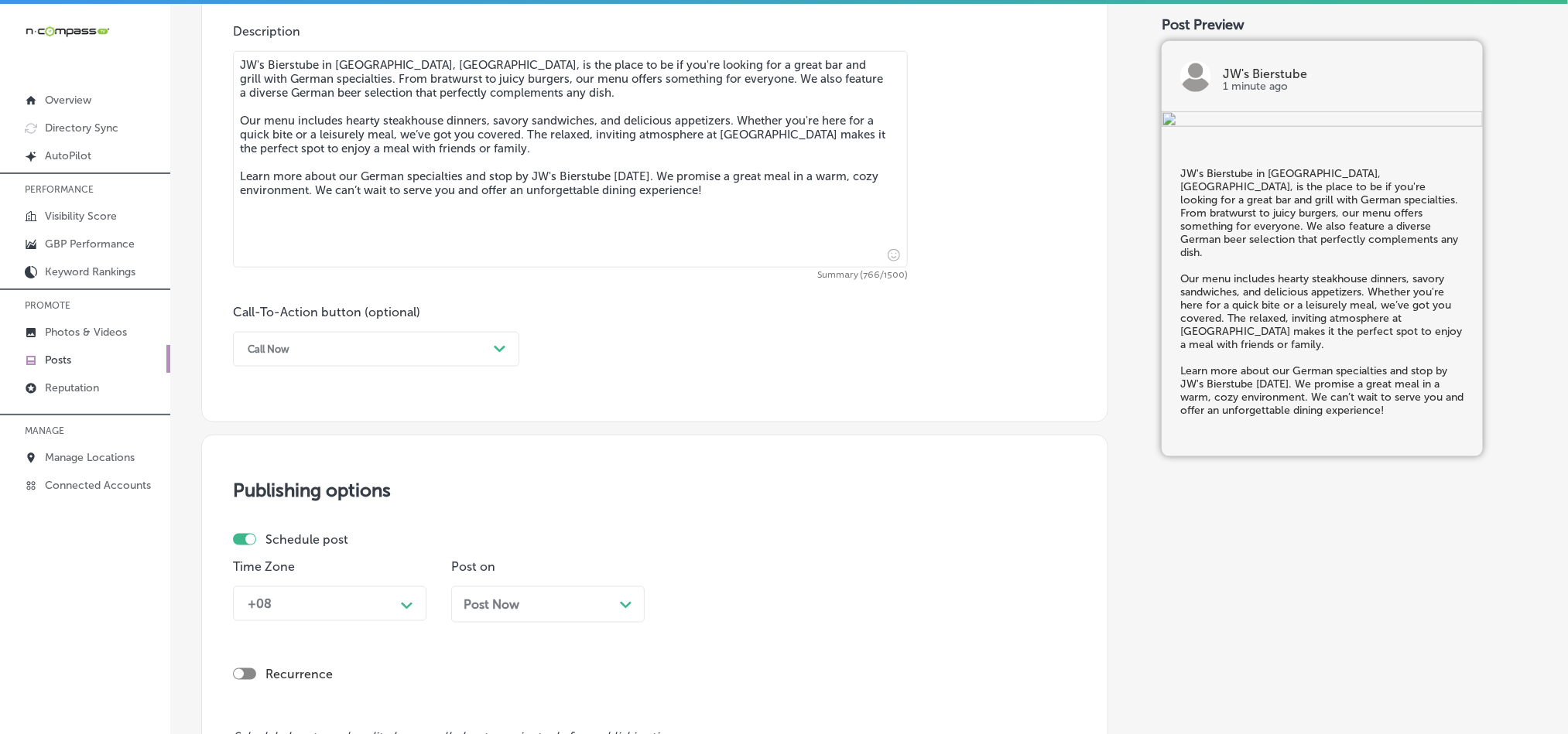
type textarea "JW's Bierstube in [GEOGRAPHIC_DATA], [GEOGRAPHIC_DATA], is the place to be if y…"
click at [470, 330] on div "Call-To-Action button (optional) Call Now Path Created with Sketch." at bounding box center [375, 336] width 286 height 62
click at [477, 350] on div "Call Now" at bounding box center [363, 349] width 247 height 24
click at [278, 495] on div "Learn more" at bounding box center [375, 491] width 286 height 27
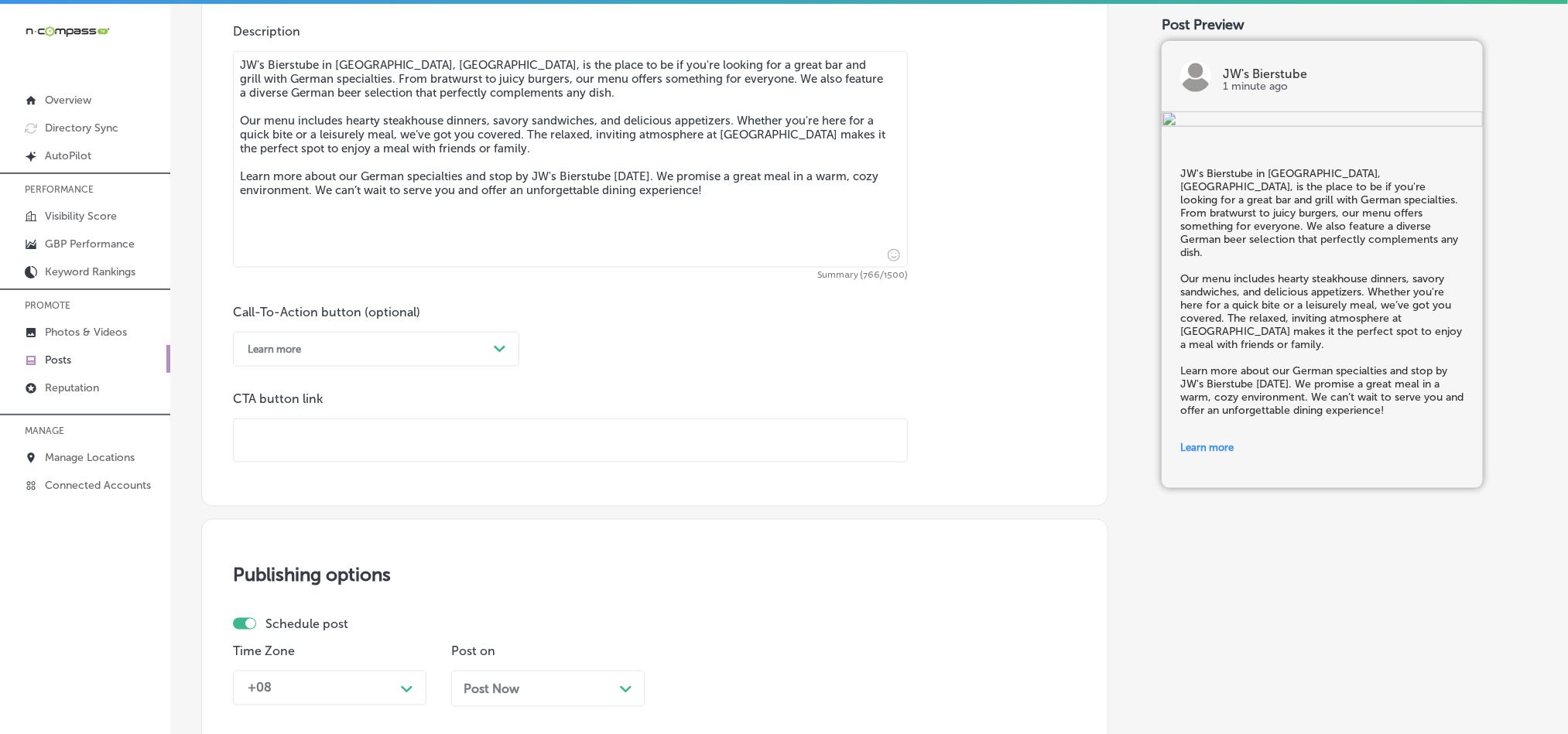
click at [562, 451] on input "text" at bounding box center [570, 440] width 674 height 42
paste input "[URL][DOMAIN_NAME]"
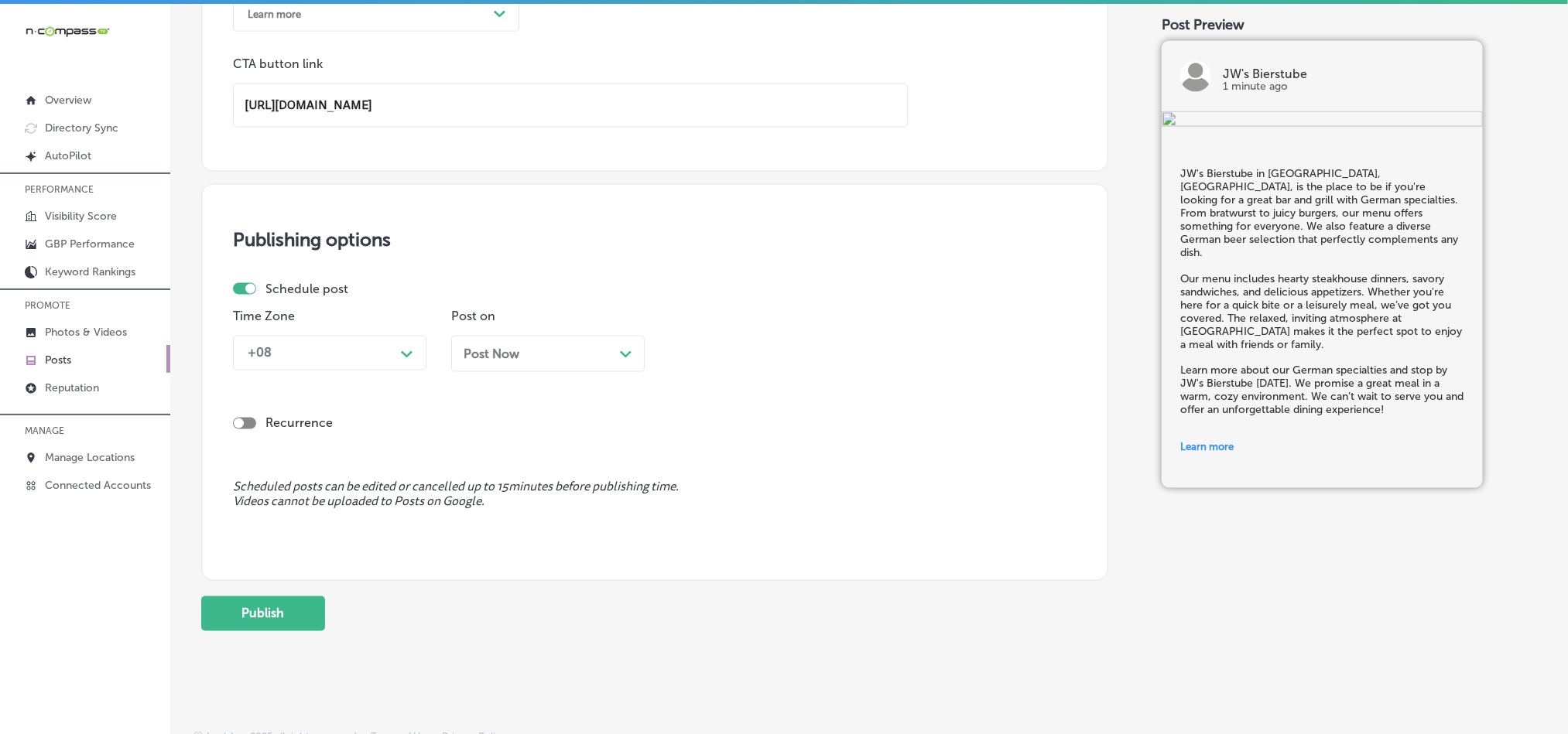
scroll to position [1226, 0]
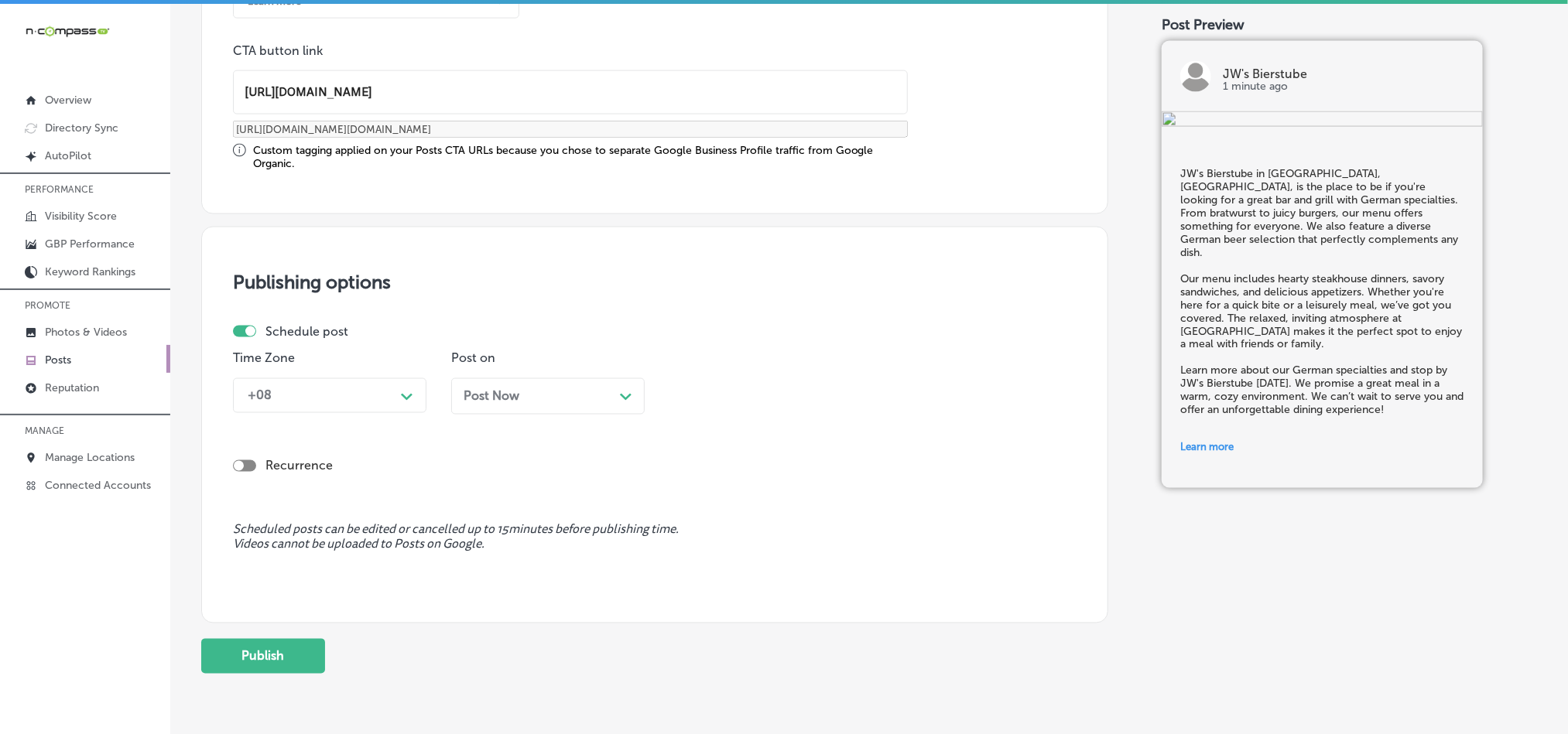
type input "[URL][DOMAIN_NAME]"
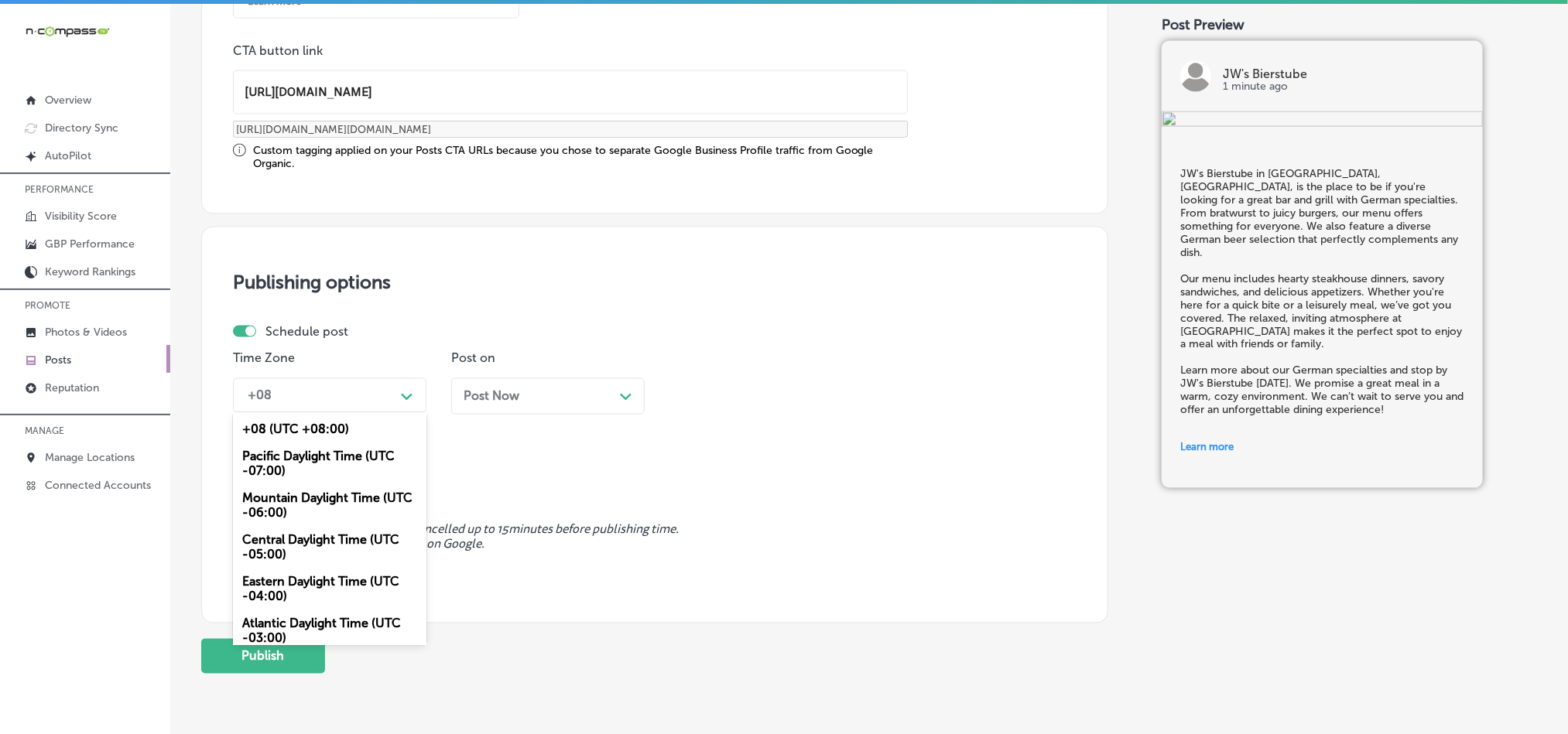
click at [391, 395] on div "+08" at bounding box center [317, 395] width 155 height 27
click at [316, 509] on div "Mountain Daylight Time (UTC -06:00)" at bounding box center [330, 506] width 194 height 41
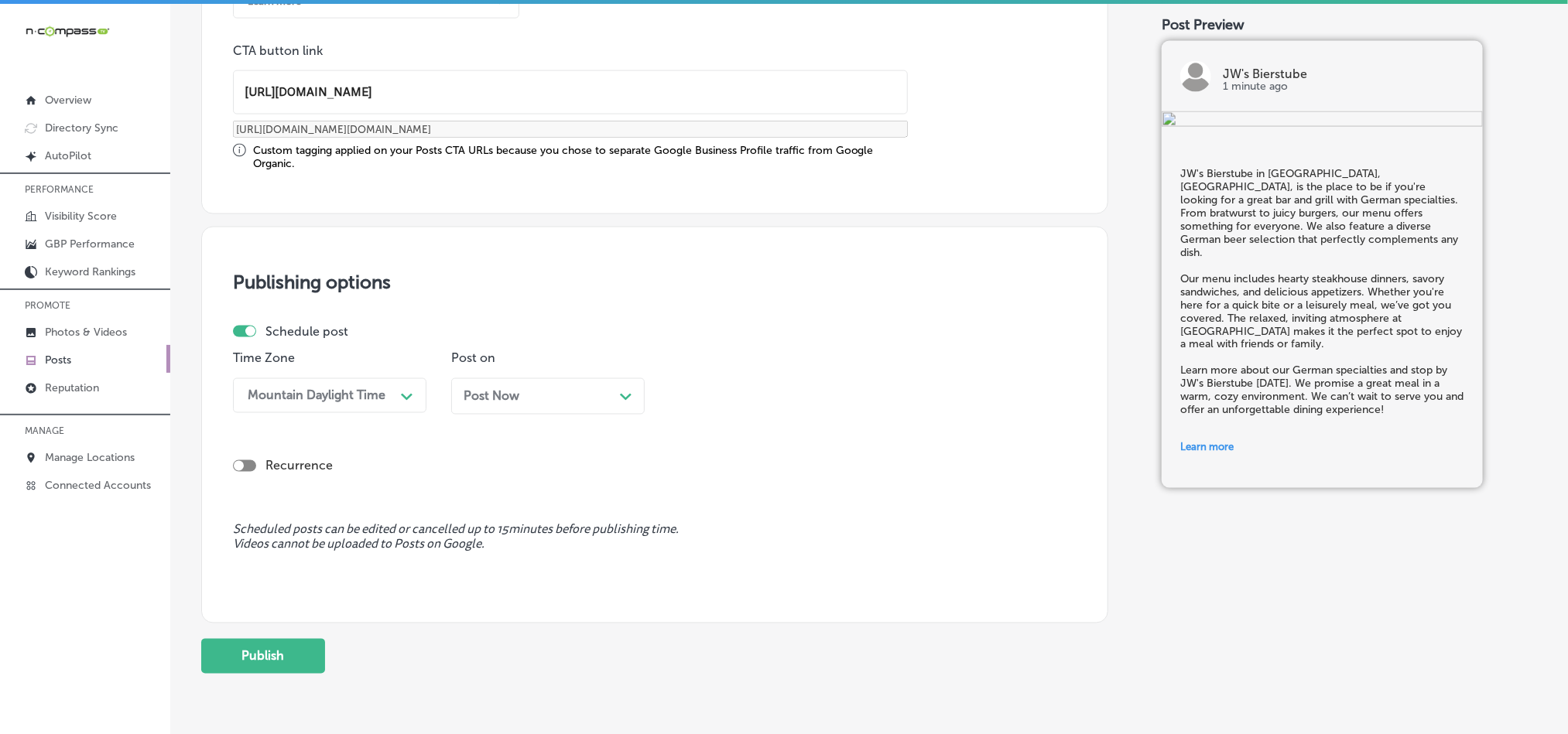
click at [616, 411] on div "Post Now Path Created with Sketch." at bounding box center [548, 397] width 194 height 36
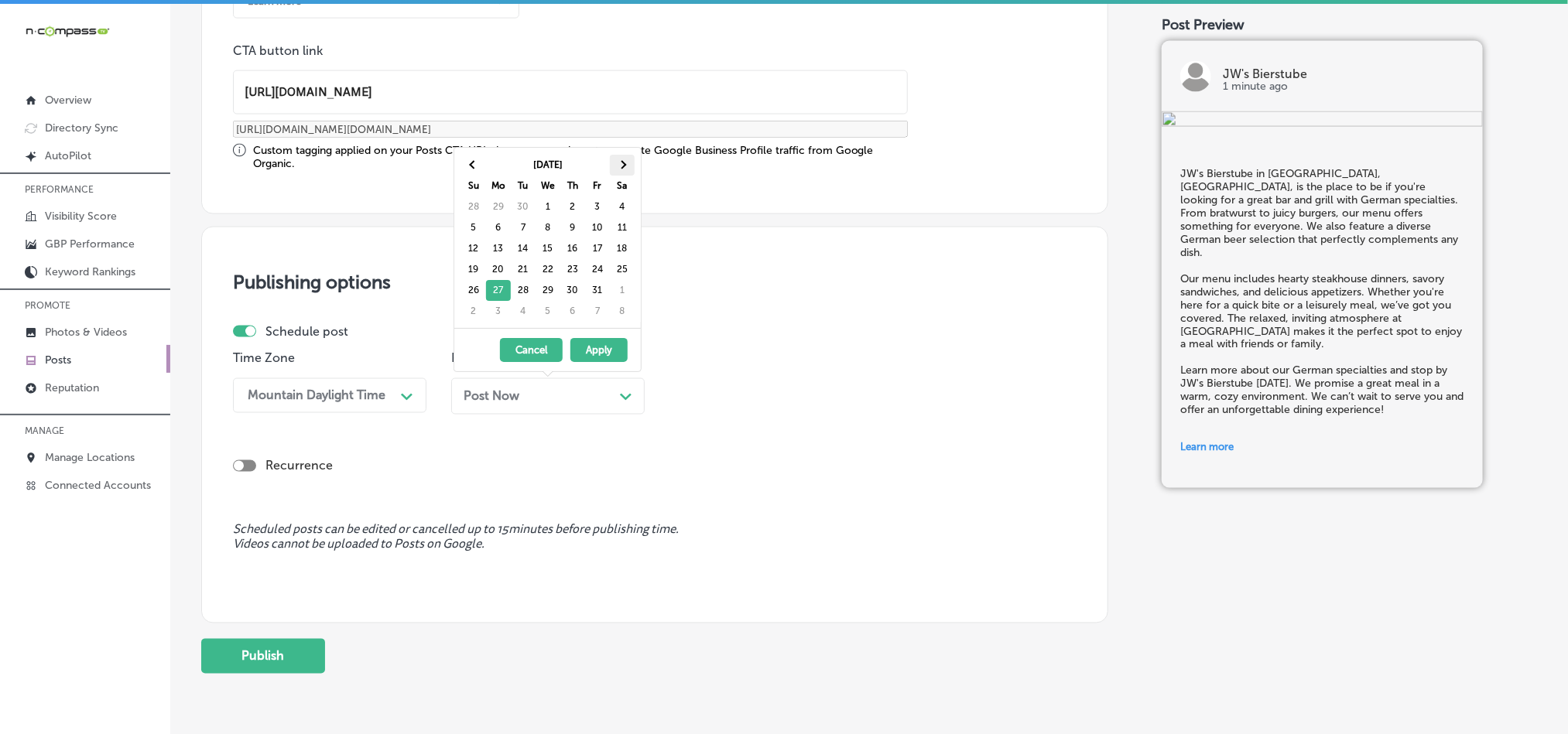
click at [625, 166] on span at bounding box center [622, 164] width 9 height 9
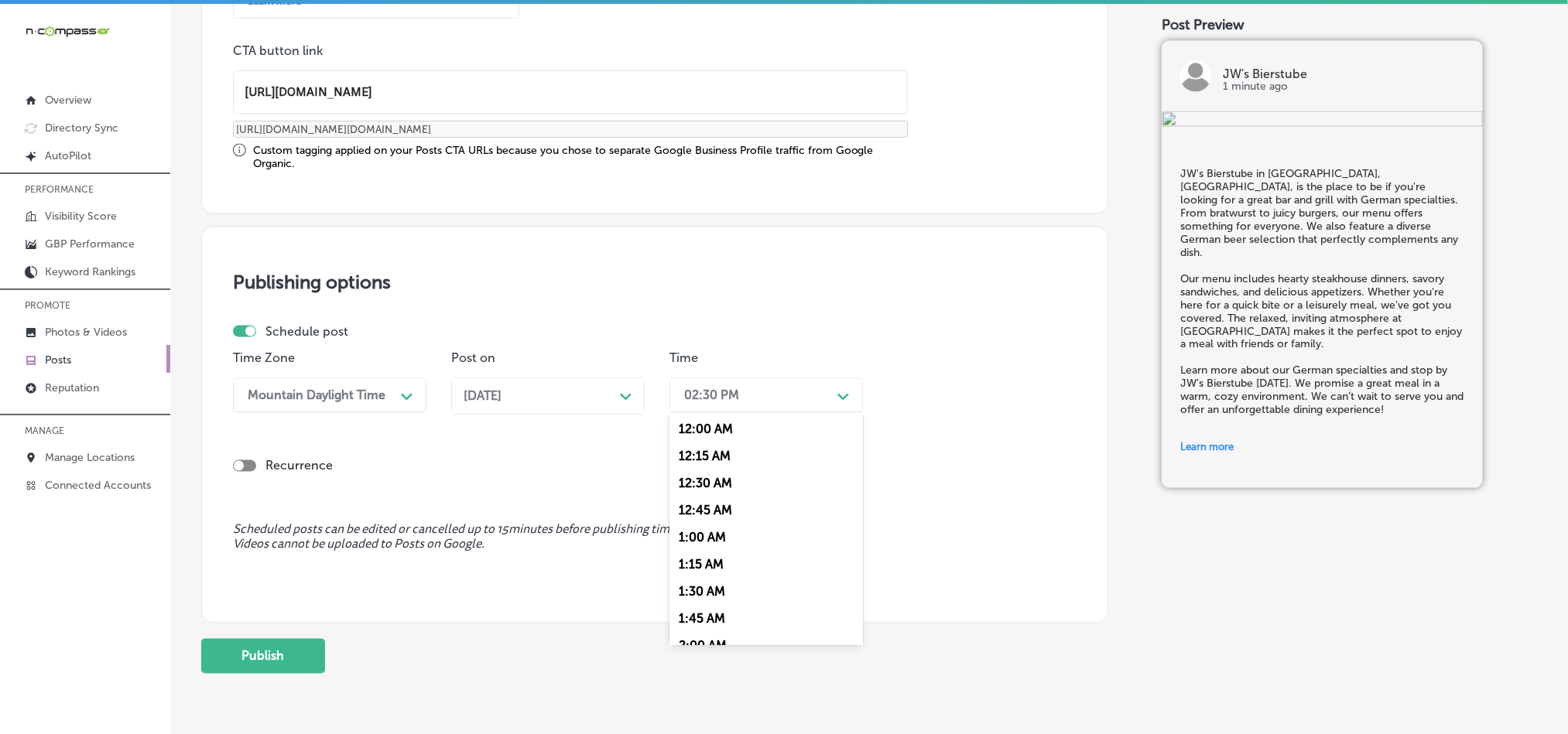
click at [797, 395] on div "02:30 PM" at bounding box center [753, 395] width 155 height 27
click at [688, 499] on div "7:00 AM" at bounding box center [766, 491] width 194 height 27
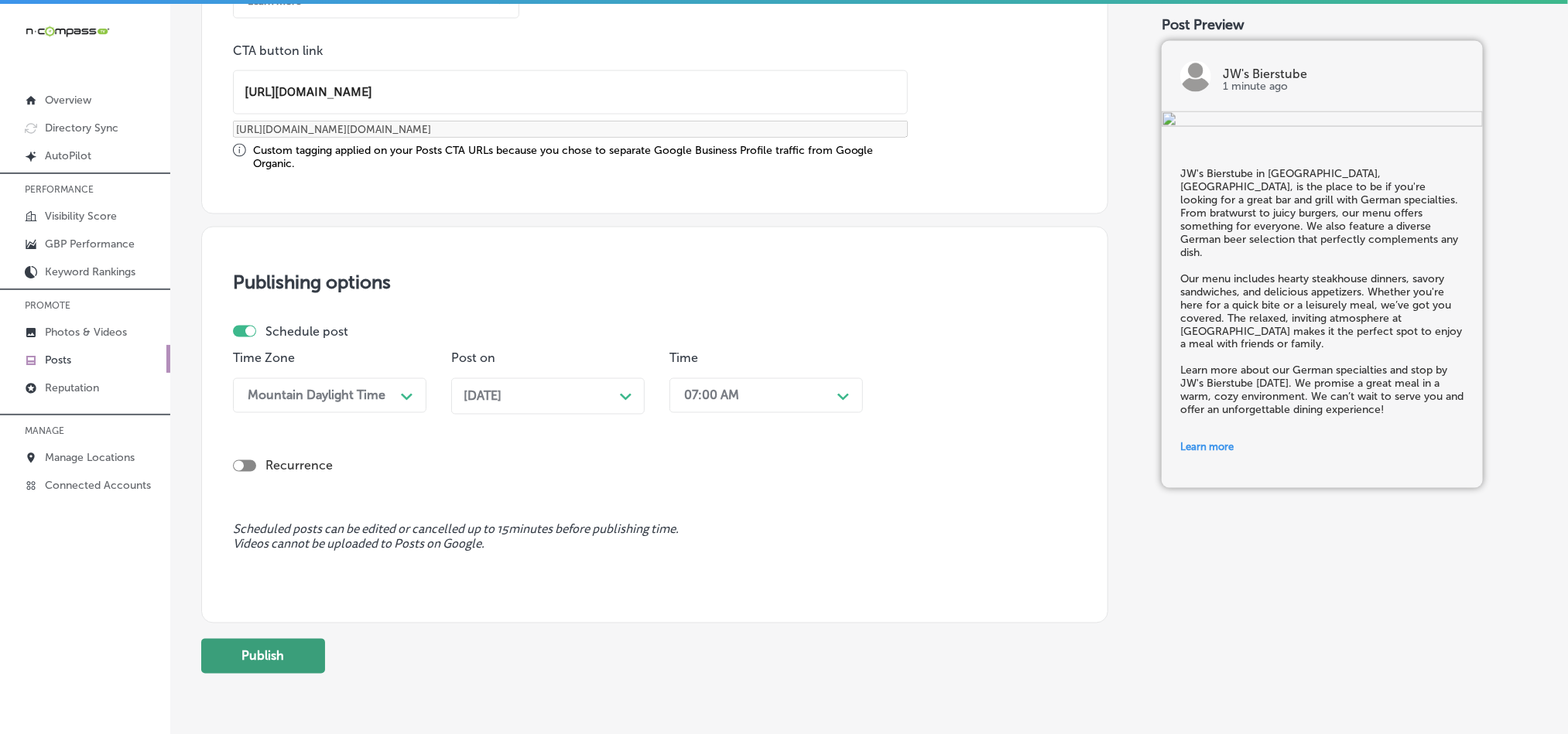
click at [277, 658] on button "Publish" at bounding box center [263, 656] width 124 height 35
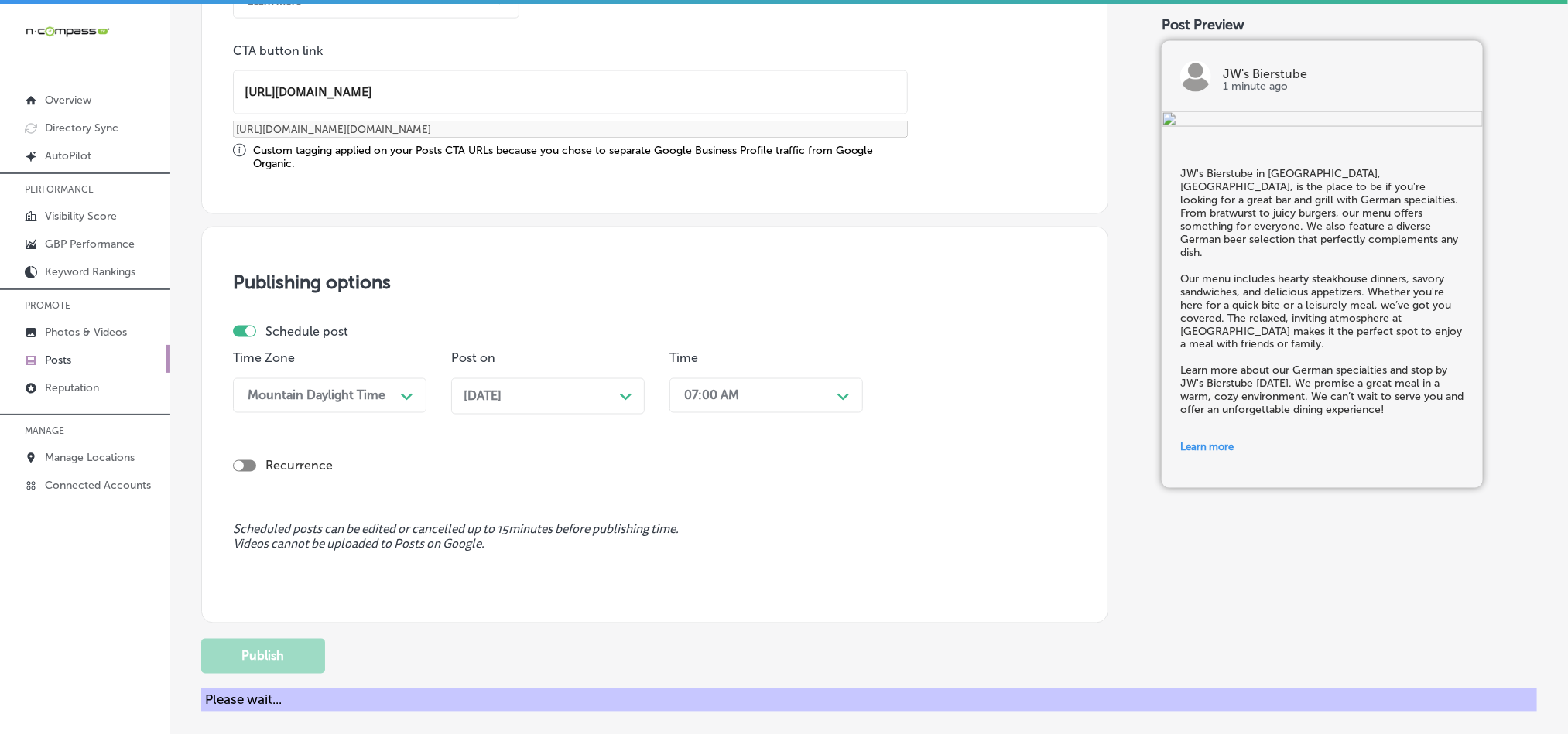
scroll to position [1147, 0]
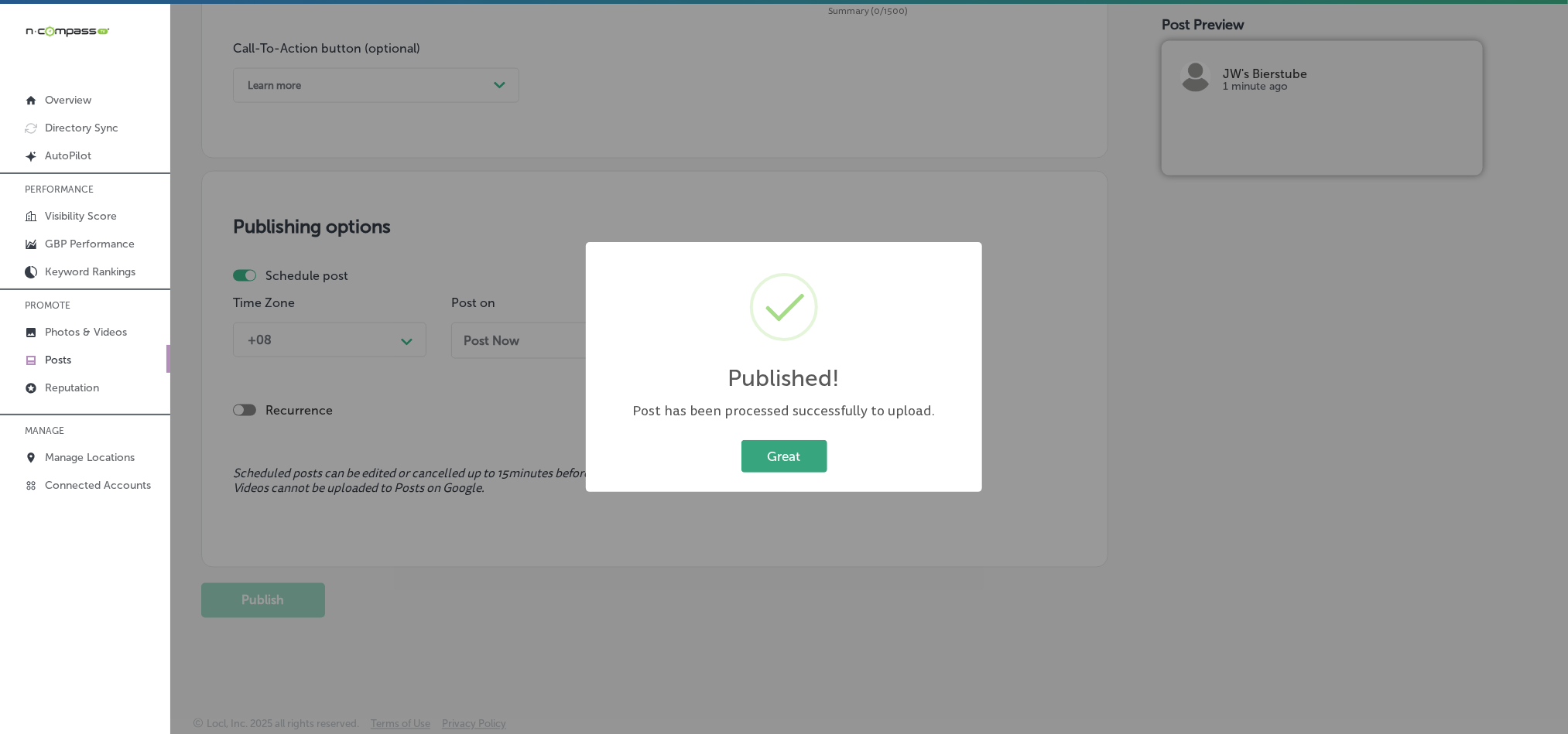
click at [802, 448] on button "Great" at bounding box center [784, 456] width 86 height 32
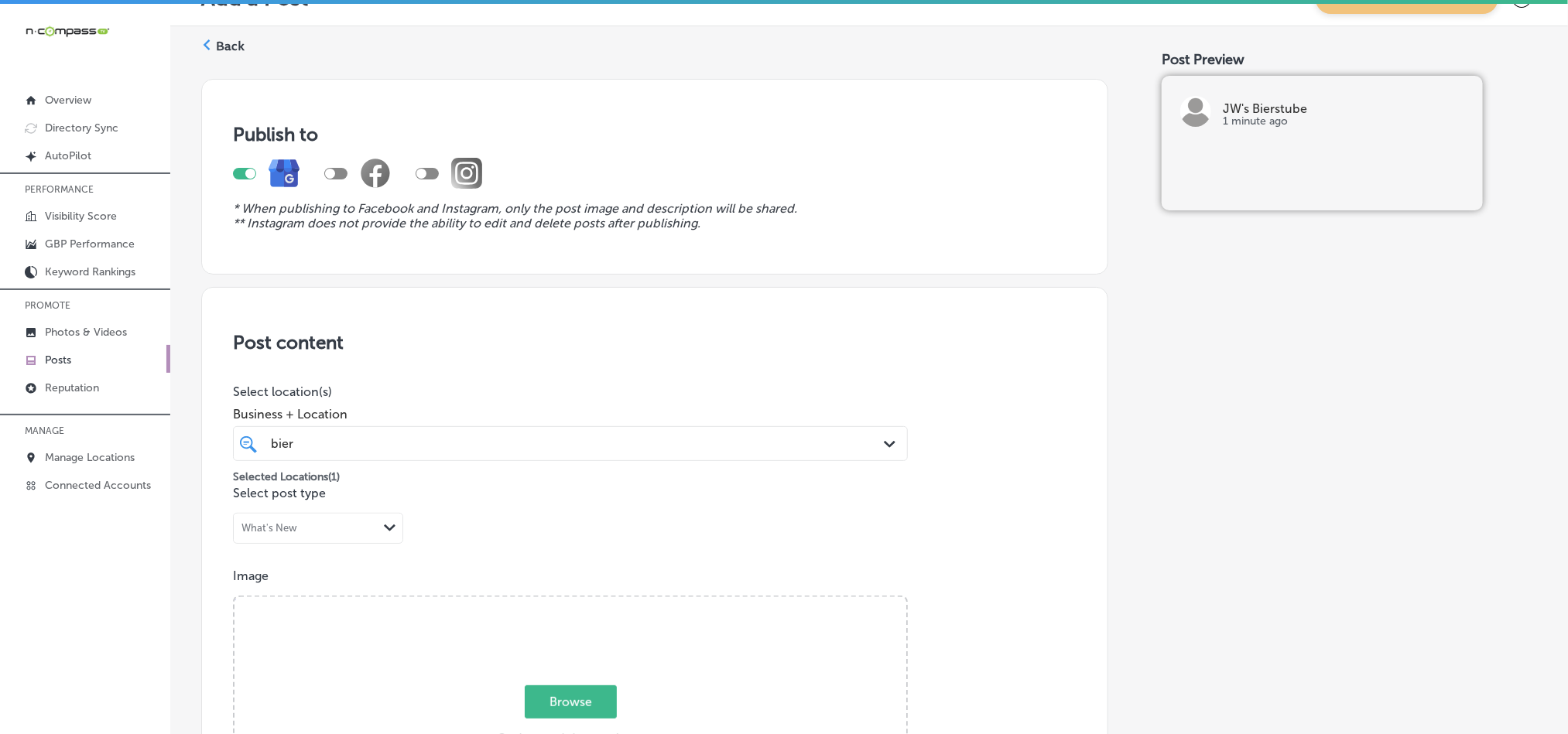
scroll to position [0, 0]
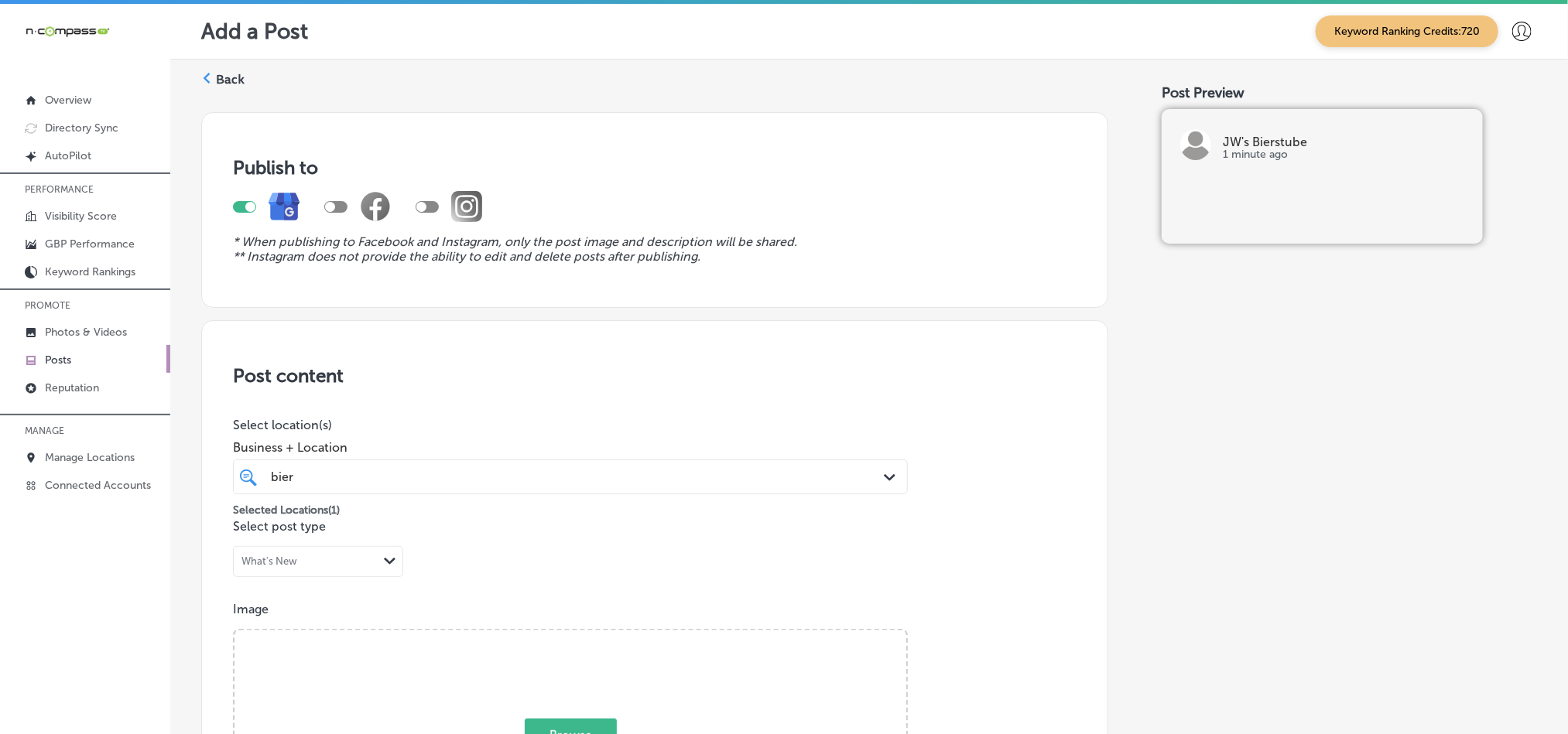
click at [237, 78] on label "Back" at bounding box center [230, 80] width 29 height 17
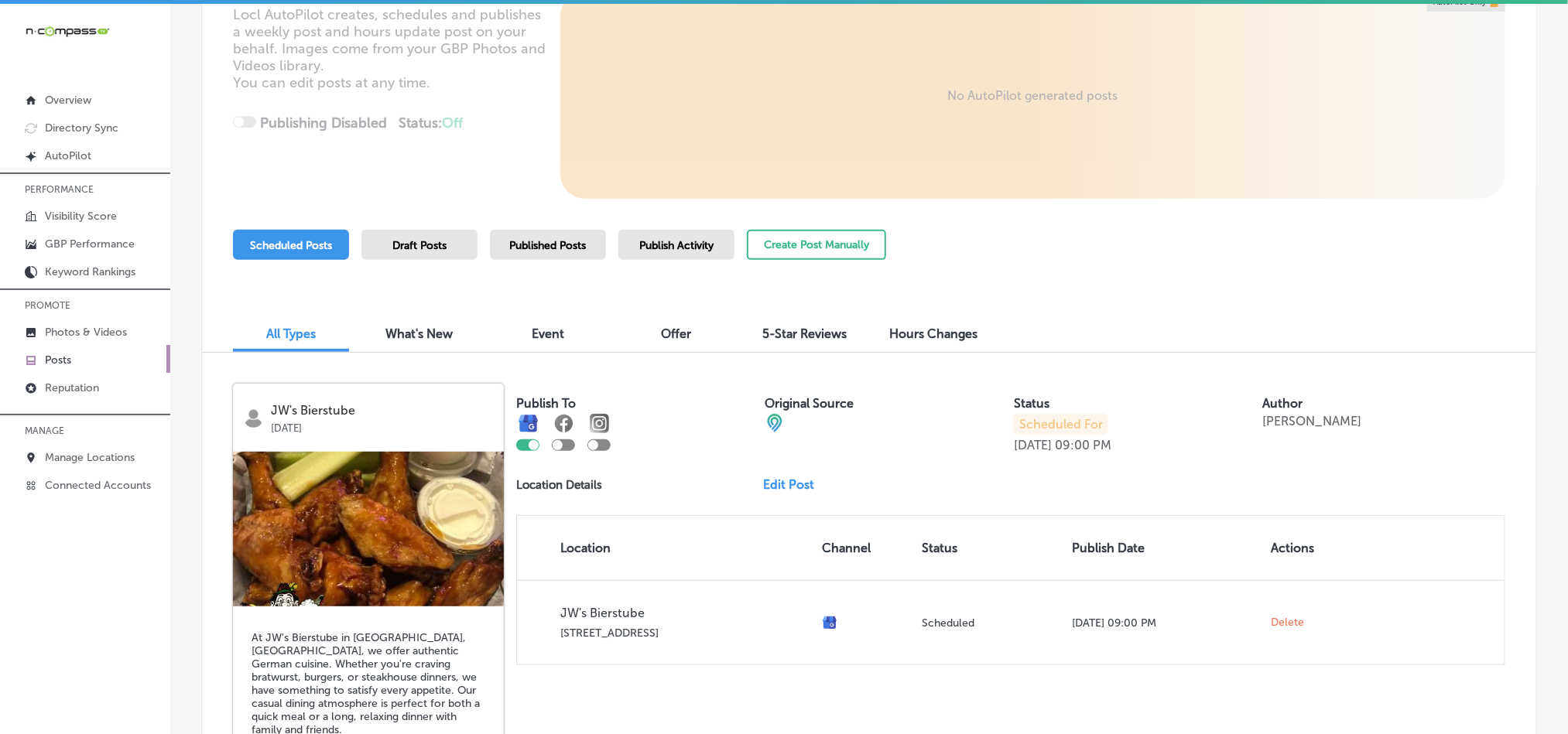
scroll to position [194, 0]
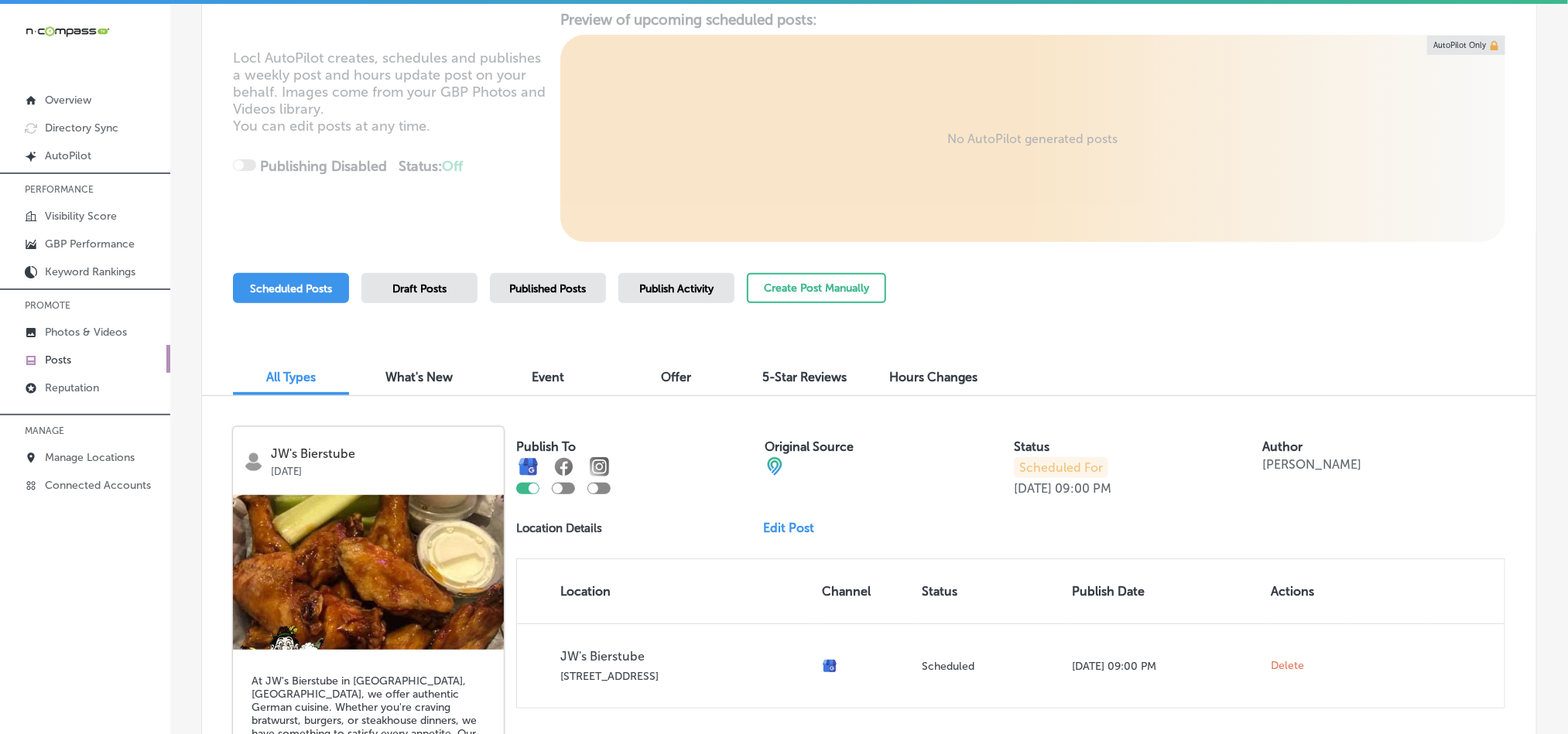
click at [528, 286] on span "Published Posts" at bounding box center [548, 289] width 77 height 13
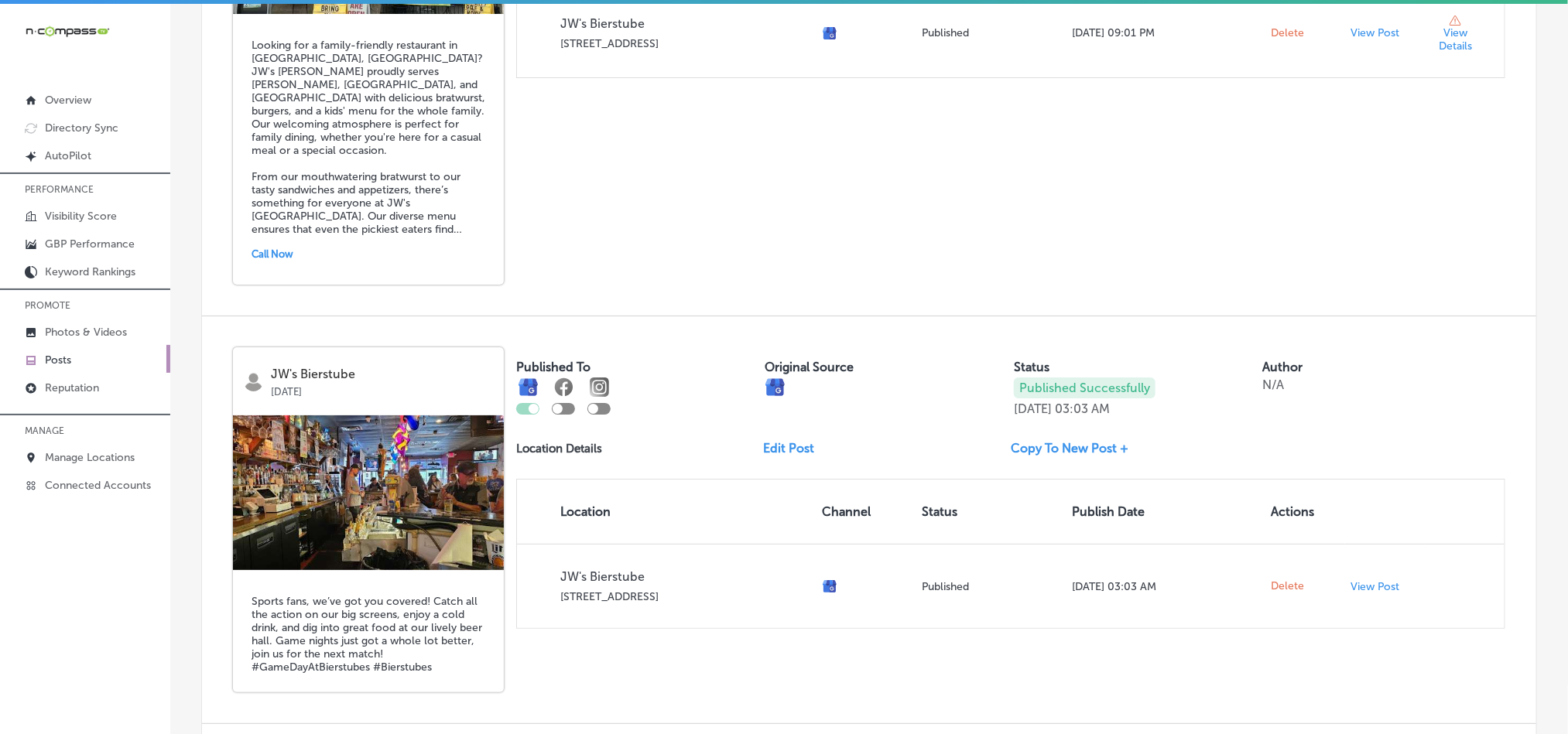
scroll to position [3175, 0]
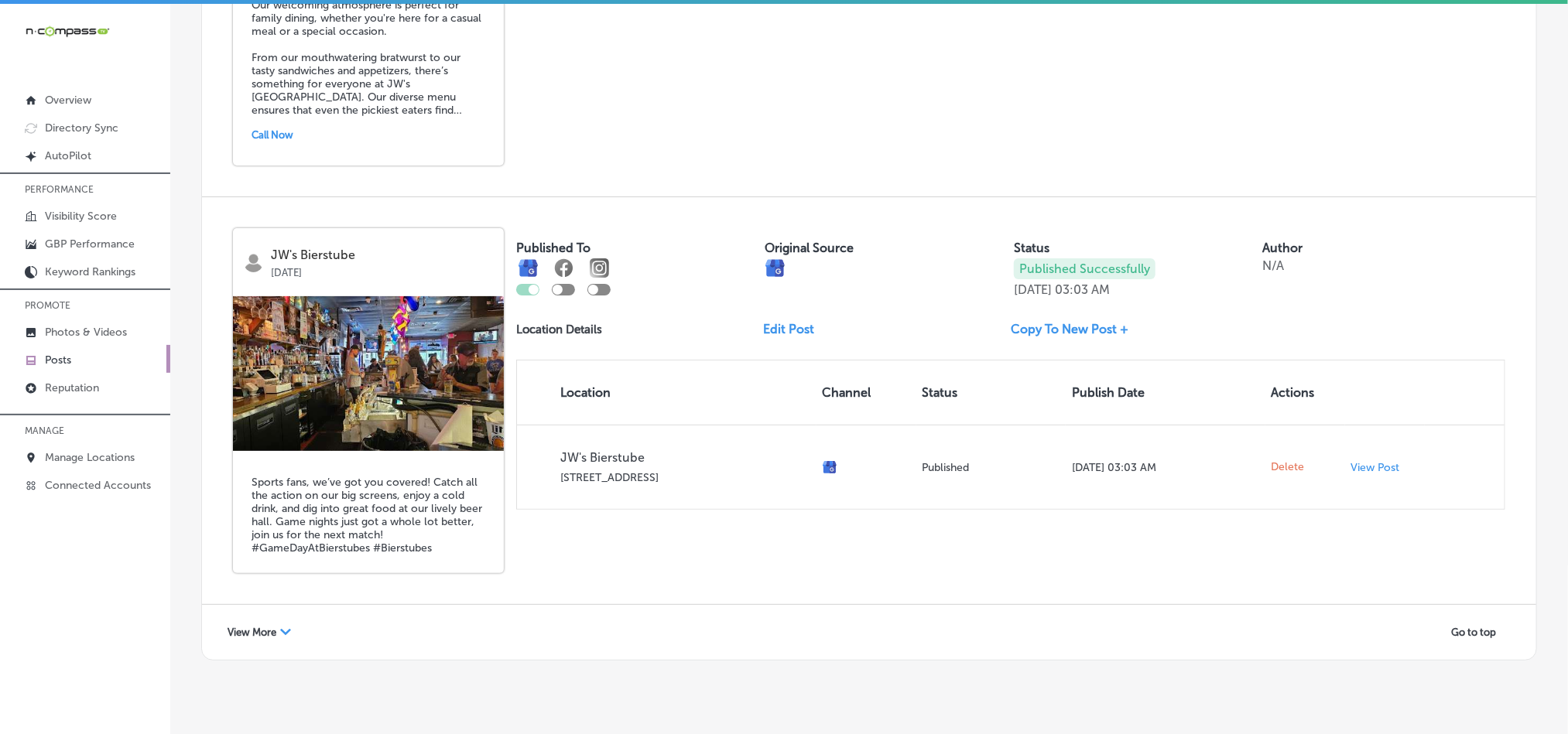
click at [269, 627] on span "View More" at bounding box center [252, 632] width 48 height 11
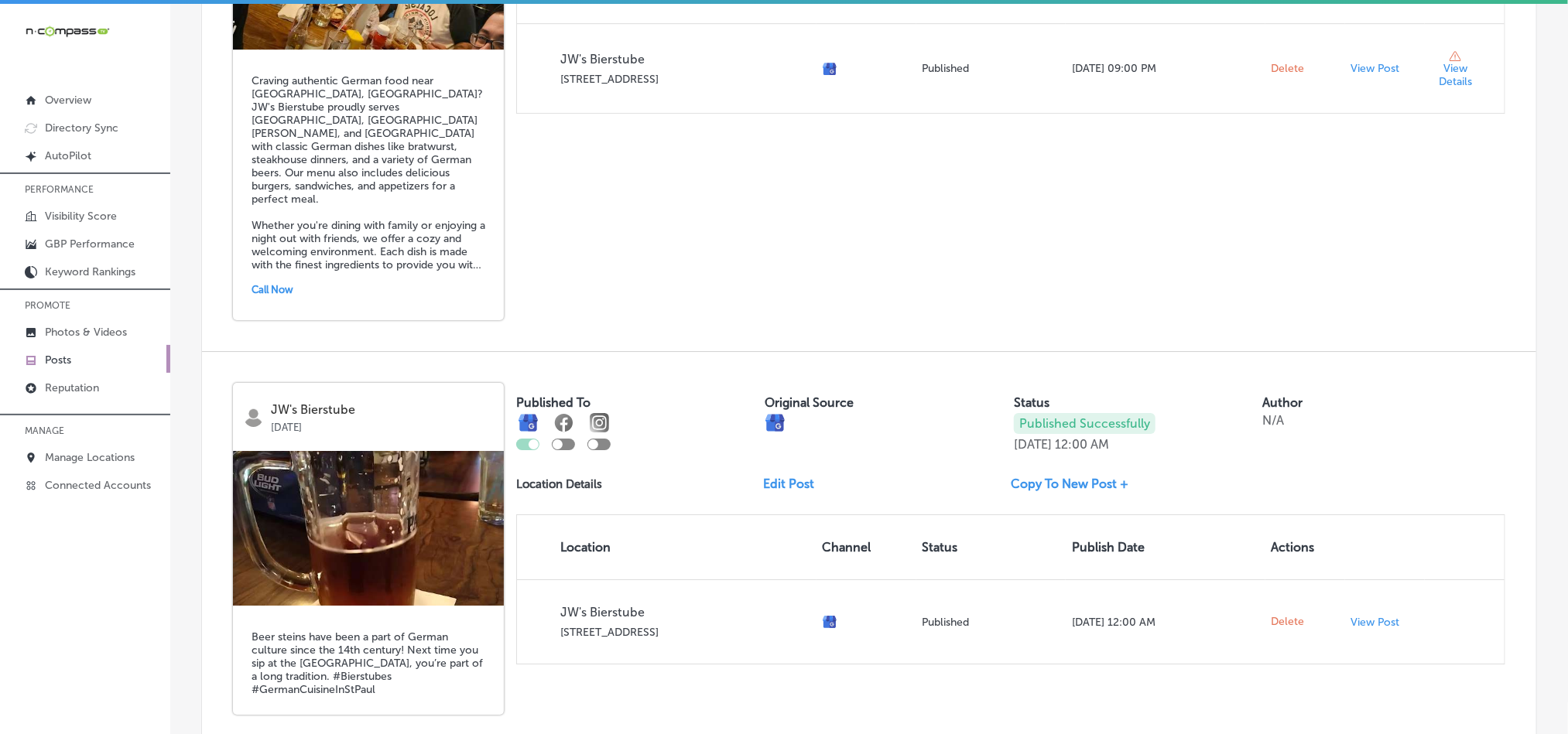
scroll to position [5874, 0]
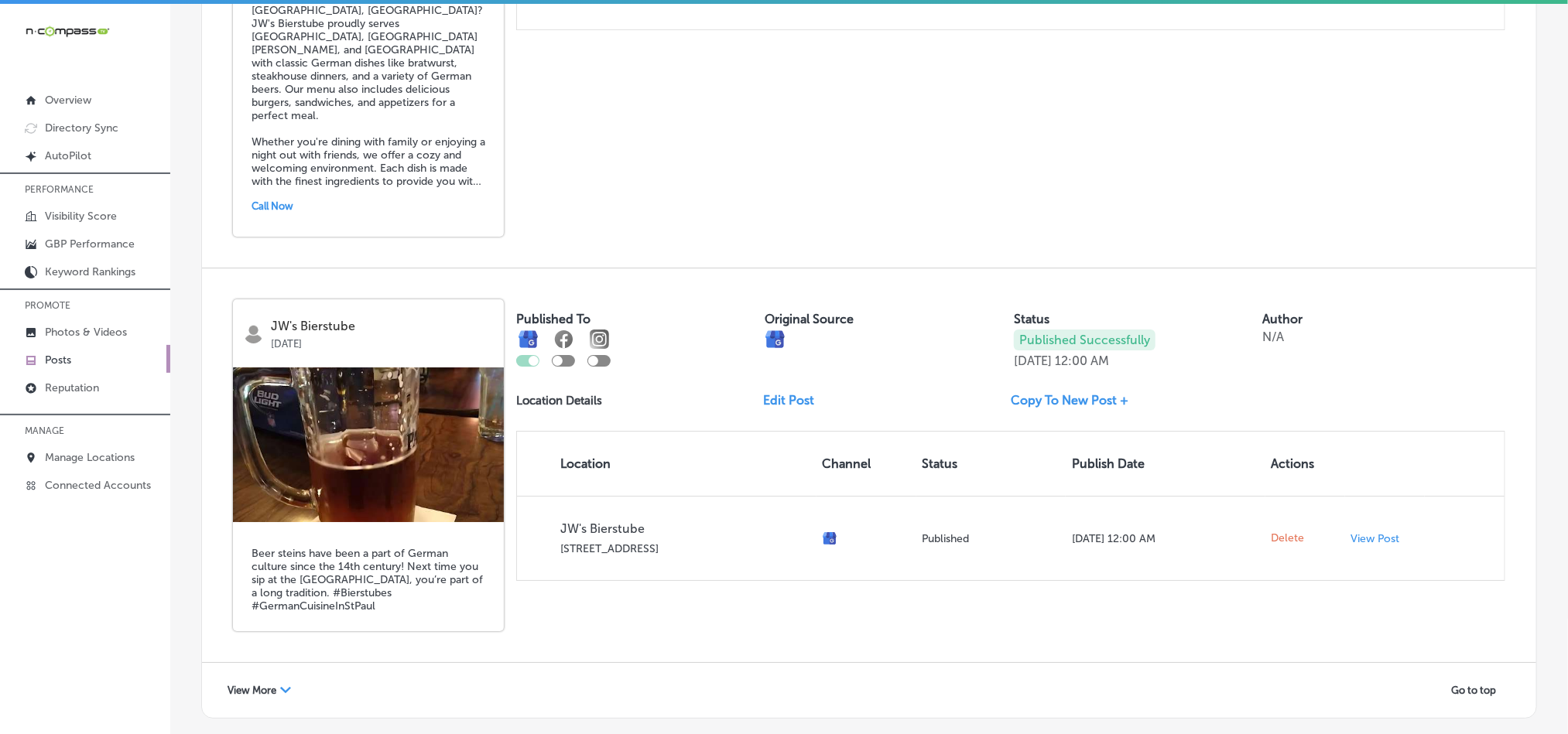
click at [291, 679] on div "View More Path Created with Sketch." at bounding box center [259, 691] width 84 height 24
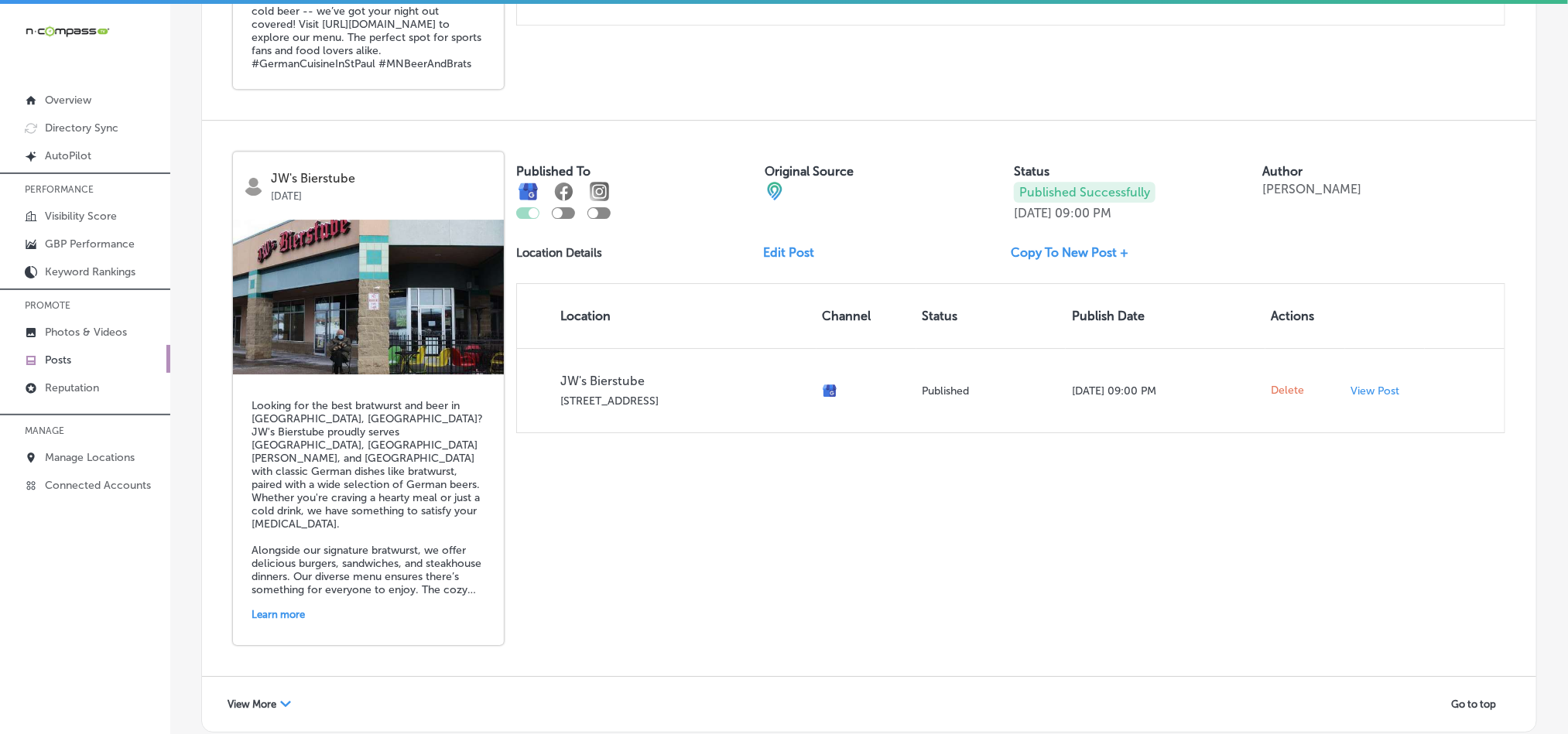
scroll to position [8829, 0]
click at [256, 697] on span "View More" at bounding box center [252, 702] width 48 height 11
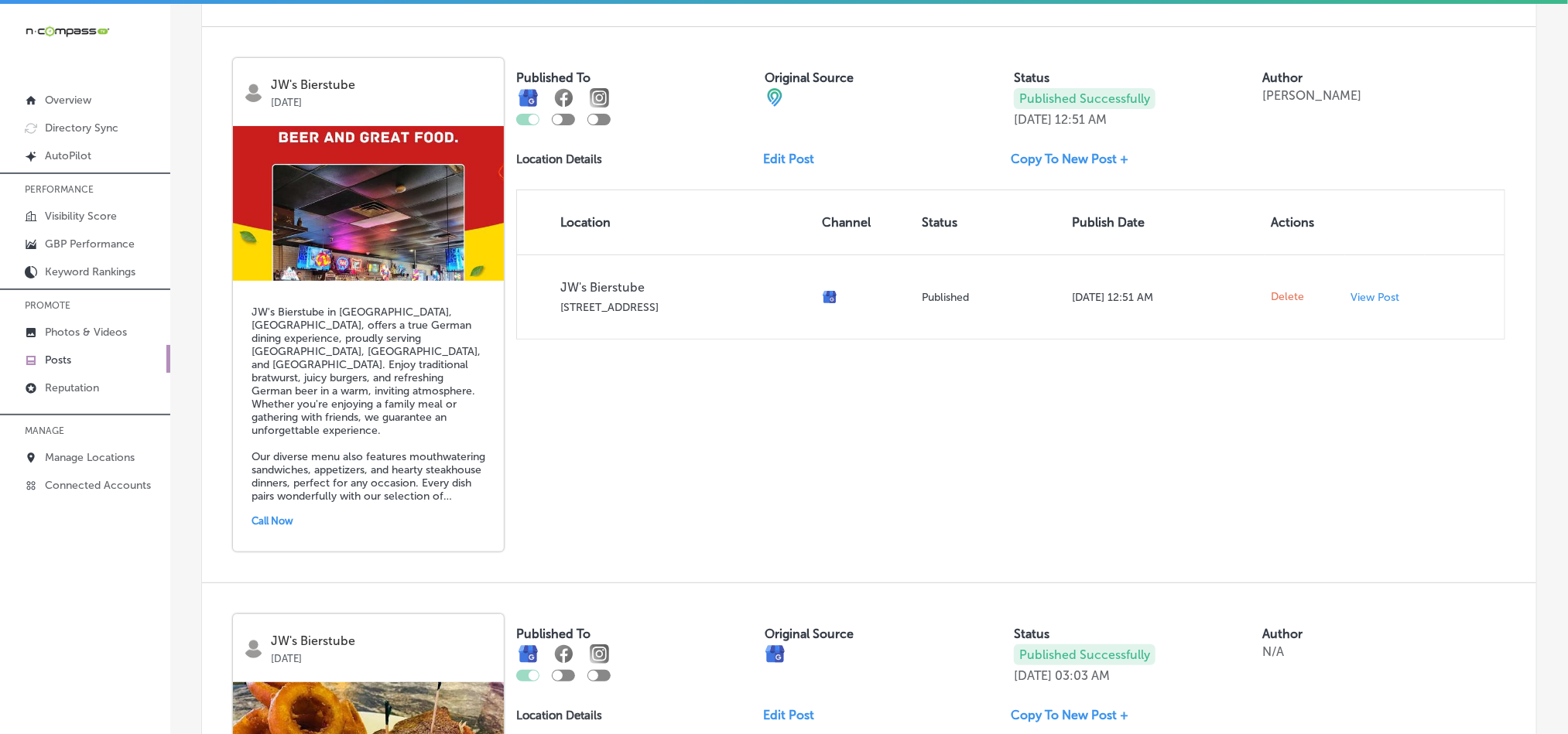
scroll to position [9424, 0]
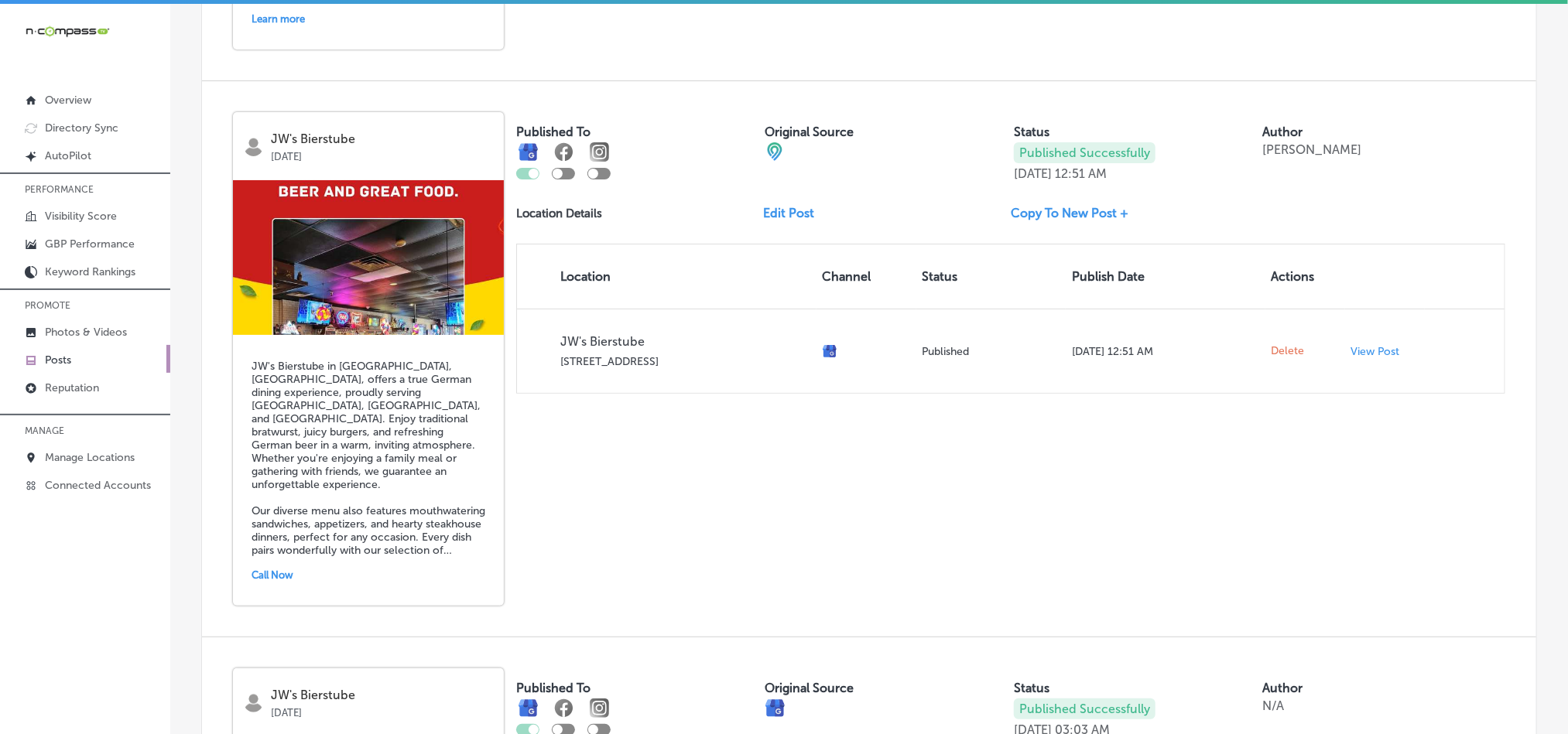
click at [365, 181] on img at bounding box center [368, 258] width 271 height 155
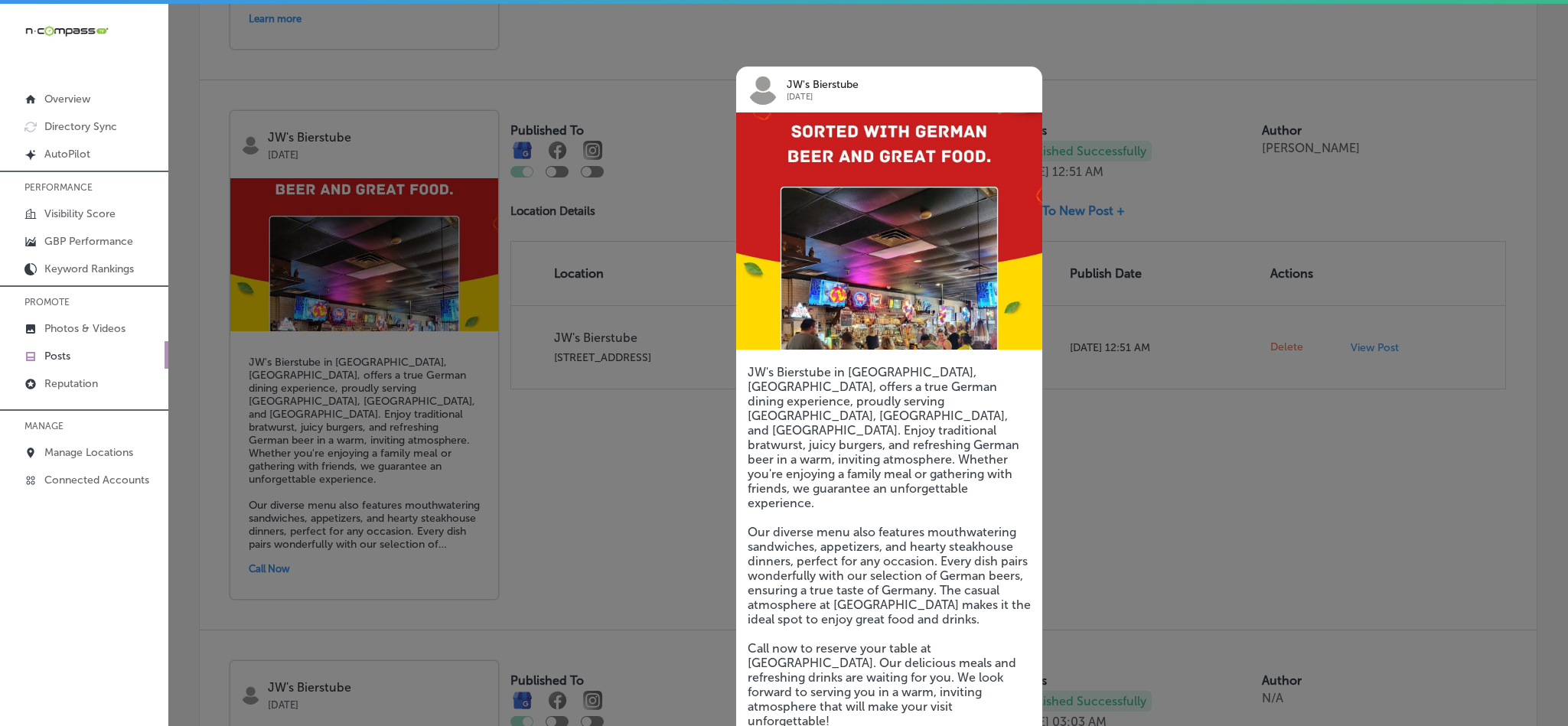
click at [361, 150] on div at bounding box center [784, 363] width 1568 height 726
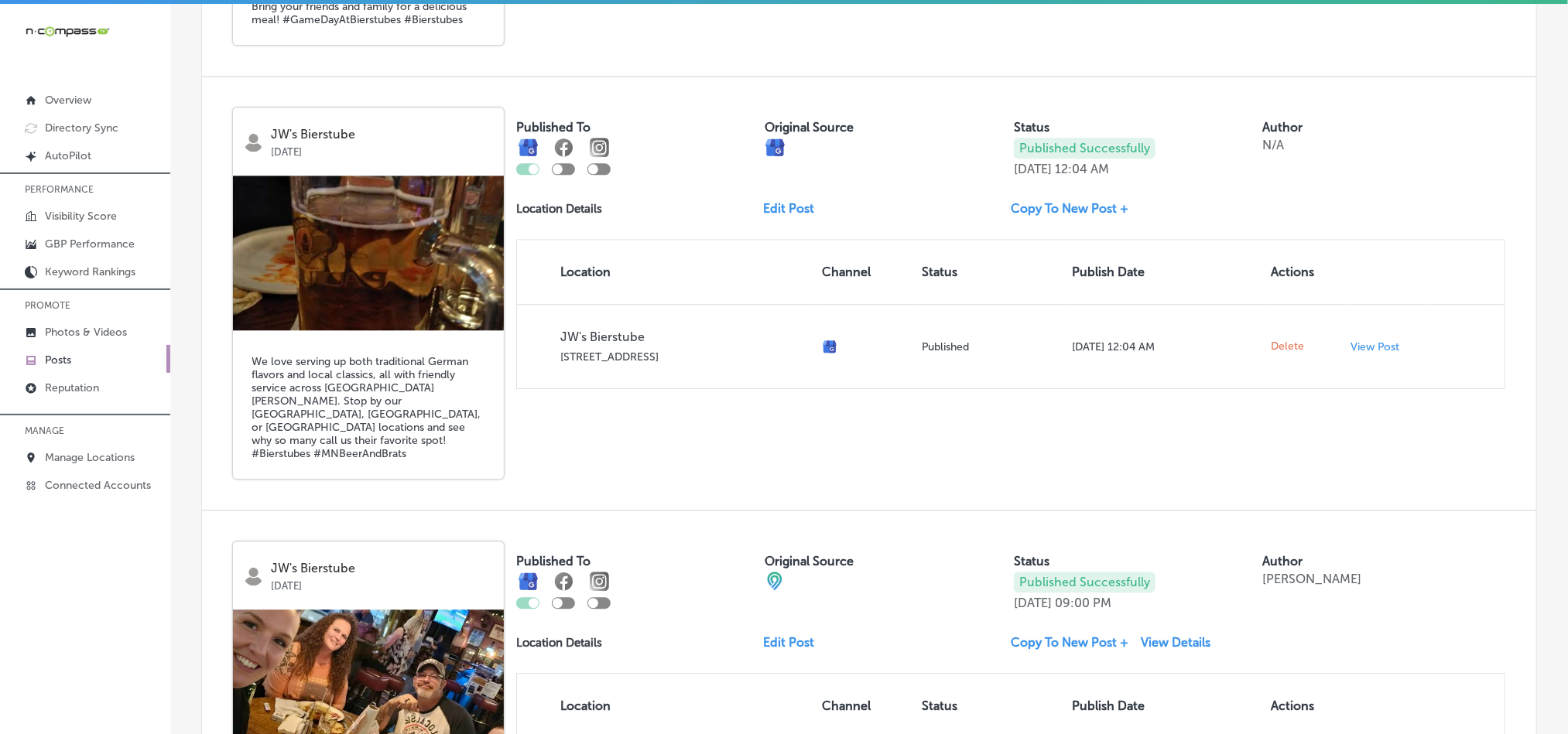
scroll to position [5050, 0]
